Goal: Task Accomplishment & Management: Complete application form

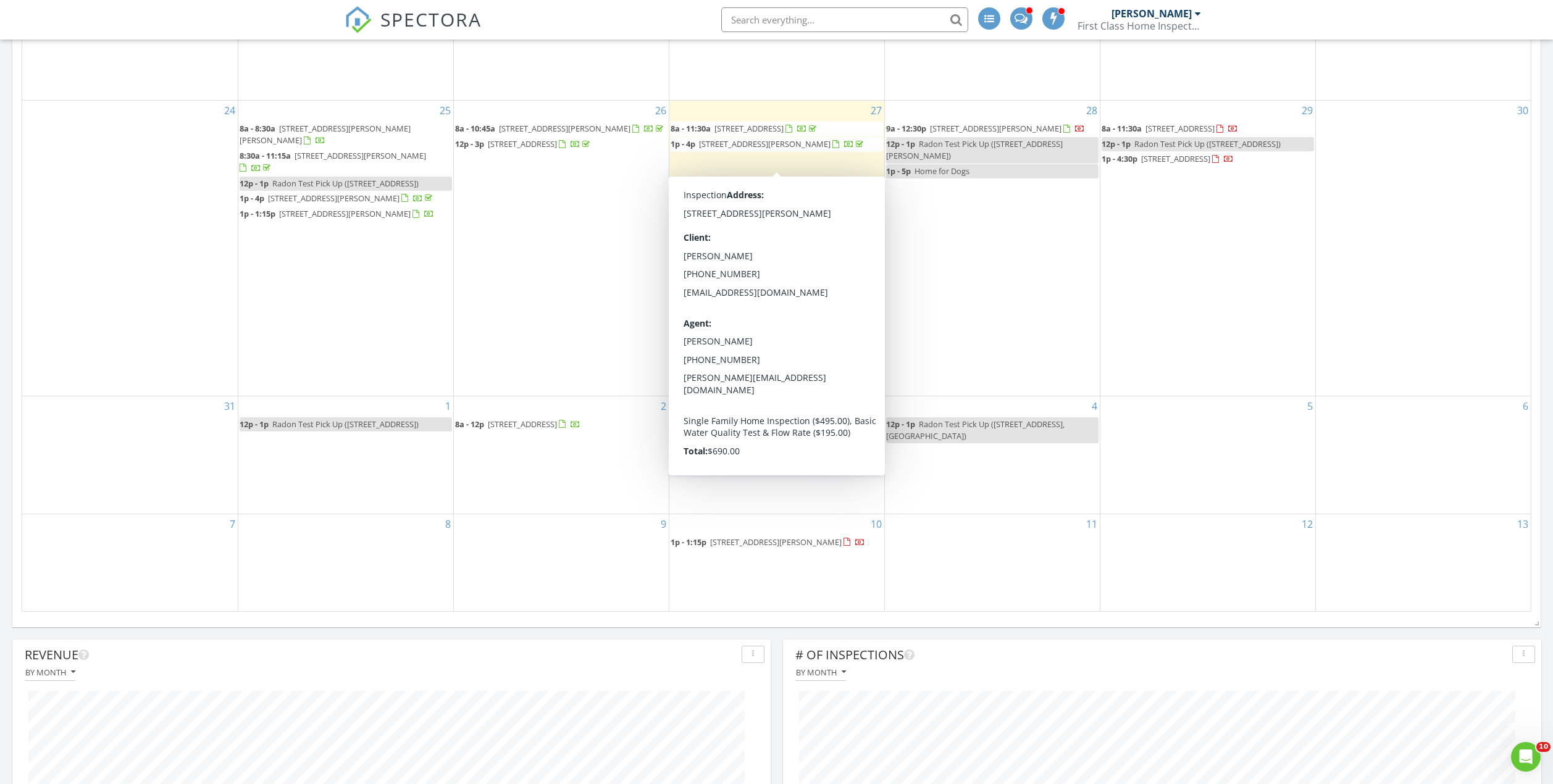
scroll to position [741, 0]
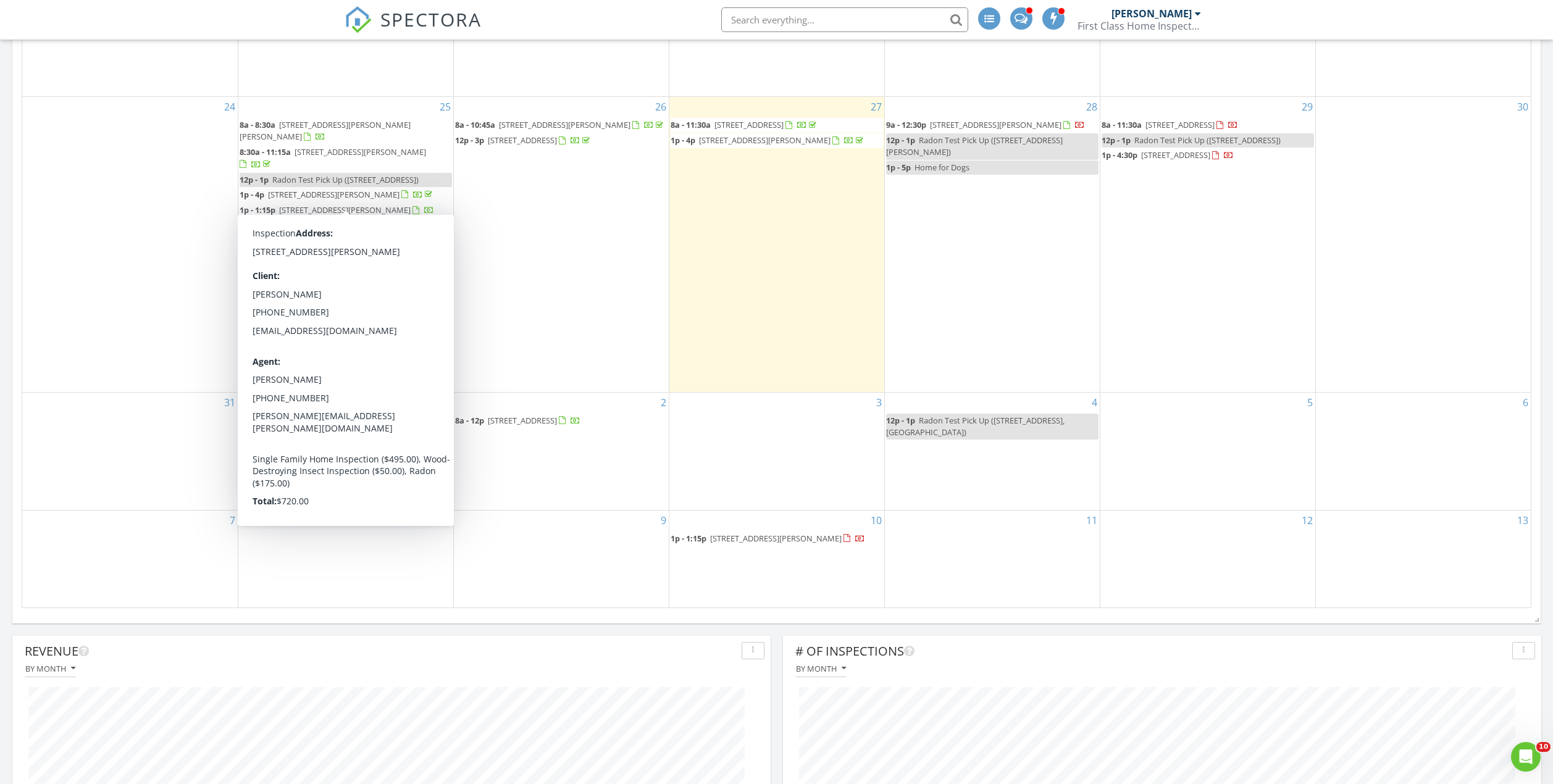
click at [313, 200] on span "103 Christie Dr, Verona 15147" at bounding box center [334, 194] width 132 height 11
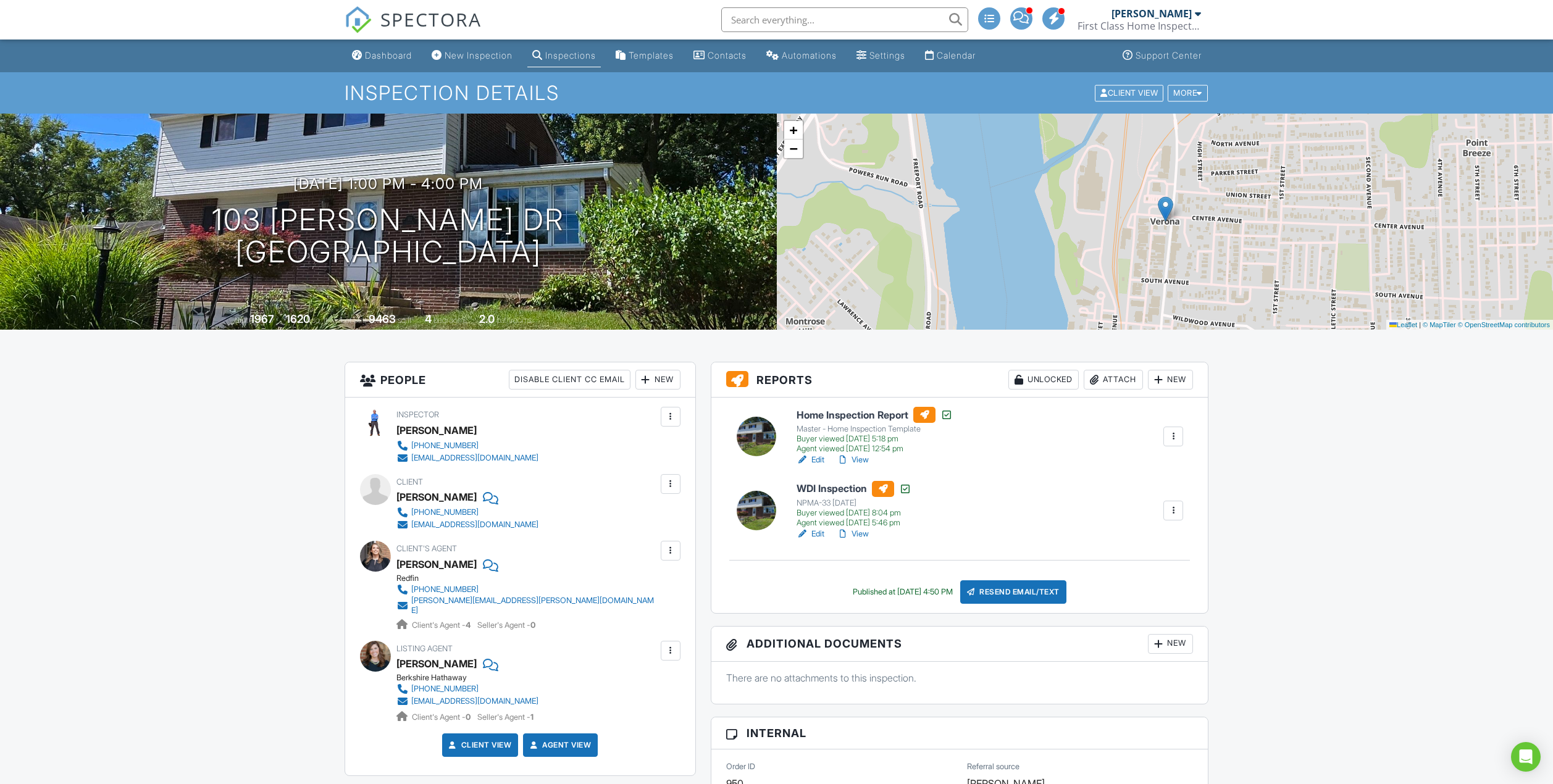
click at [1113, 379] on div "Attach" at bounding box center [1113, 379] width 59 height 20
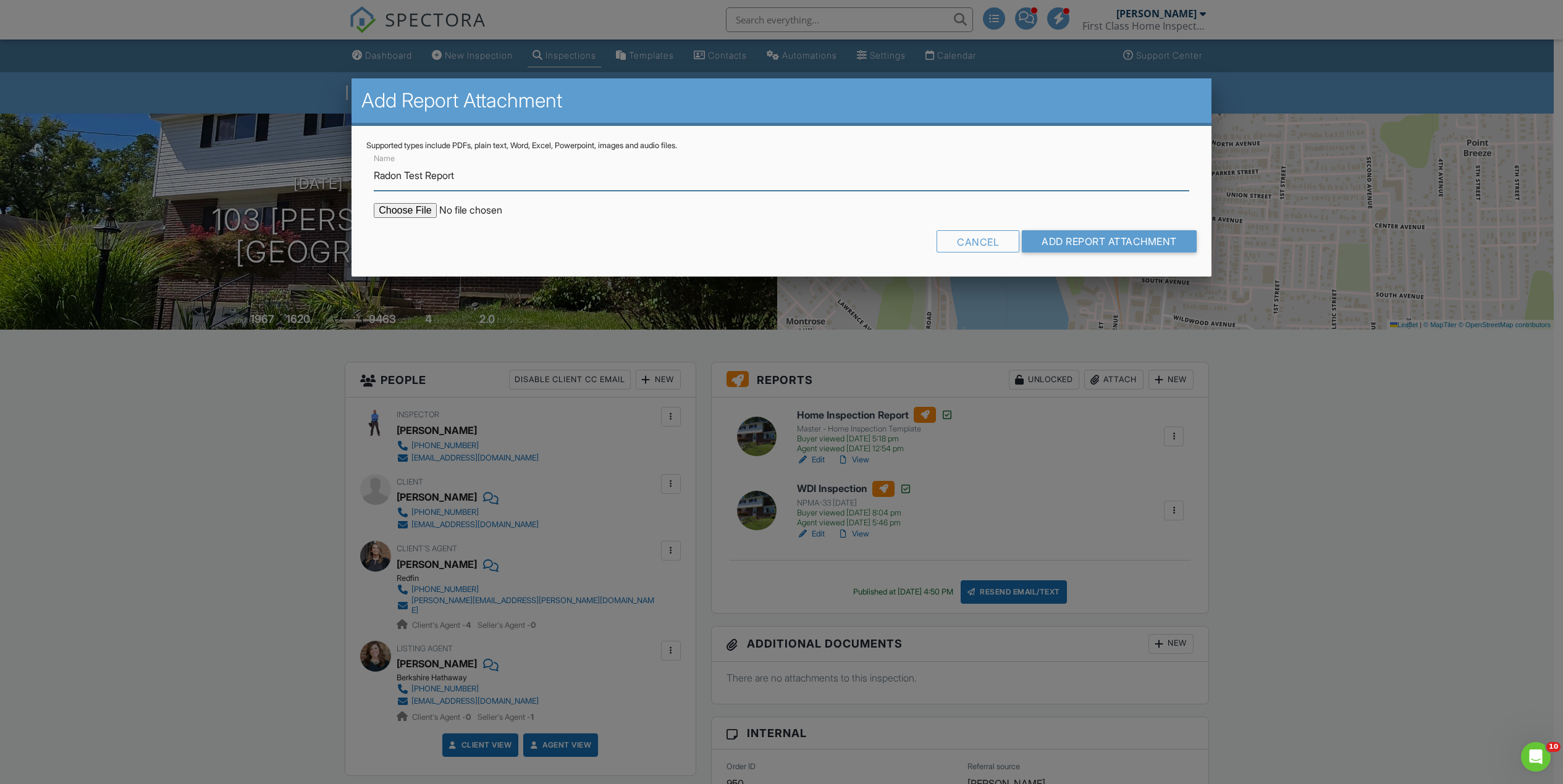
type input "Radon Test Report"
click at [411, 208] on input "file" at bounding box center [479, 210] width 210 height 15
type input "C:\fakepath\103-Cristie-Drive_RadonReport_8dc10c41-a1c2-4094-884a-a38b2ce86d2a.…"
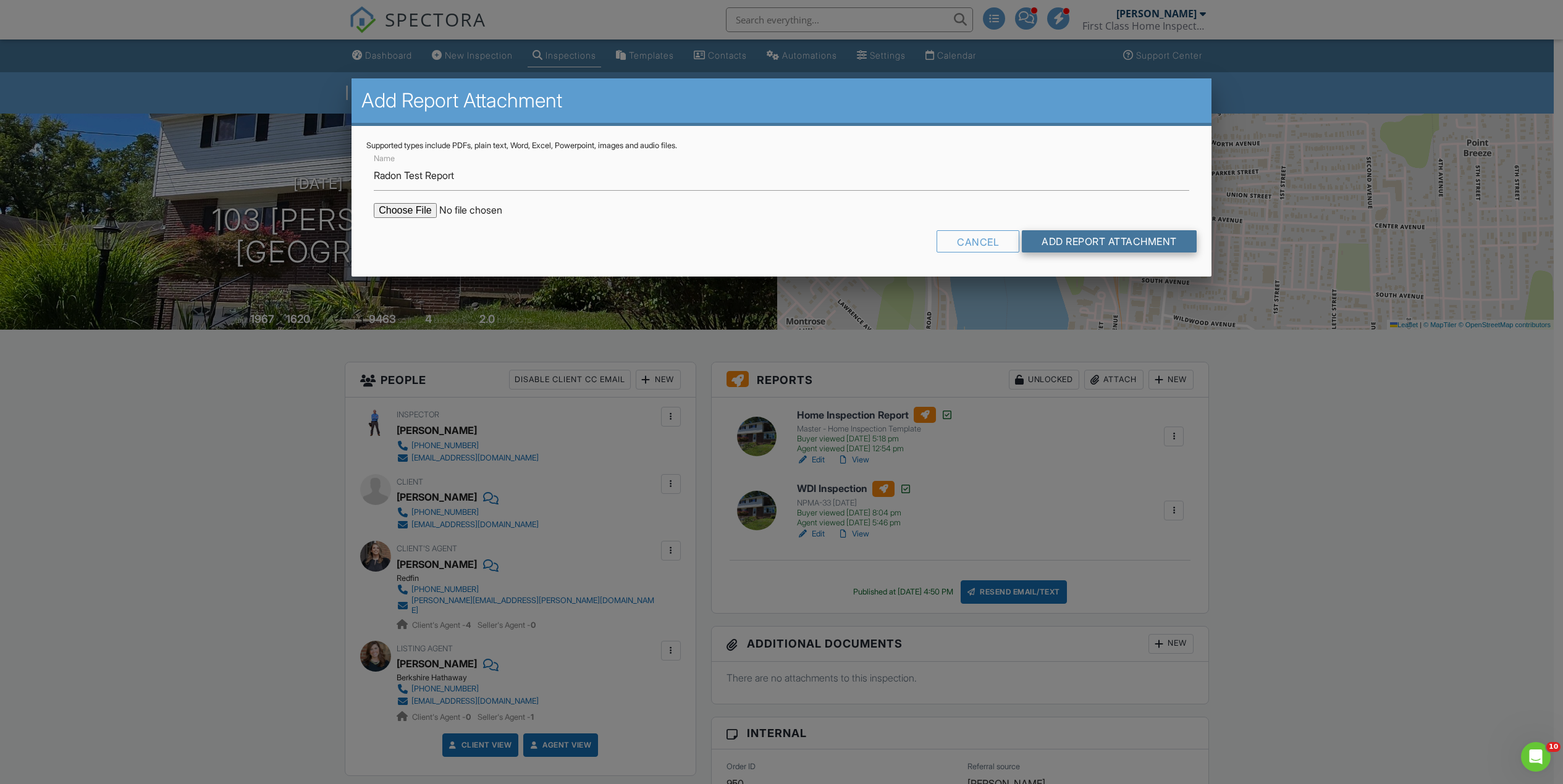
click at [1052, 236] on input "Add Report Attachment" at bounding box center [1109, 241] width 175 height 22
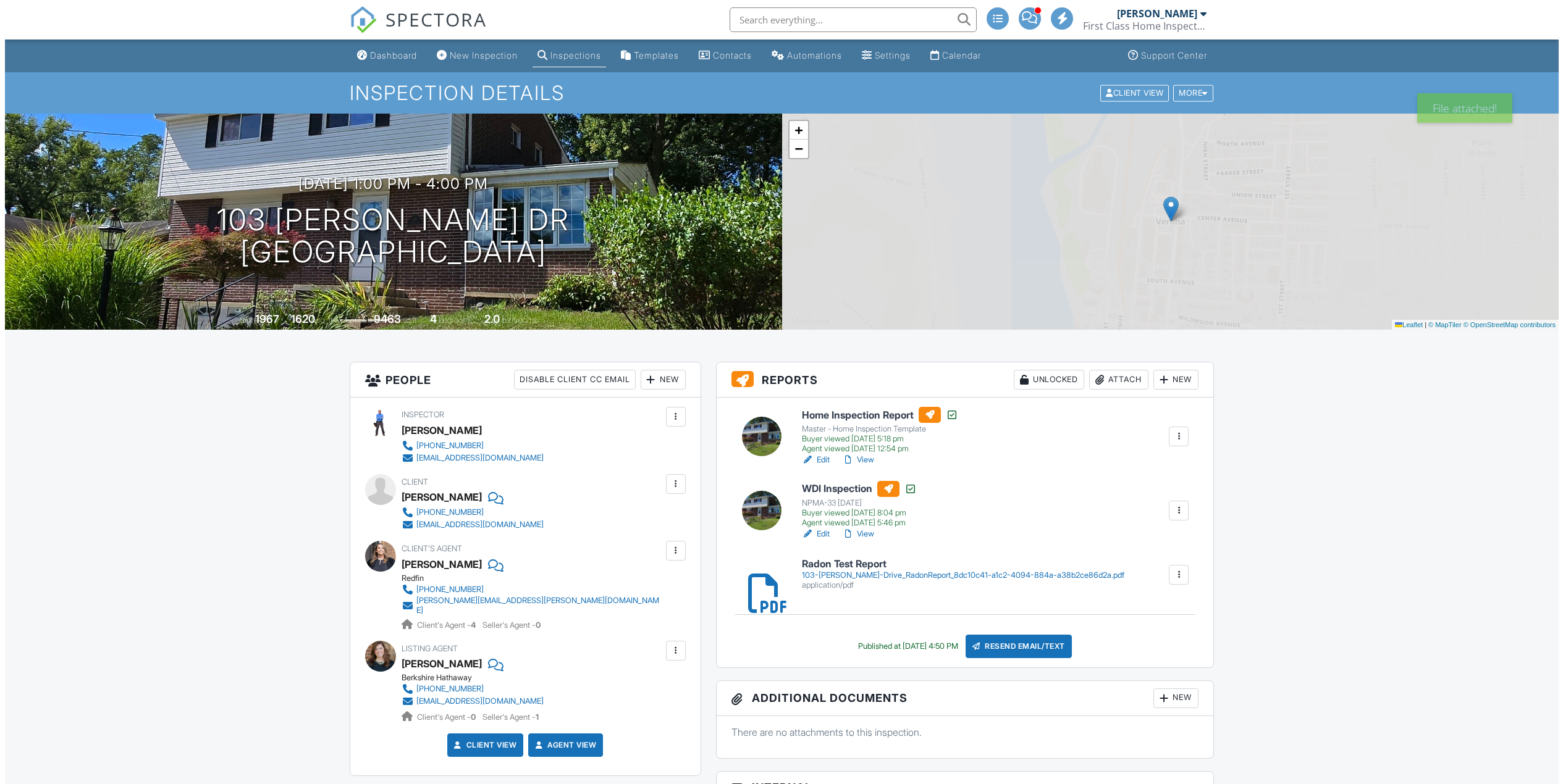
scroll to position [123, 0]
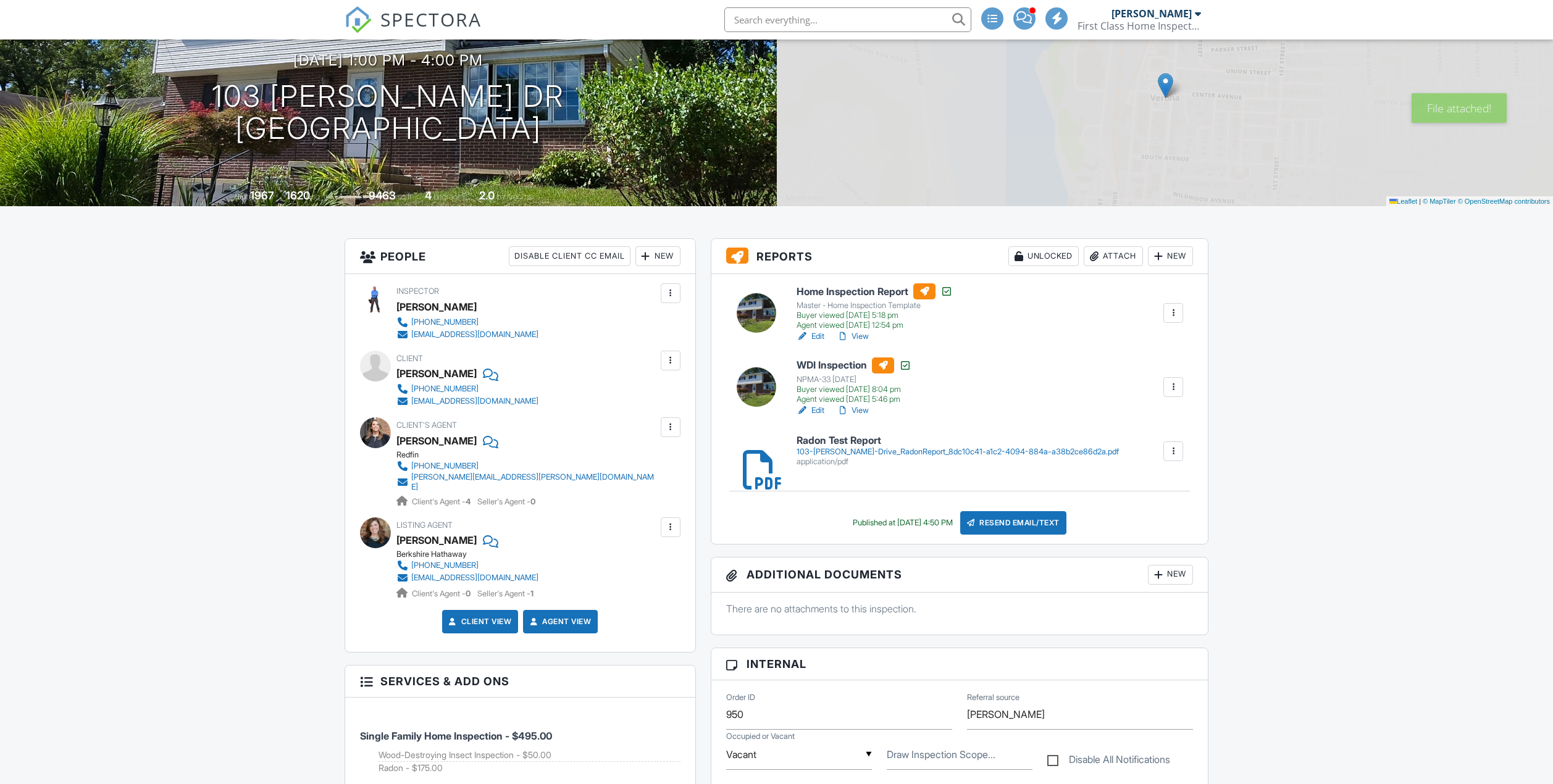
click at [1041, 524] on div "Resend Email/Text" at bounding box center [1013, 523] width 106 height 24
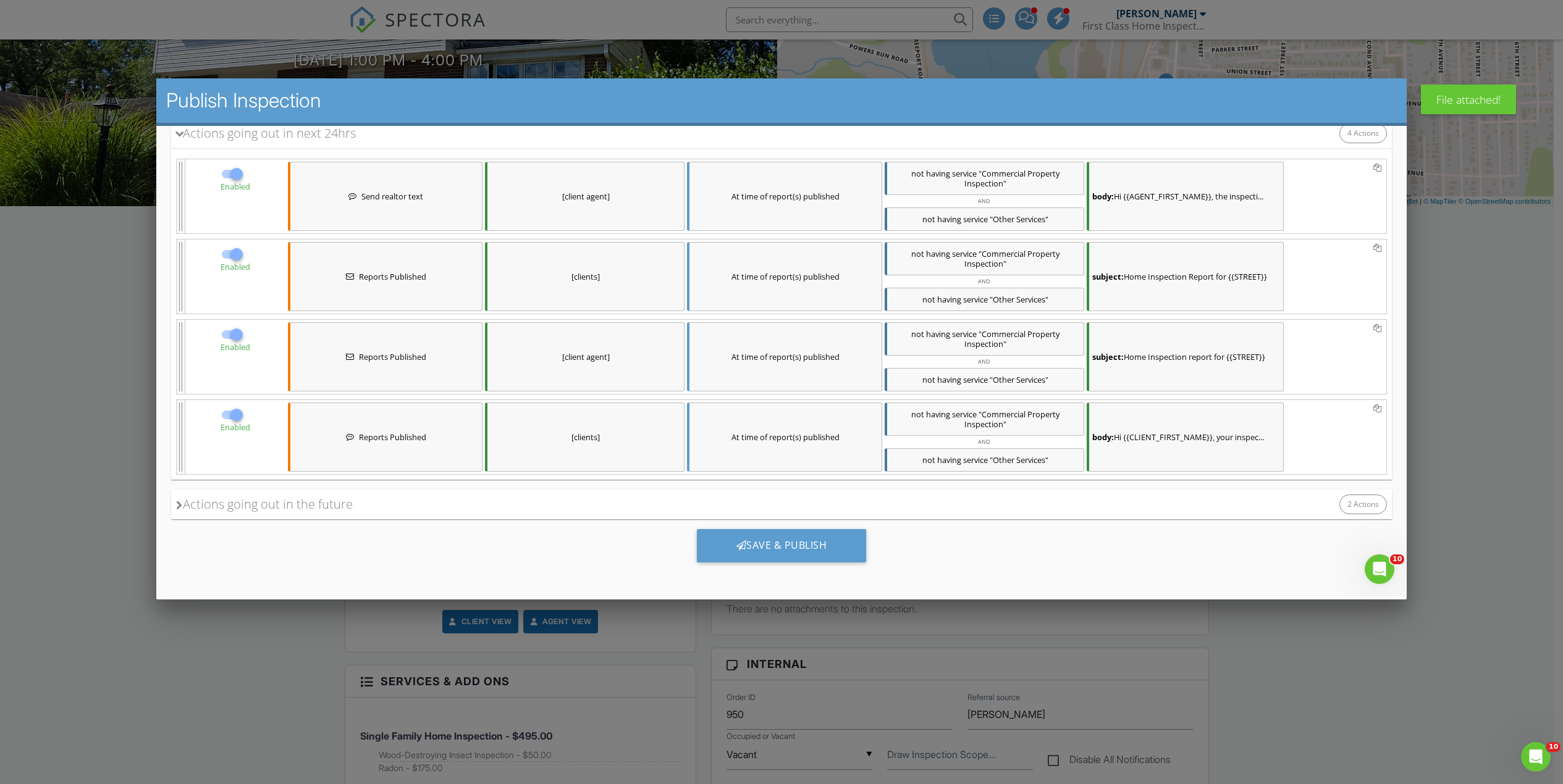
scroll to position [0, 0]
click at [787, 552] on div "Save & Publish" at bounding box center [781, 546] width 170 height 33
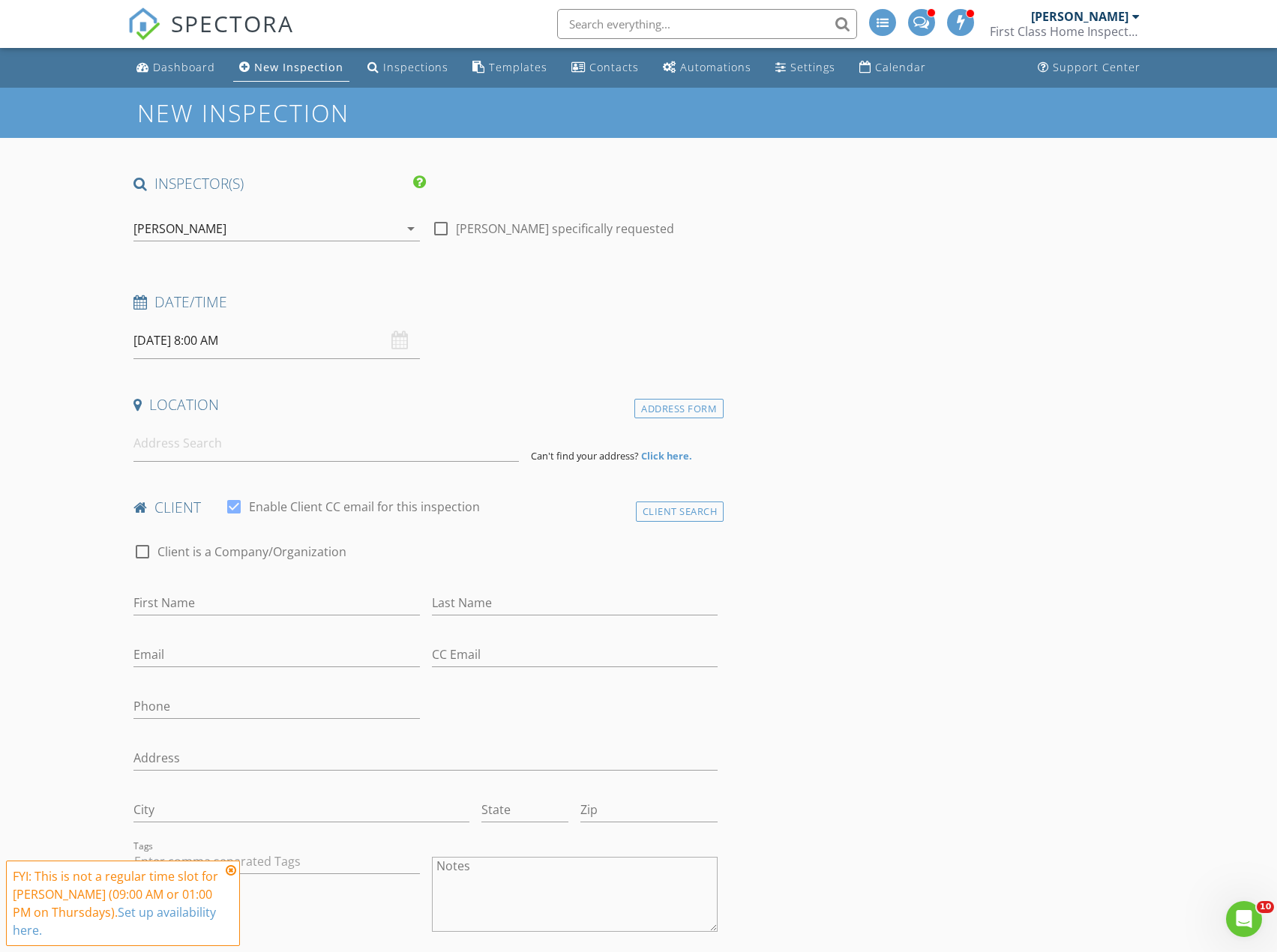
click at [166, 341] on input "[DATE] 8:00 AM" at bounding box center [276, 341] width 285 height 37
select select "8"
type input "[DATE] 8:00 AM"
click at [147, 440] on input at bounding box center [326, 444] width 386 height 37
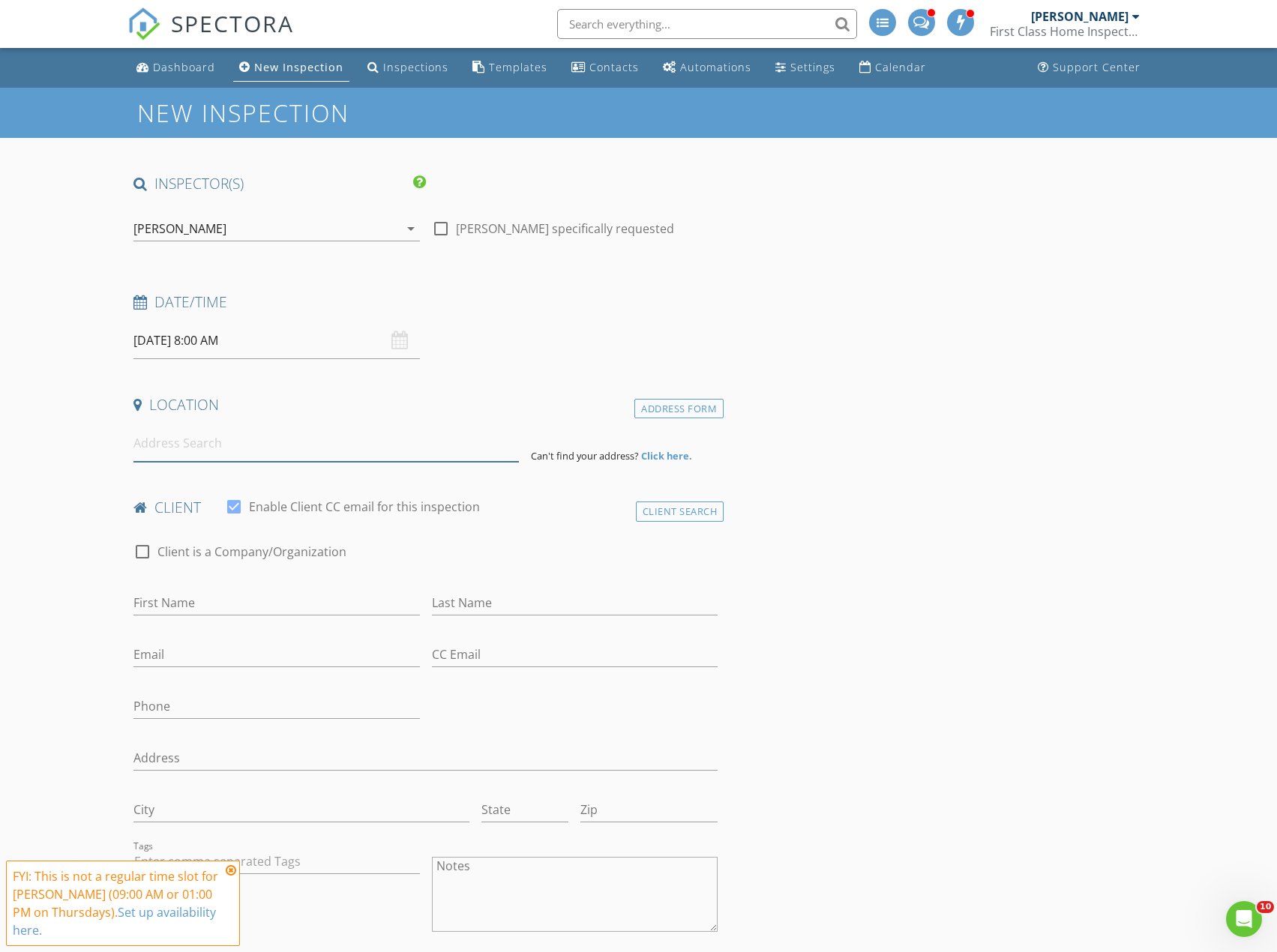
click at [152, 451] on input at bounding box center [326, 444] width 386 height 37
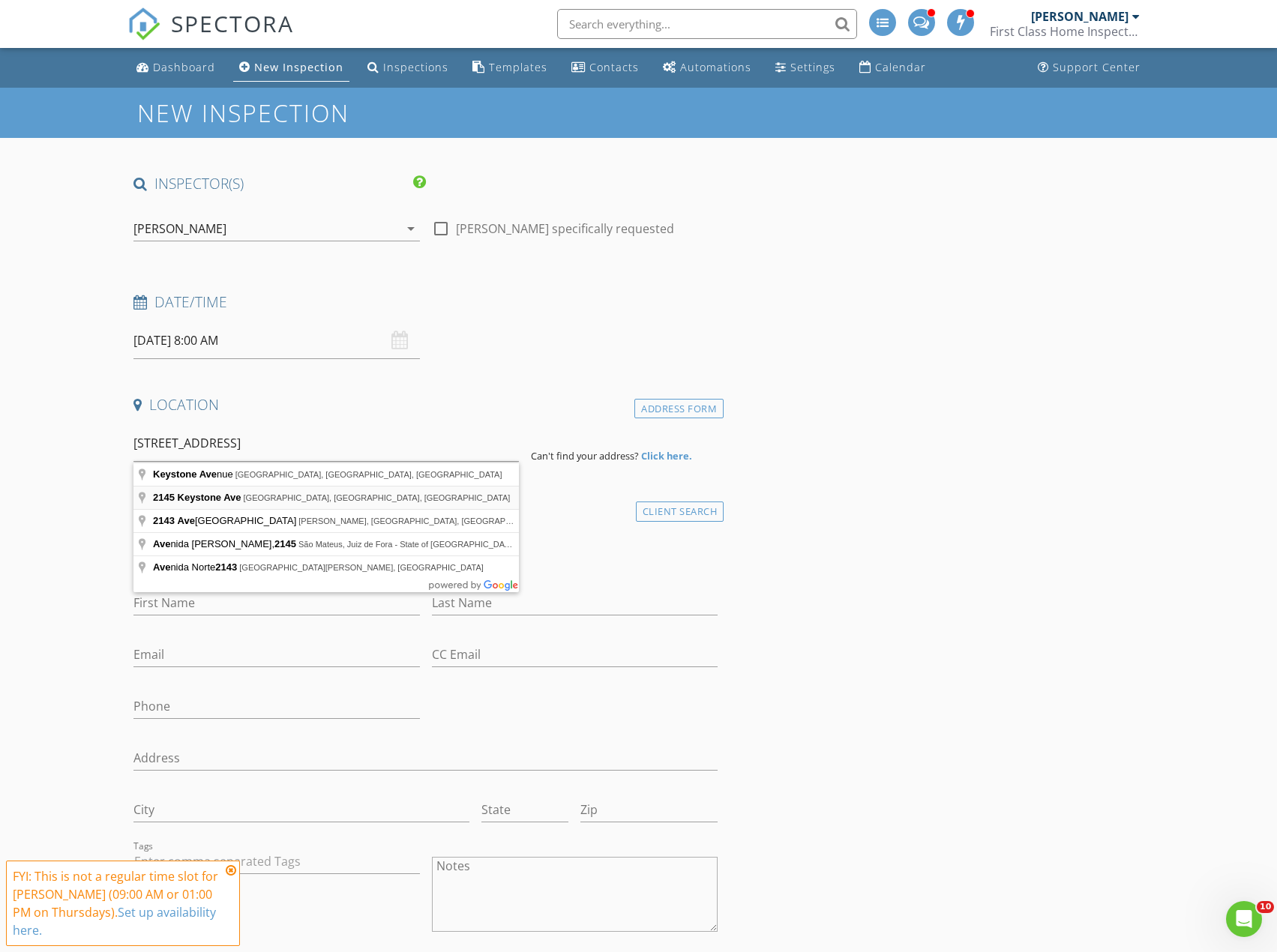
type input "[STREET_ADDRESS]"
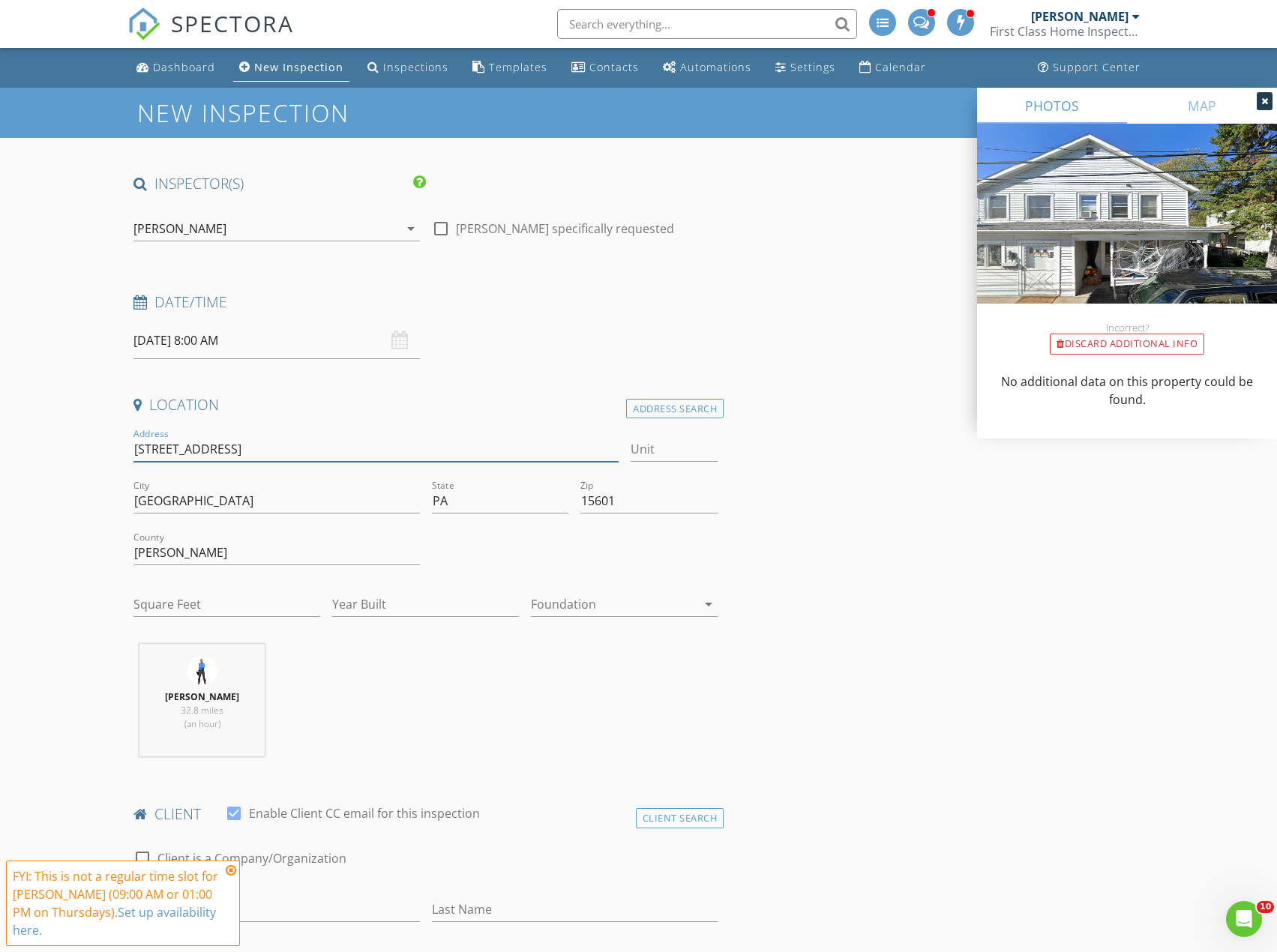
click at [135, 450] on input "[STREET_ADDRESS]" at bounding box center [376, 450] width 485 height 25
type input "[STREET_ADDRESS]"
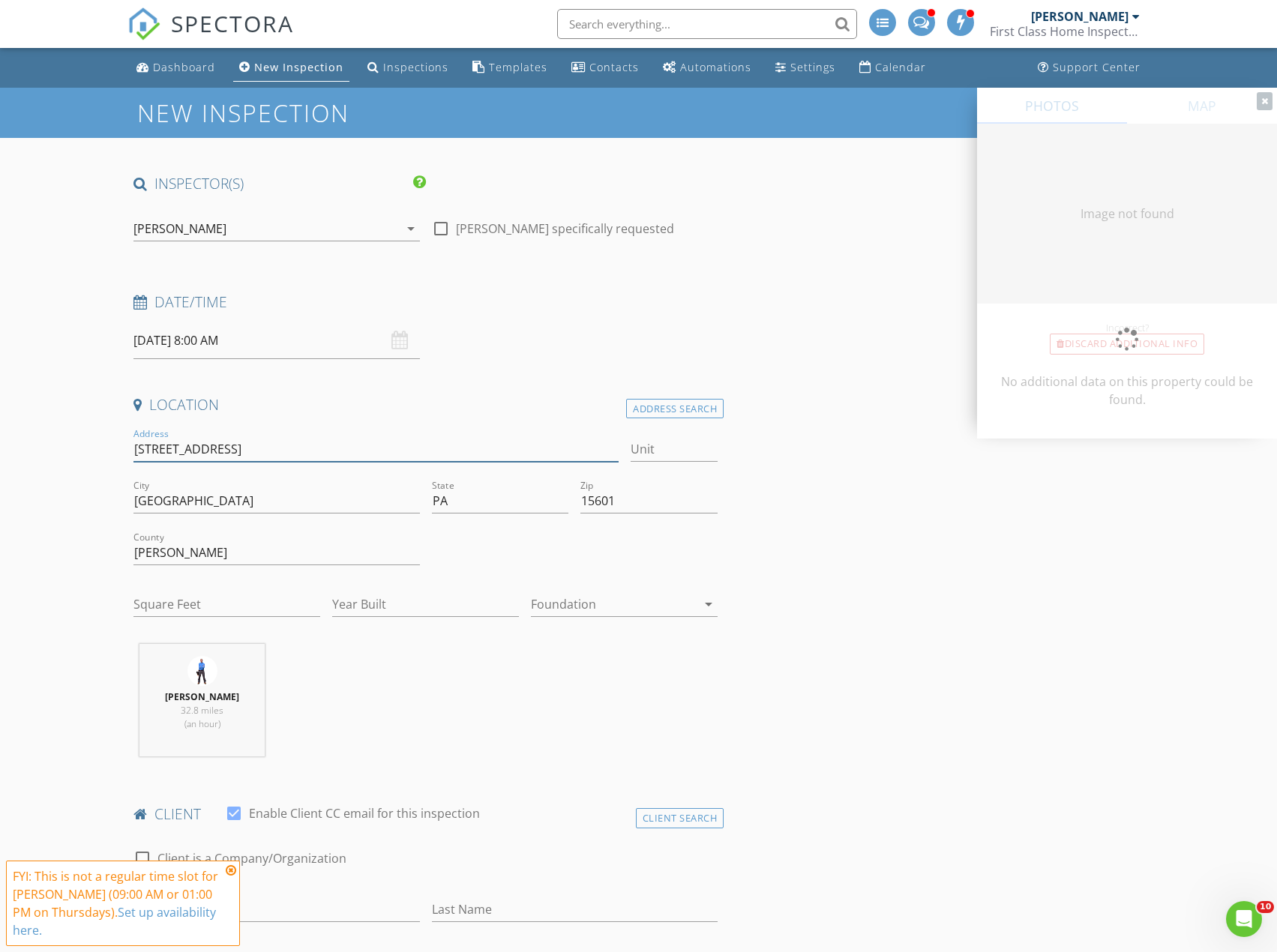
type input "0"
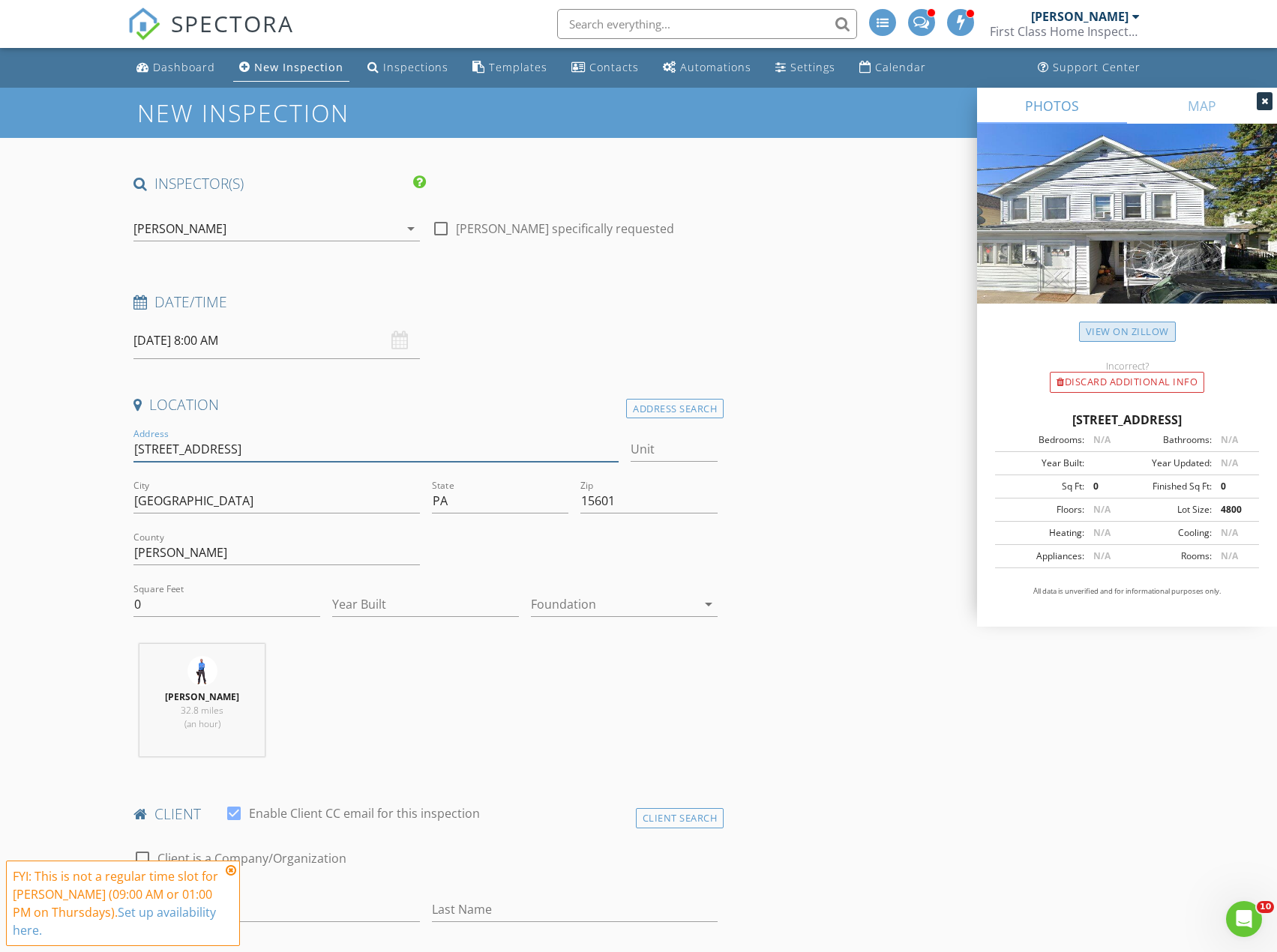
type input "[STREET_ADDRESS]"
click at [1129, 329] on link "View on Zillow" at bounding box center [1127, 332] width 96 height 20
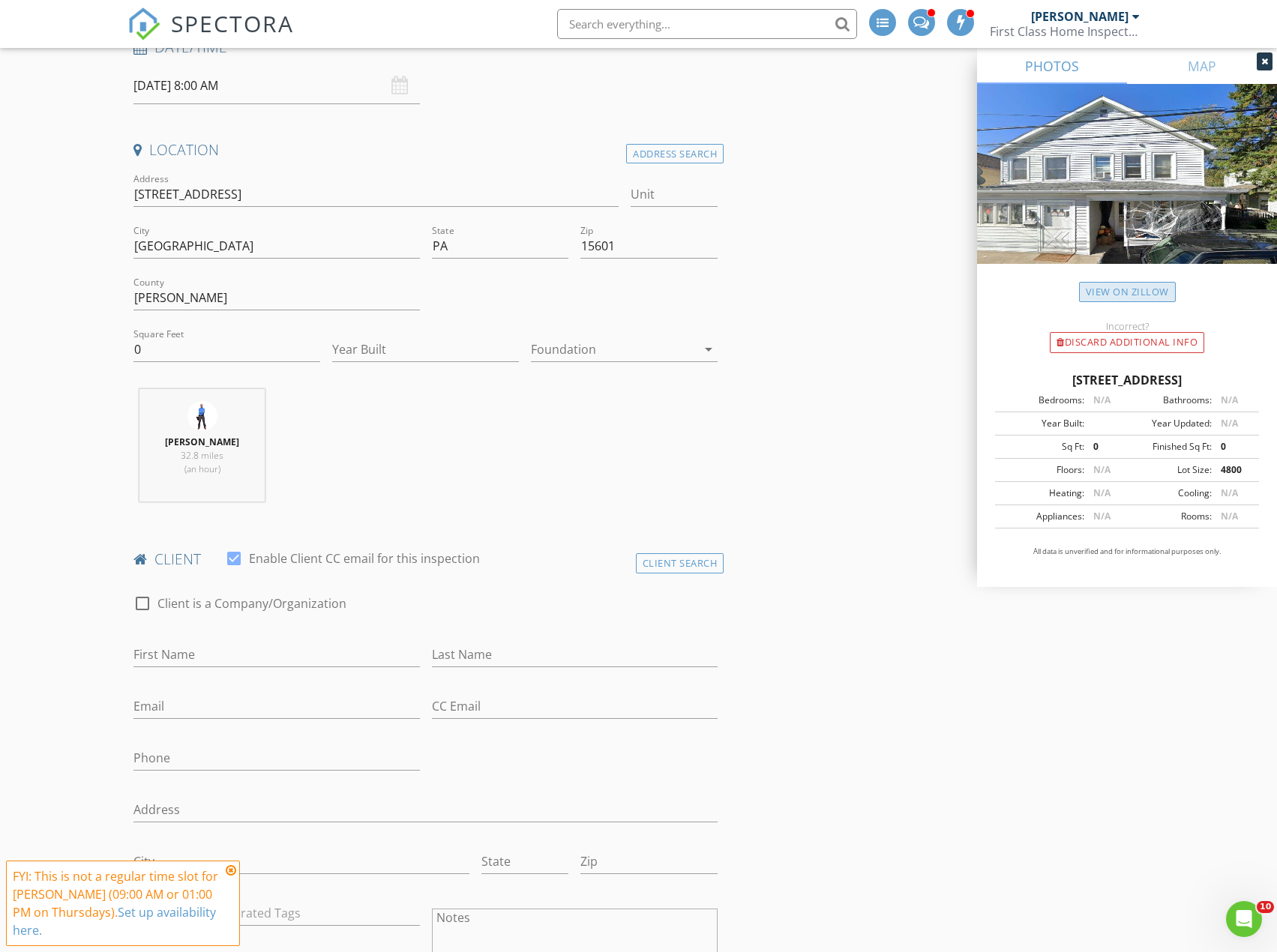
scroll to position [300, 0]
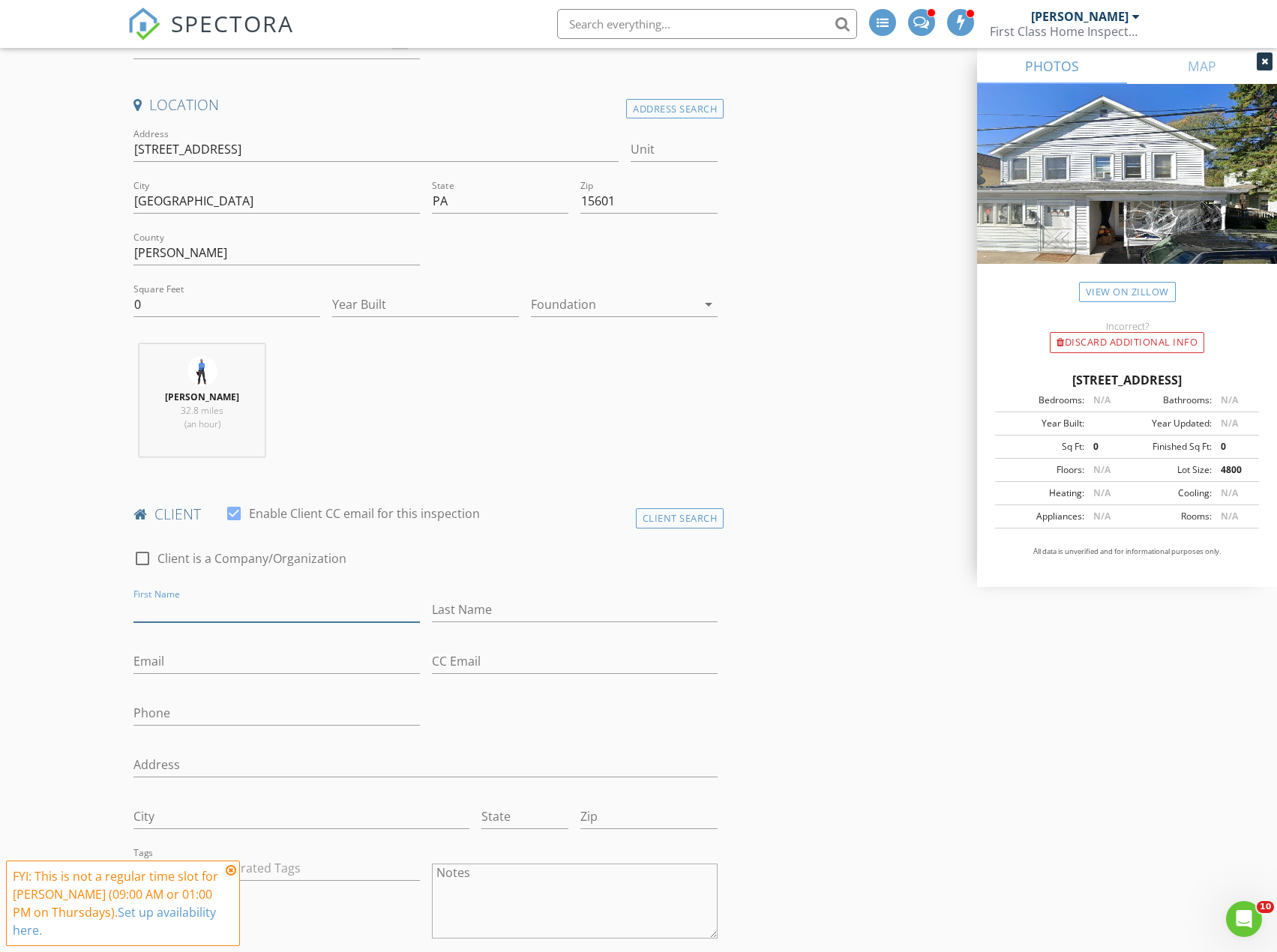
click at [150, 606] on input "First Name" at bounding box center [276, 610] width 285 height 25
type input "[PERSON_NAME]"
click at [158, 703] on input "Phone" at bounding box center [276, 714] width 285 height 25
paste input "198-4"
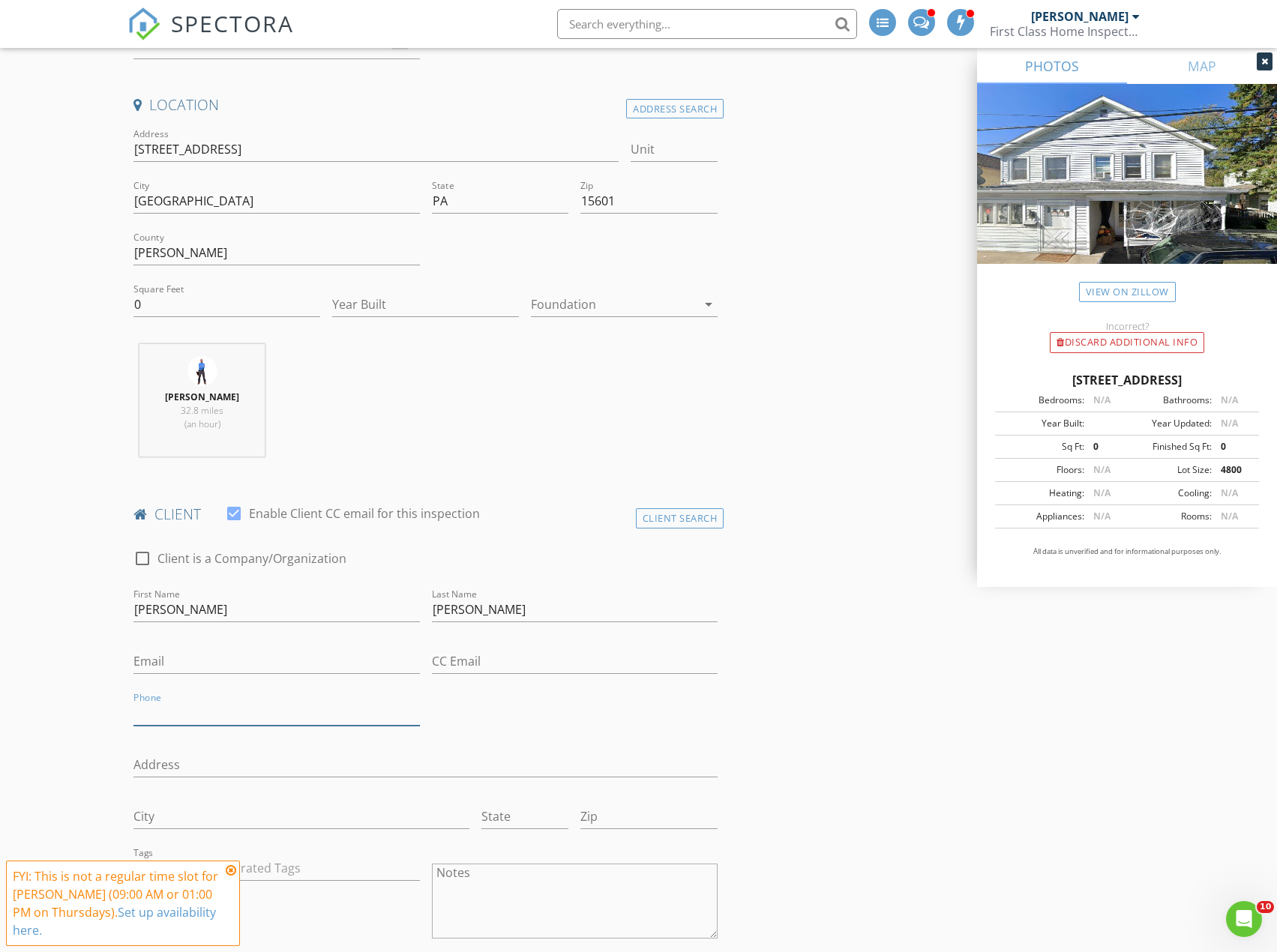
type input "198-4"
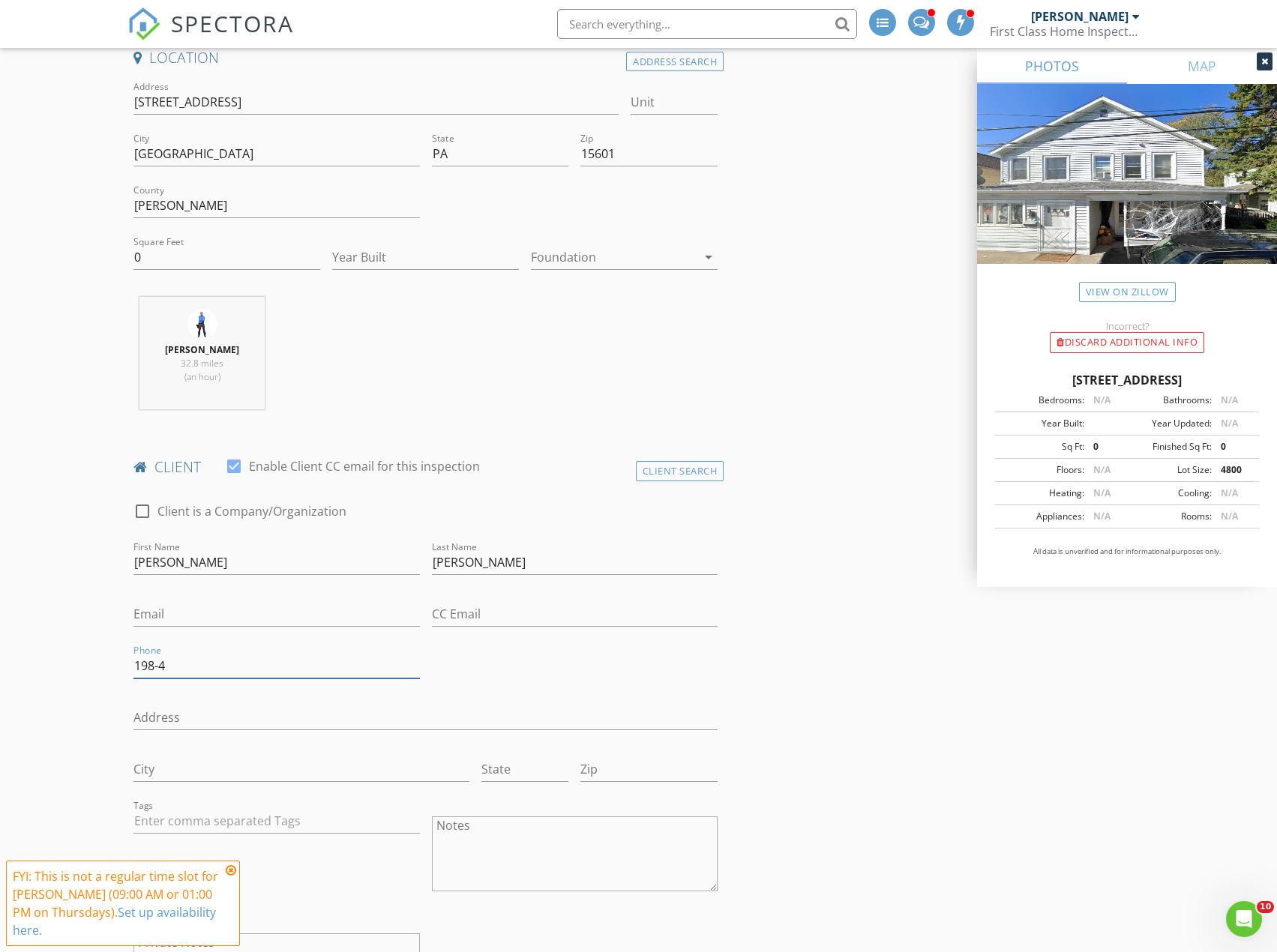
scroll to position [375, 0]
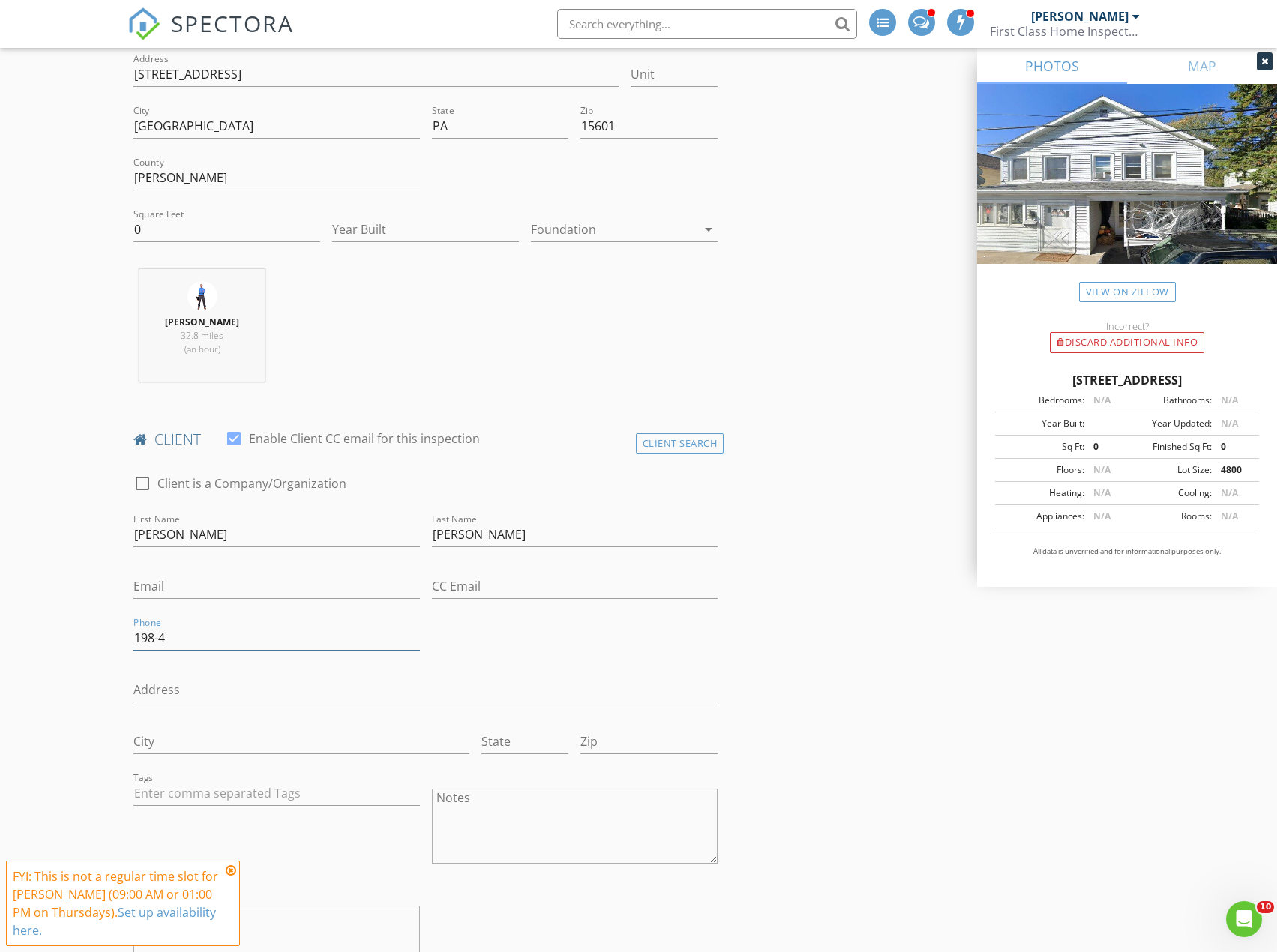
drag, startPoint x: 171, startPoint y: 635, endPoint x: 69, endPoint y: 631, distance: 102.1
click at [144, 584] on input "Email" at bounding box center [276, 586] width 285 height 25
paste input "[PERSON_NAME][EMAIL_ADDRESS][DOMAIN_NAME]"
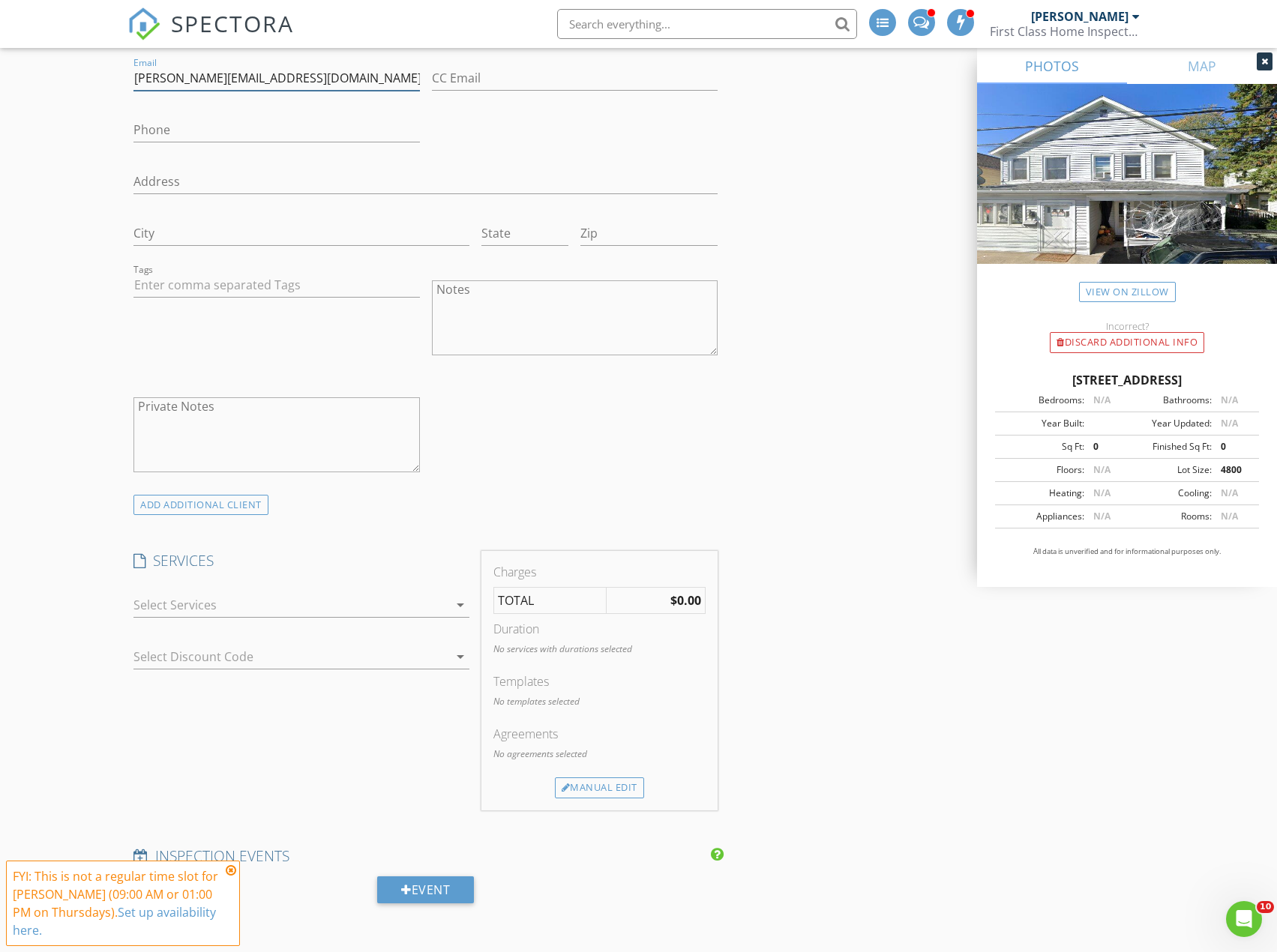
scroll to position [900, 0]
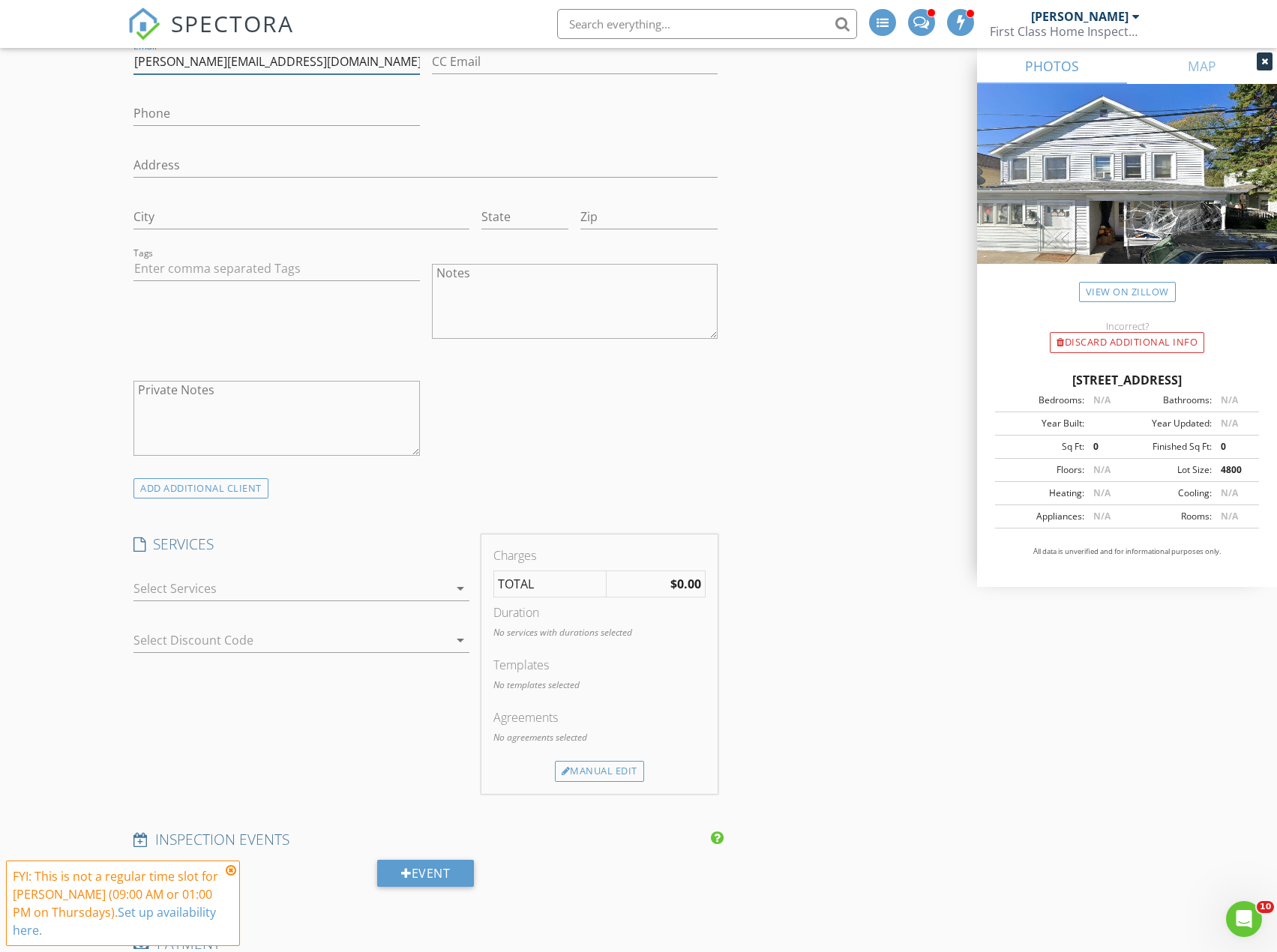
type input "[PERSON_NAME][EMAIL_ADDRESS][DOMAIN_NAME]"
click at [146, 586] on div at bounding box center [291, 588] width 315 height 24
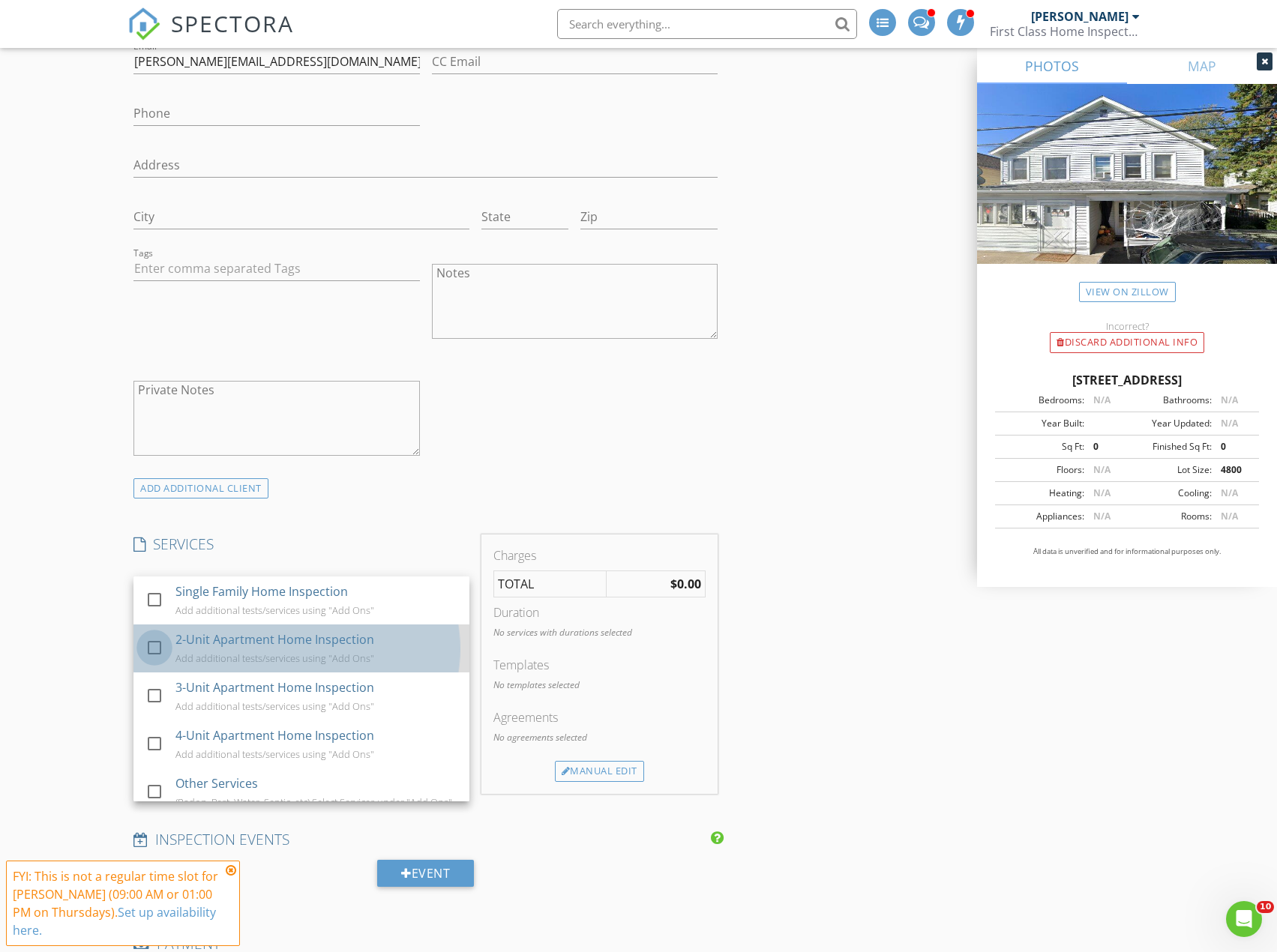
click at [156, 641] on div at bounding box center [154, 647] width 25 height 25
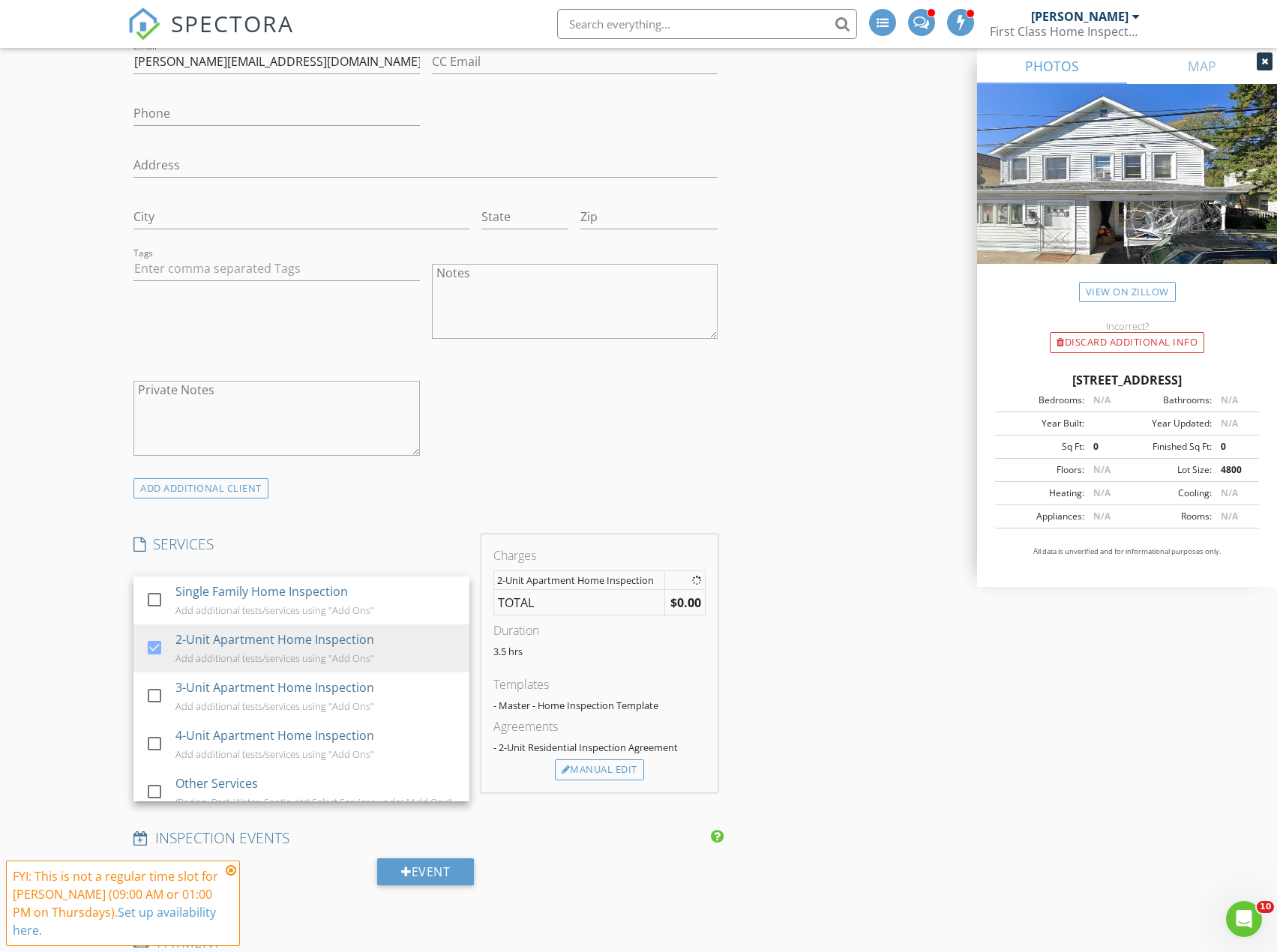
click at [96, 613] on div "New Inspection INSPECTOR(S) check_box Robbie Risley PRIMARY Robbie Risley arrow…" at bounding box center [638, 749] width 1277 height 3124
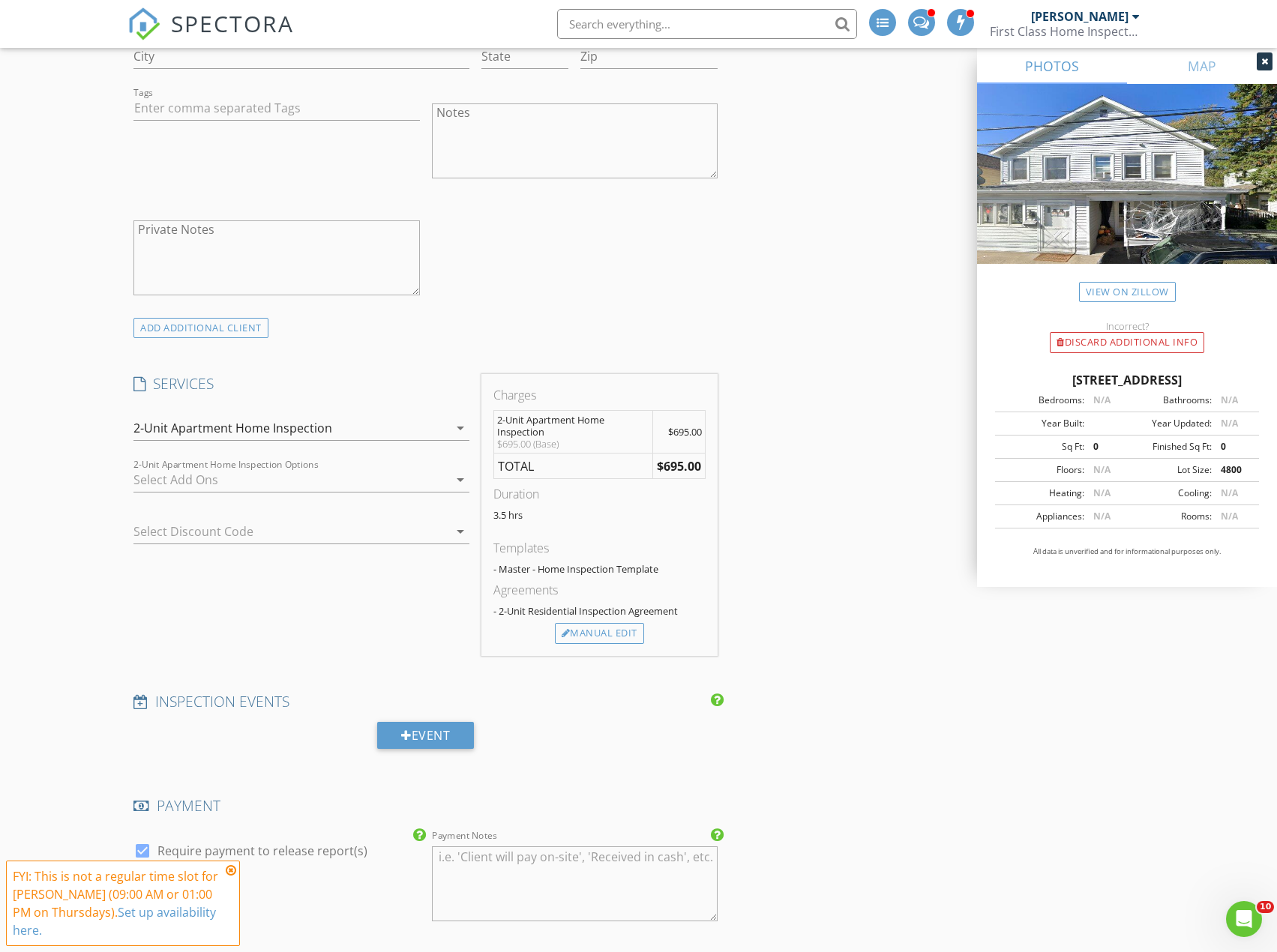
scroll to position [1200, 0]
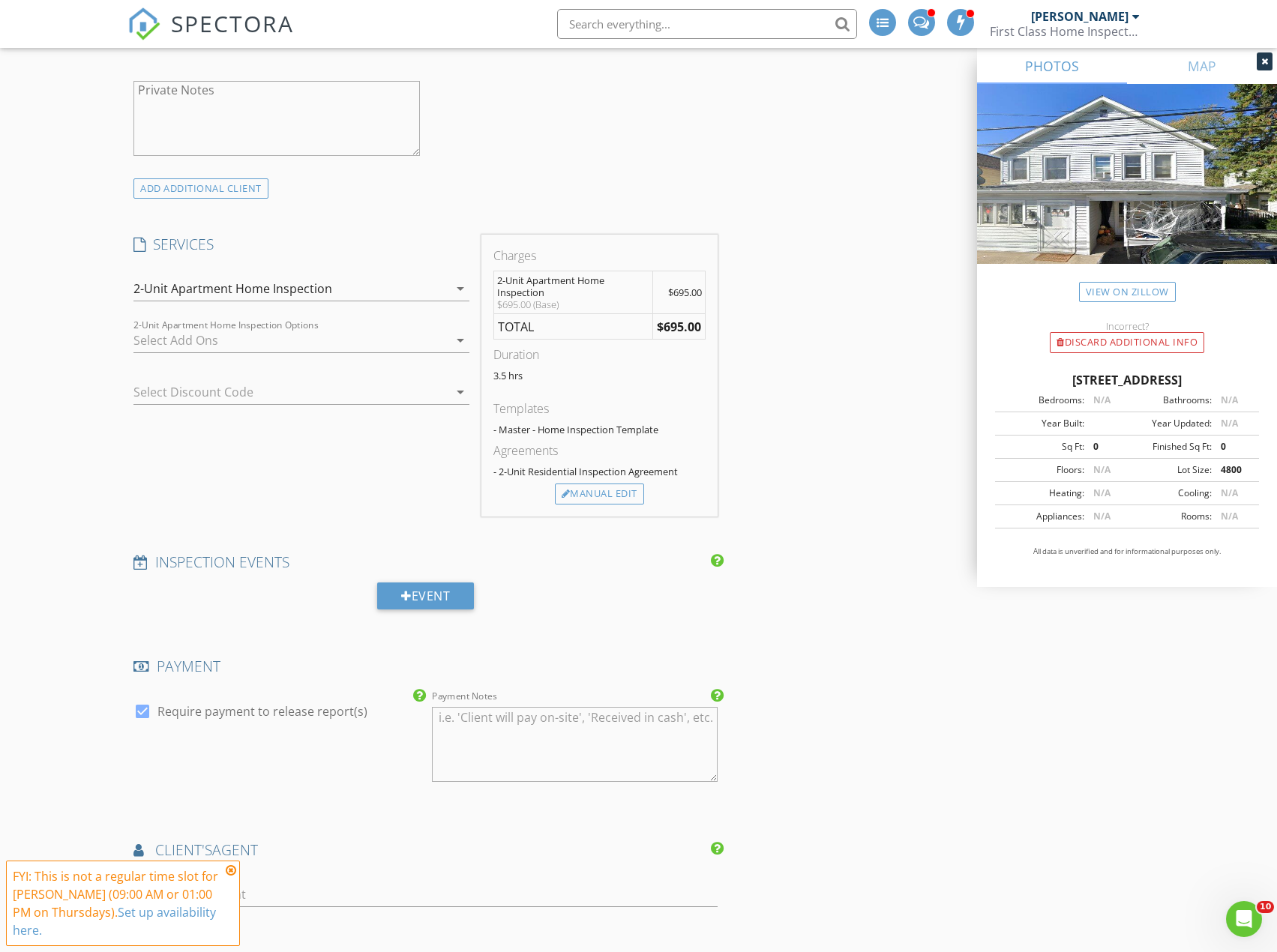
click at [165, 346] on div at bounding box center [291, 340] width 315 height 24
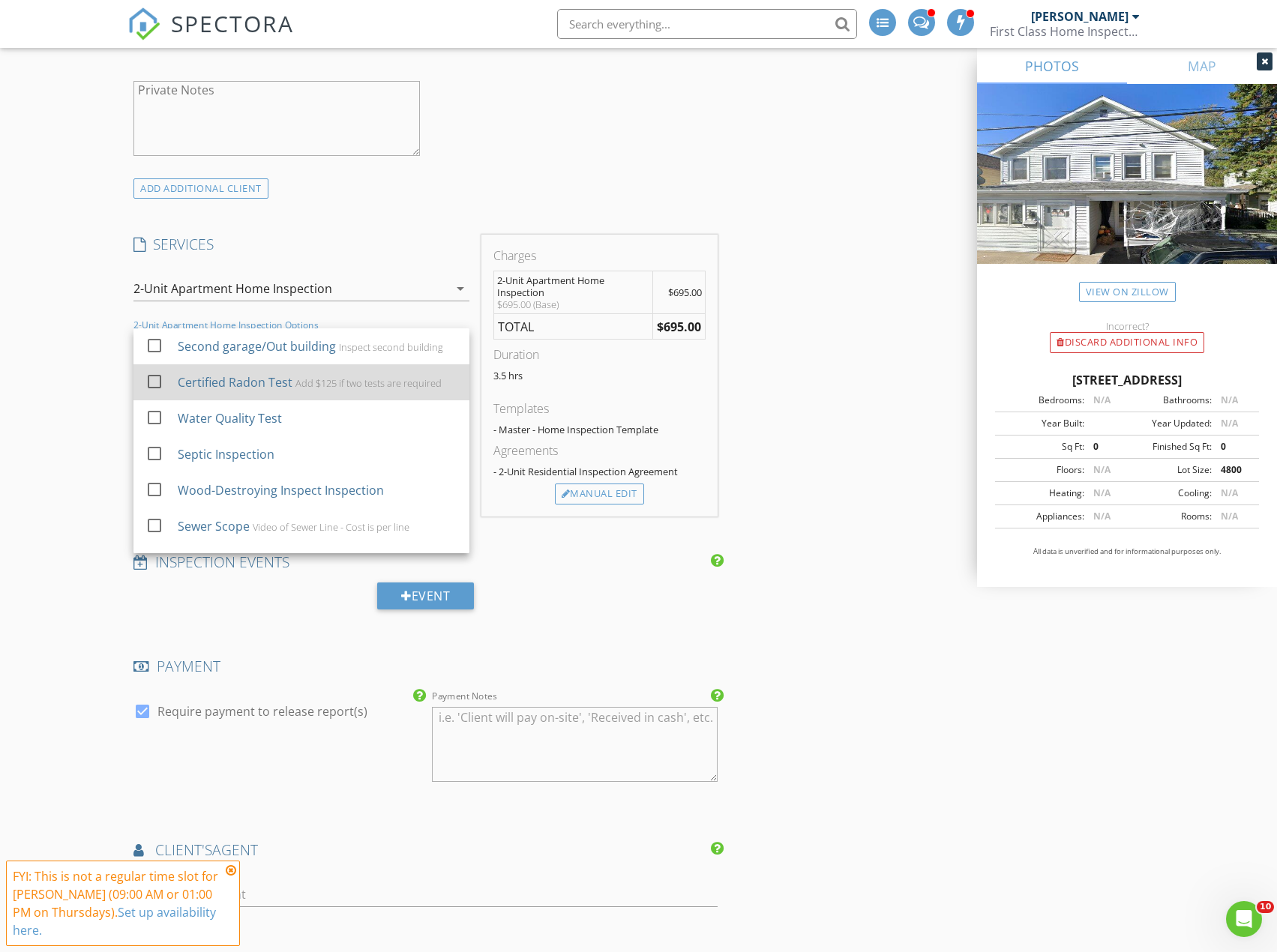
click at [151, 378] on div at bounding box center [154, 381] width 25 height 25
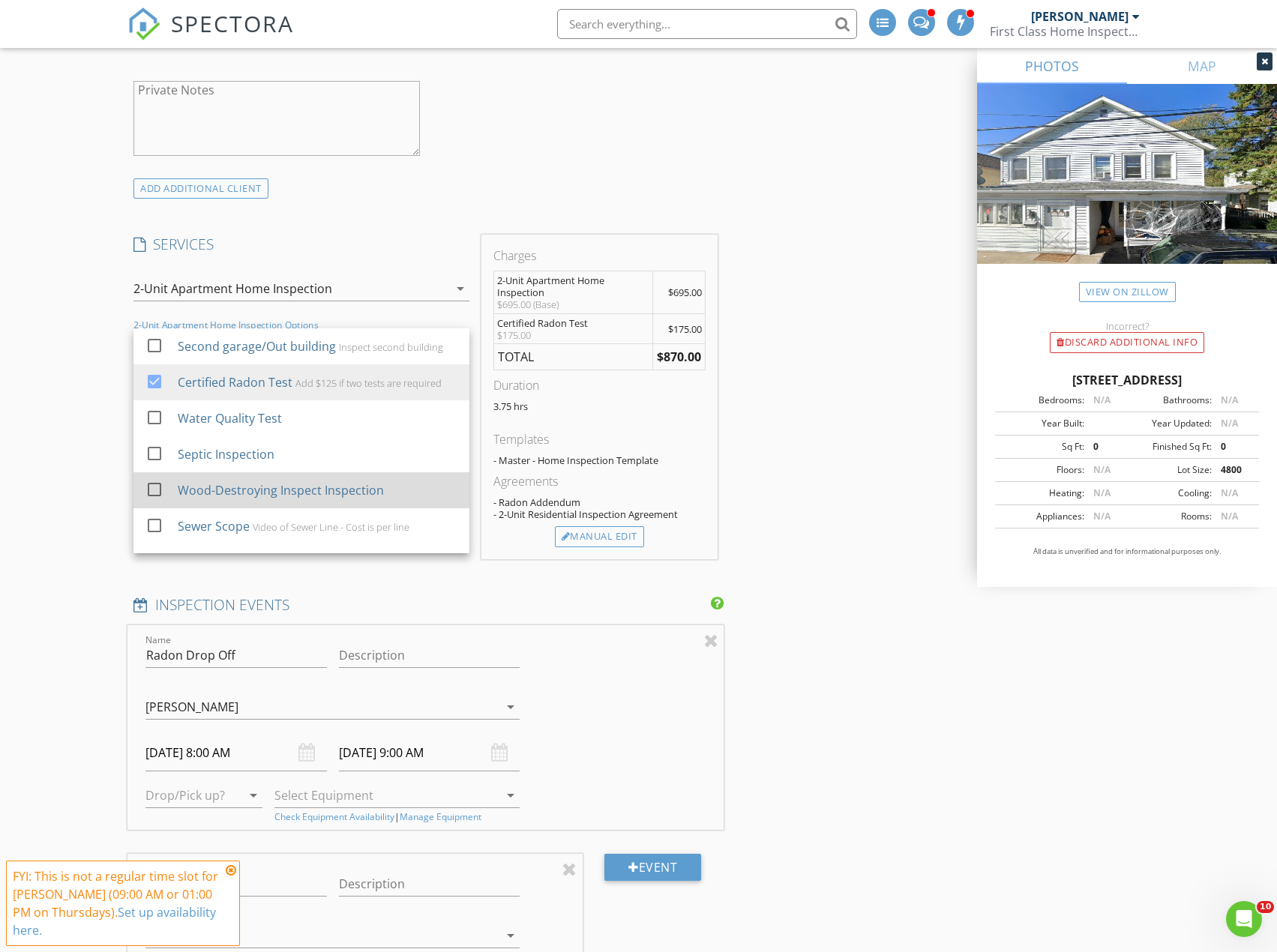
click at [156, 486] on div at bounding box center [154, 489] width 25 height 25
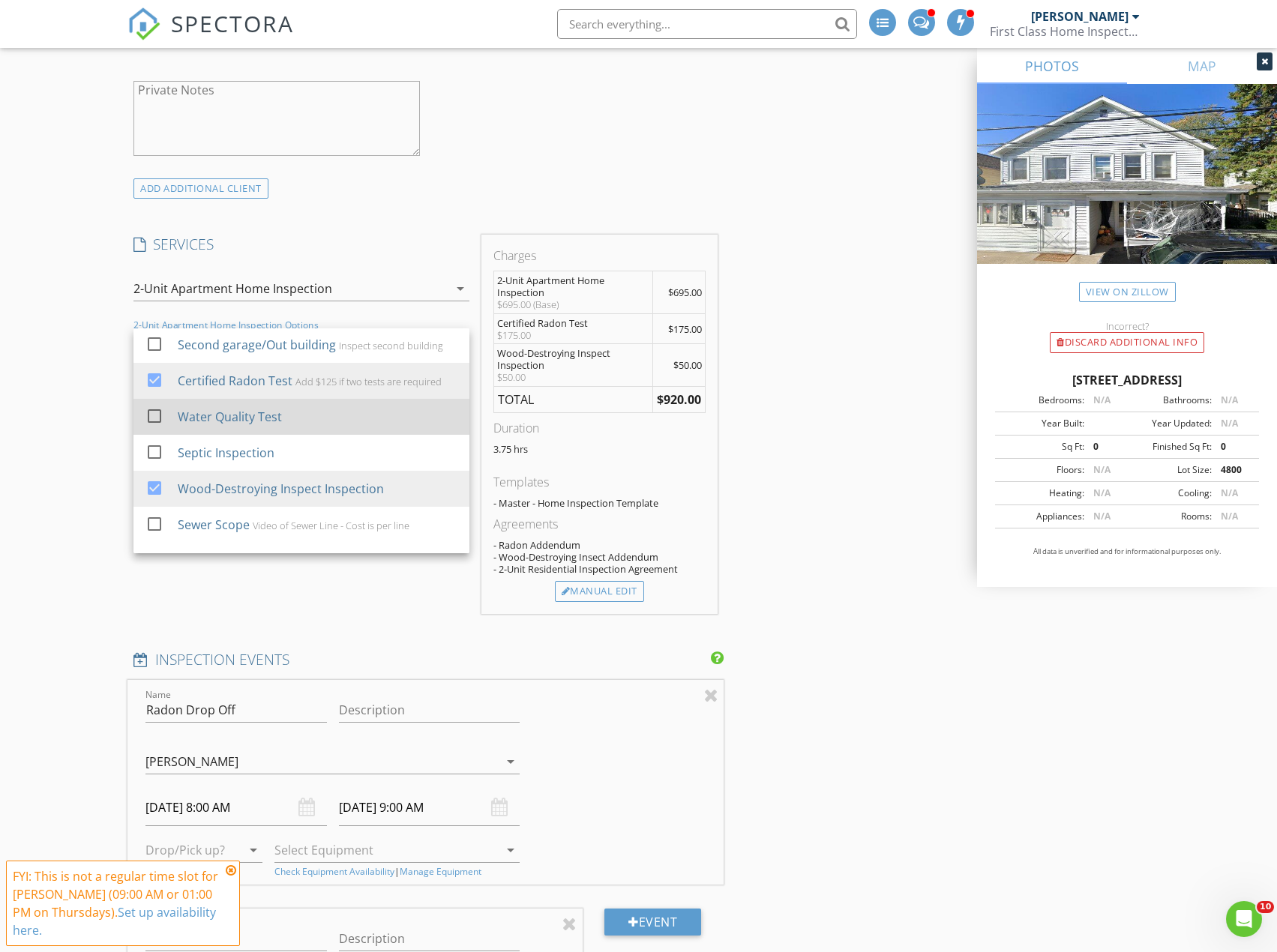
scroll to position [0, 0]
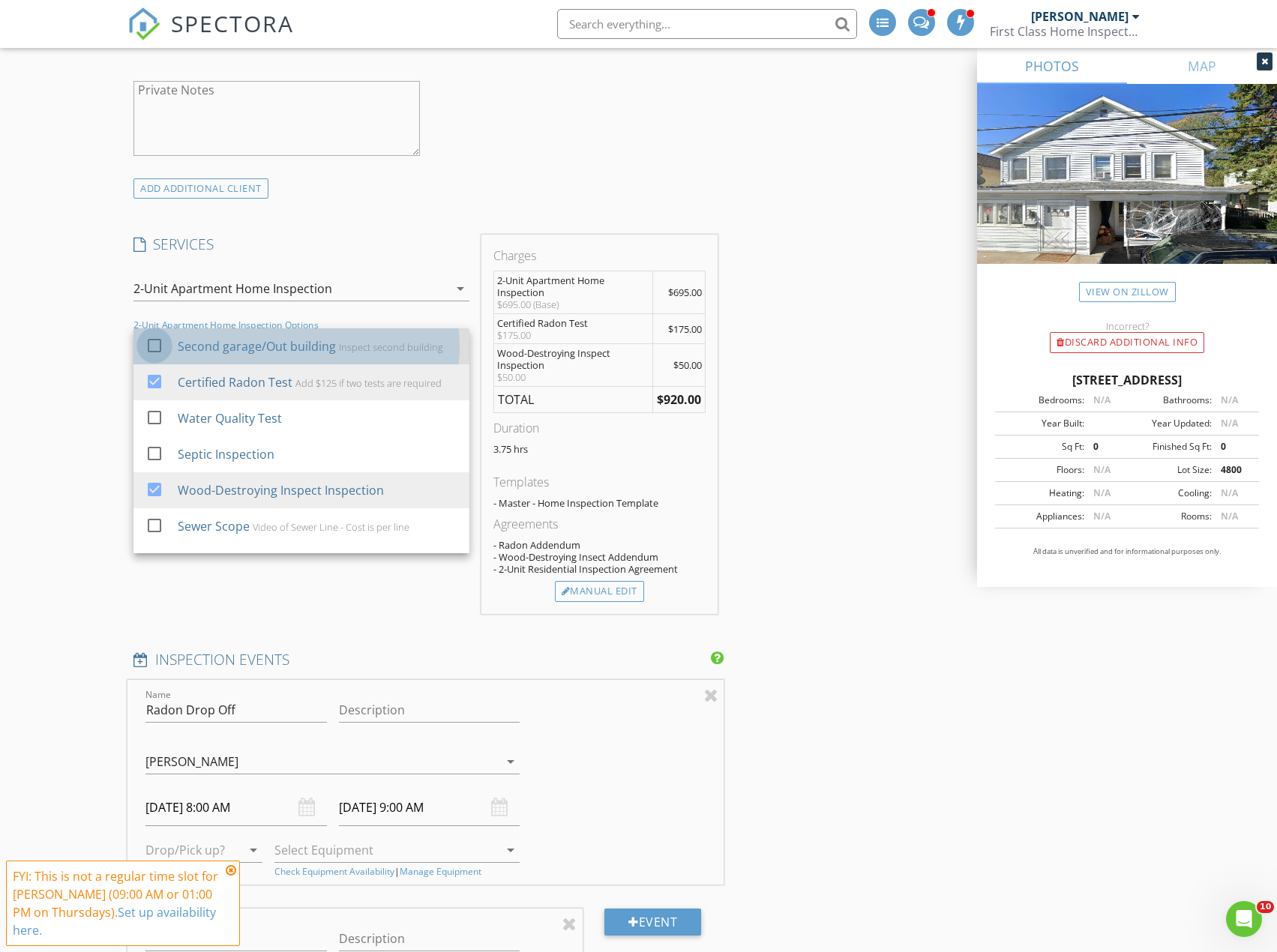
click at [154, 342] on div at bounding box center [154, 346] width 25 height 25
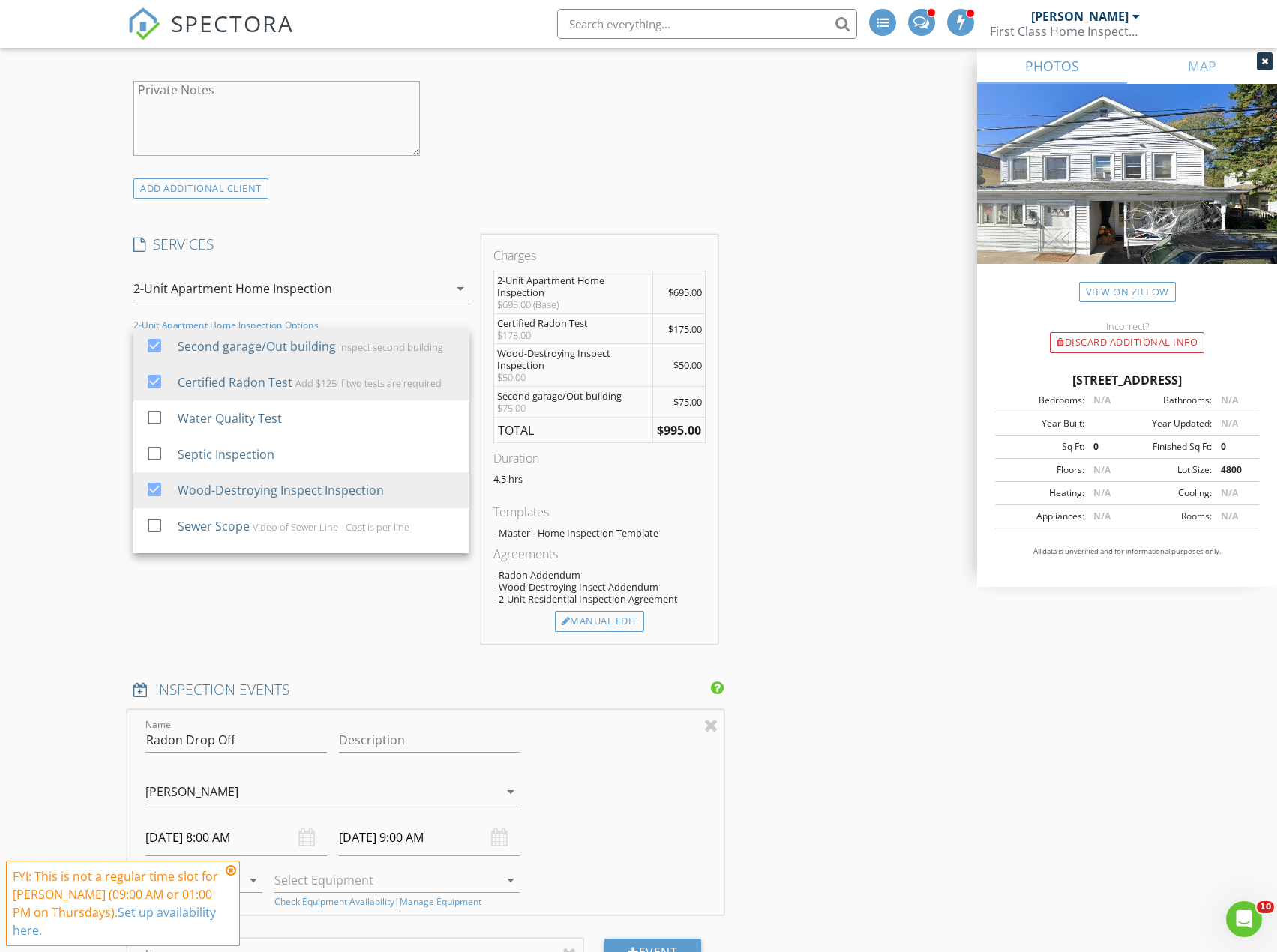
click at [57, 341] on div "New Inspection INSPECTOR(S) check_box Robbie Risley PRIMARY Robbie Risley arrow…" at bounding box center [638, 735] width 1277 height 3695
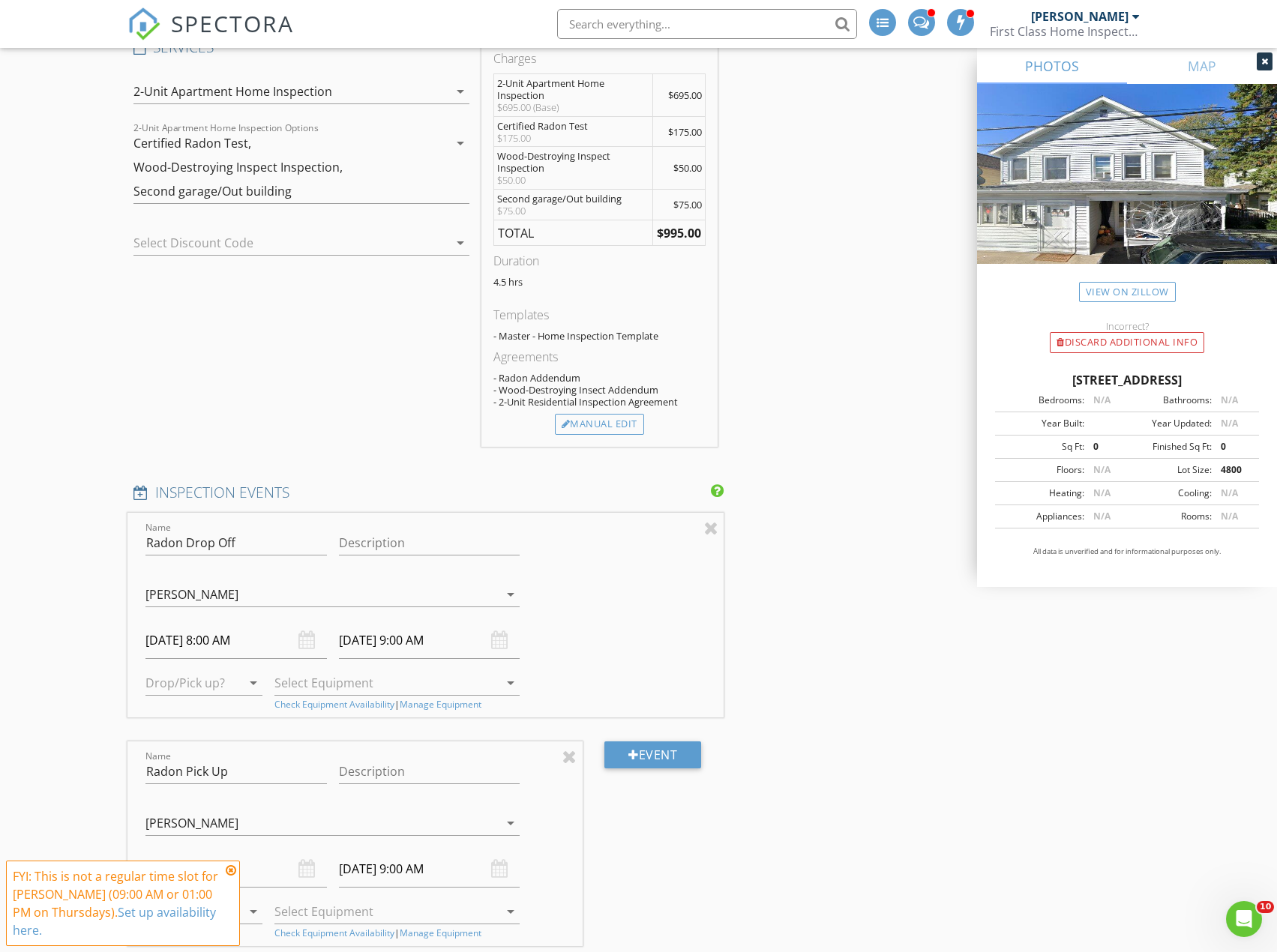
scroll to position [1500, 0]
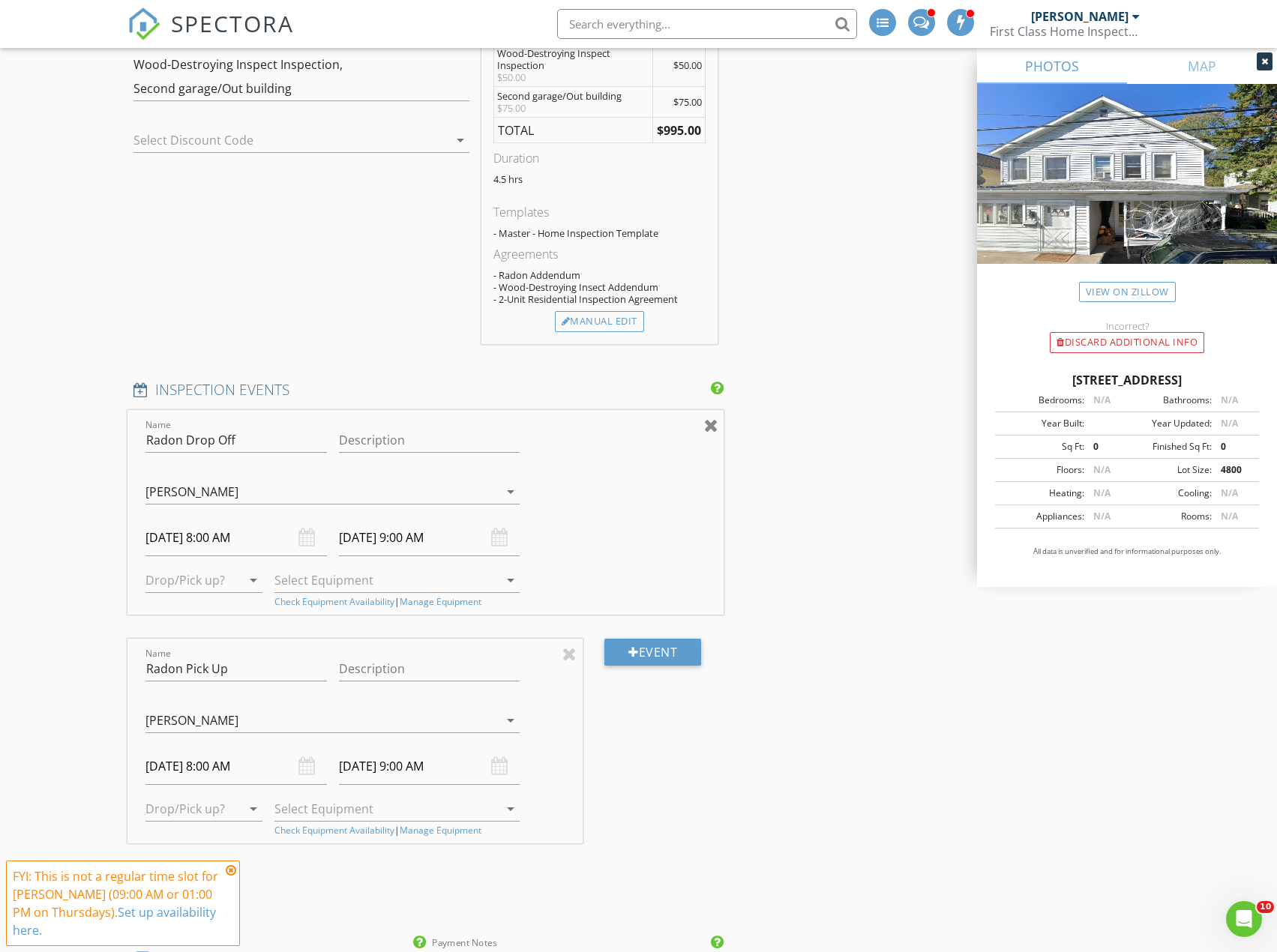
click at [708, 427] on div at bounding box center [711, 424] width 14 height 18
type input "Radon Pick Up"
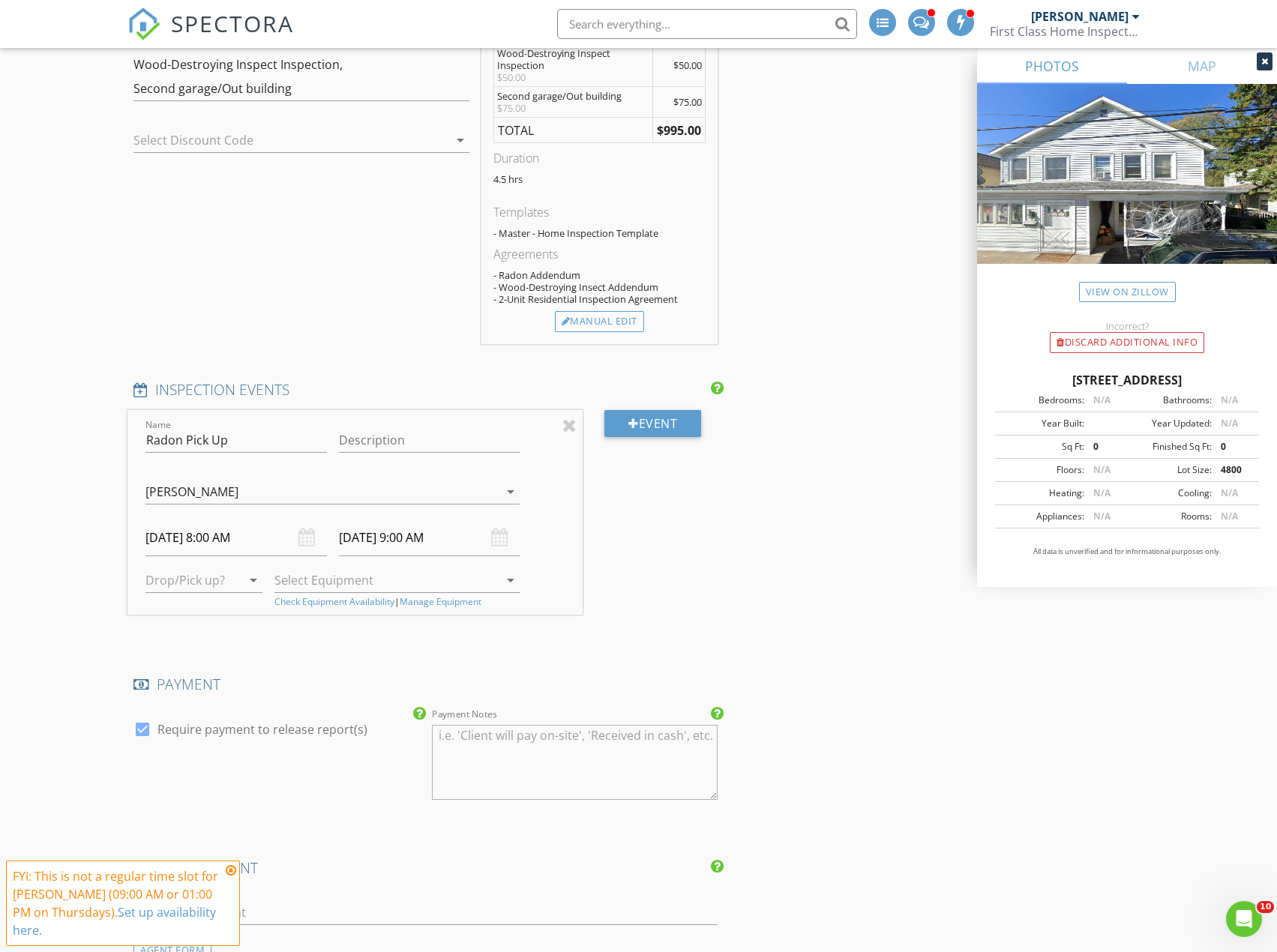
click at [218, 533] on input "[DATE] 8:00 AM" at bounding box center [236, 538] width 181 height 37
type input "09/05/2025 8:00 AM"
type input "09/05/2025 9:00 AM"
type input "12"
type input "[DATE] 12:00 PM"
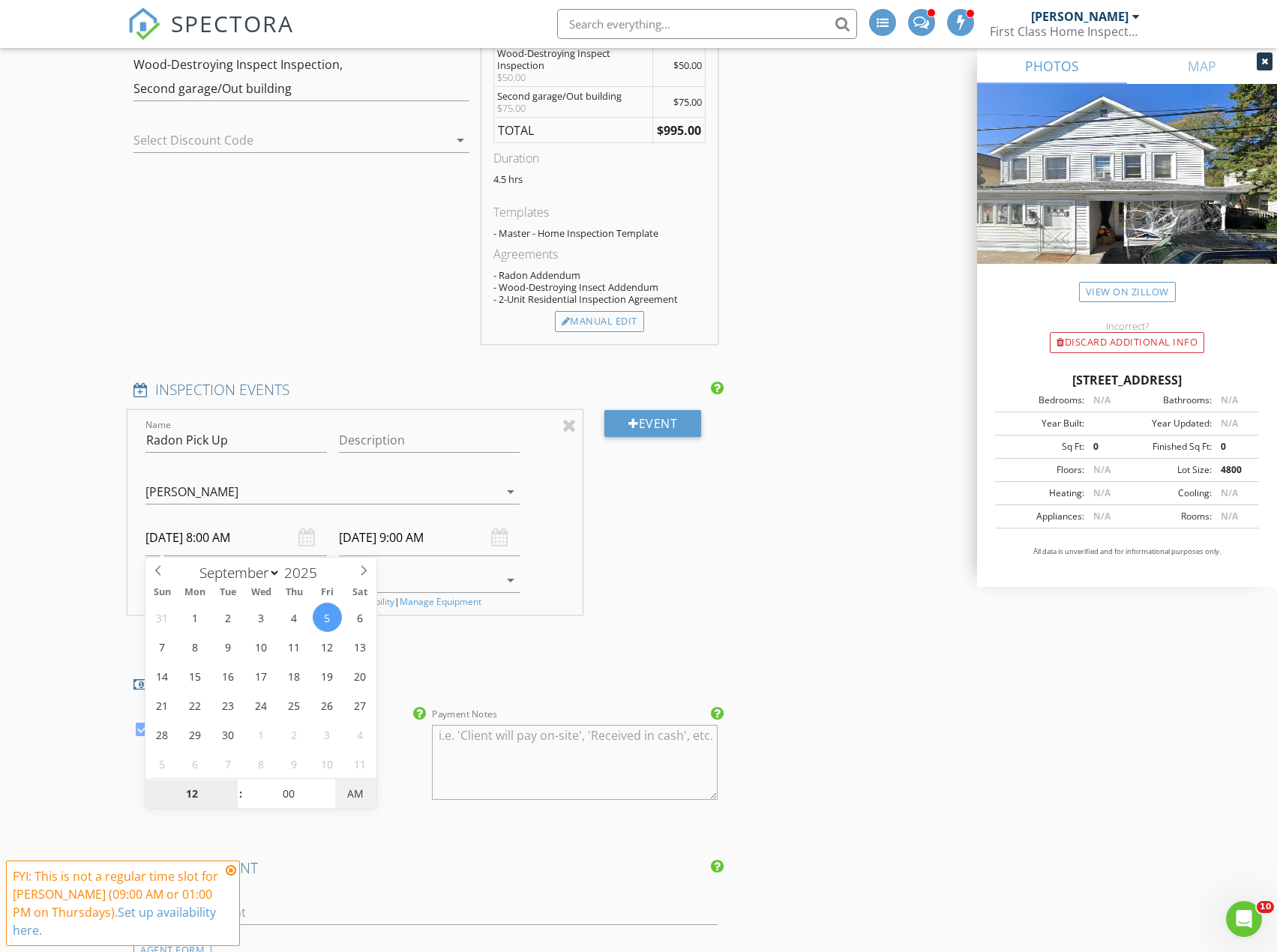
type input "[DATE] 1:00 PM"
click at [360, 793] on span "PM" at bounding box center [355, 794] width 41 height 30
click at [677, 618] on div "Event" at bounding box center [653, 525] width 141 height 228
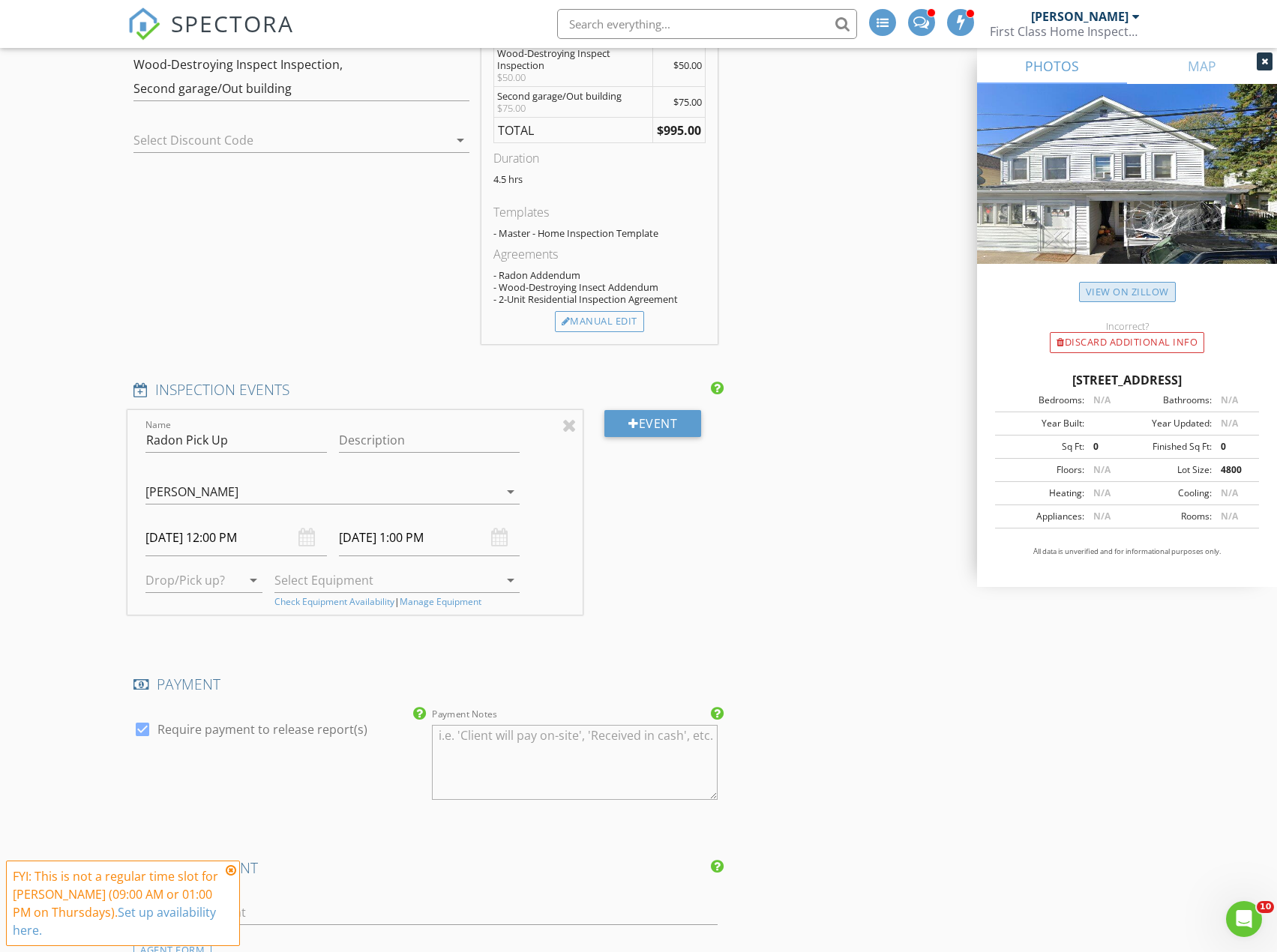
click at [1119, 285] on link "View on Zillow" at bounding box center [1127, 292] width 96 height 20
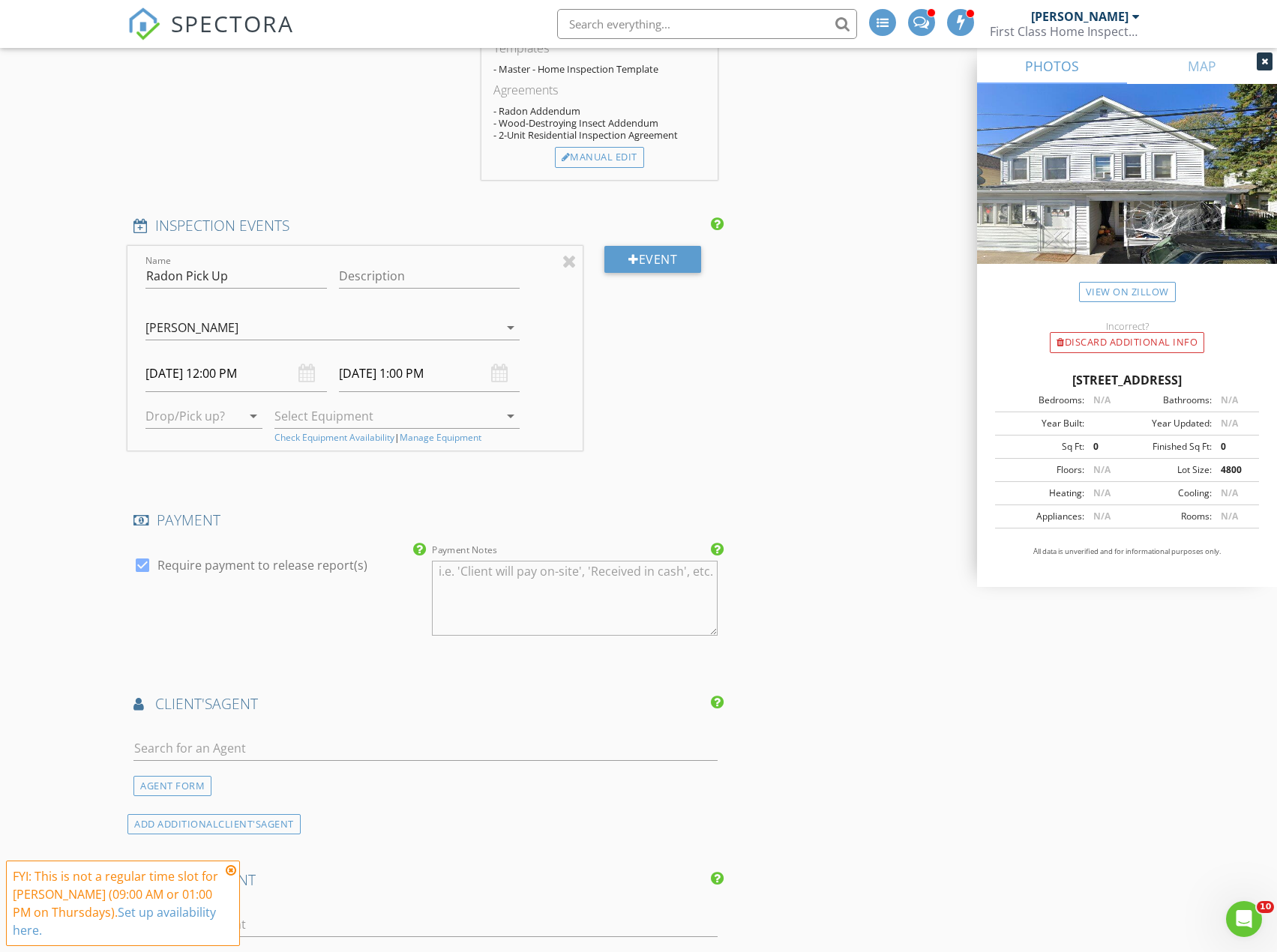
scroll to position [1724, 0]
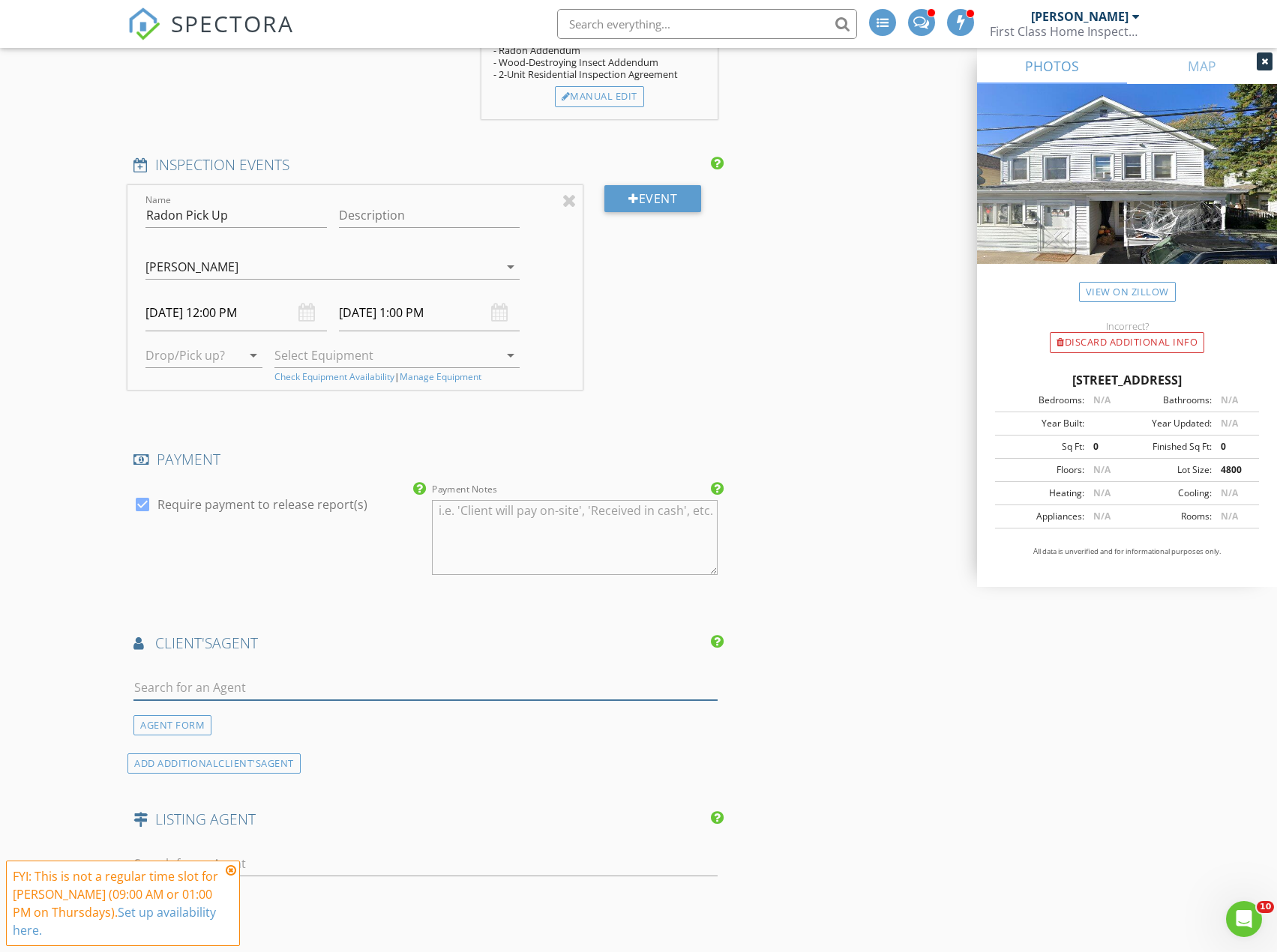
click at [244, 683] on input "text" at bounding box center [425, 688] width 584 height 25
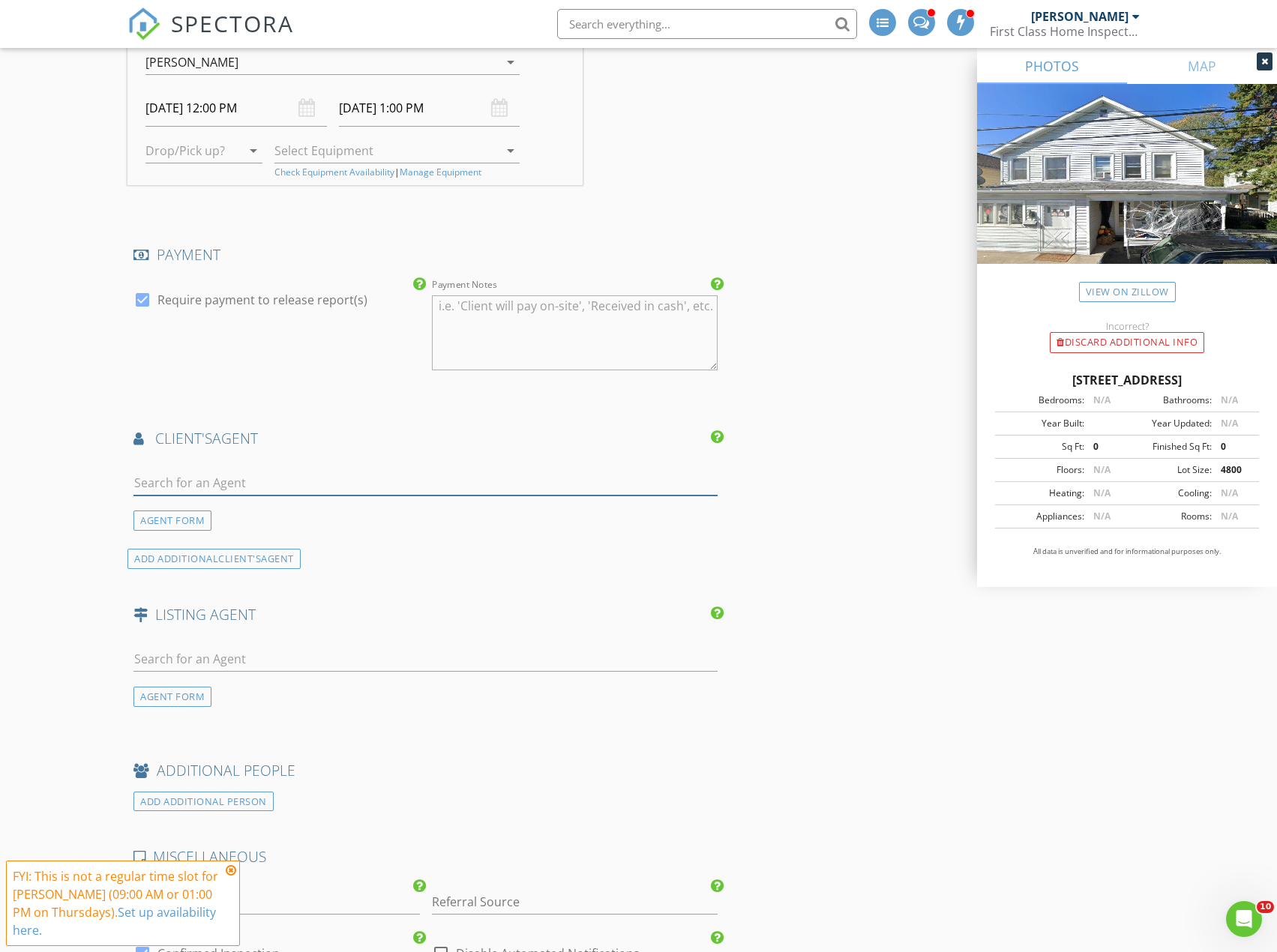
scroll to position [1950, 0]
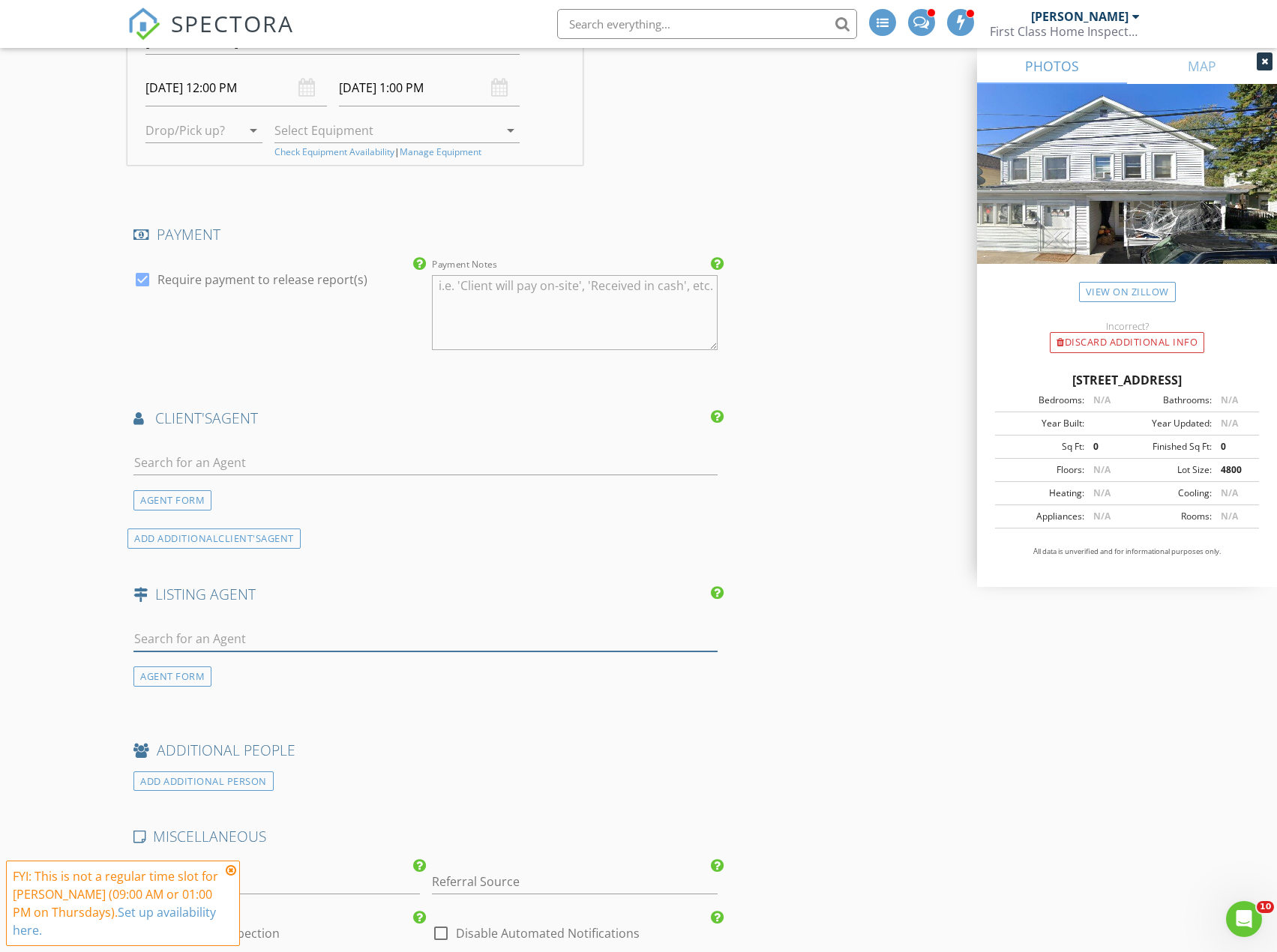
click at [218, 633] on input "text" at bounding box center [425, 640] width 584 height 25
type input "Denise"
click at [195, 675] on div "AGENT FORM" at bounding box center [172, 677] width 78 height 20
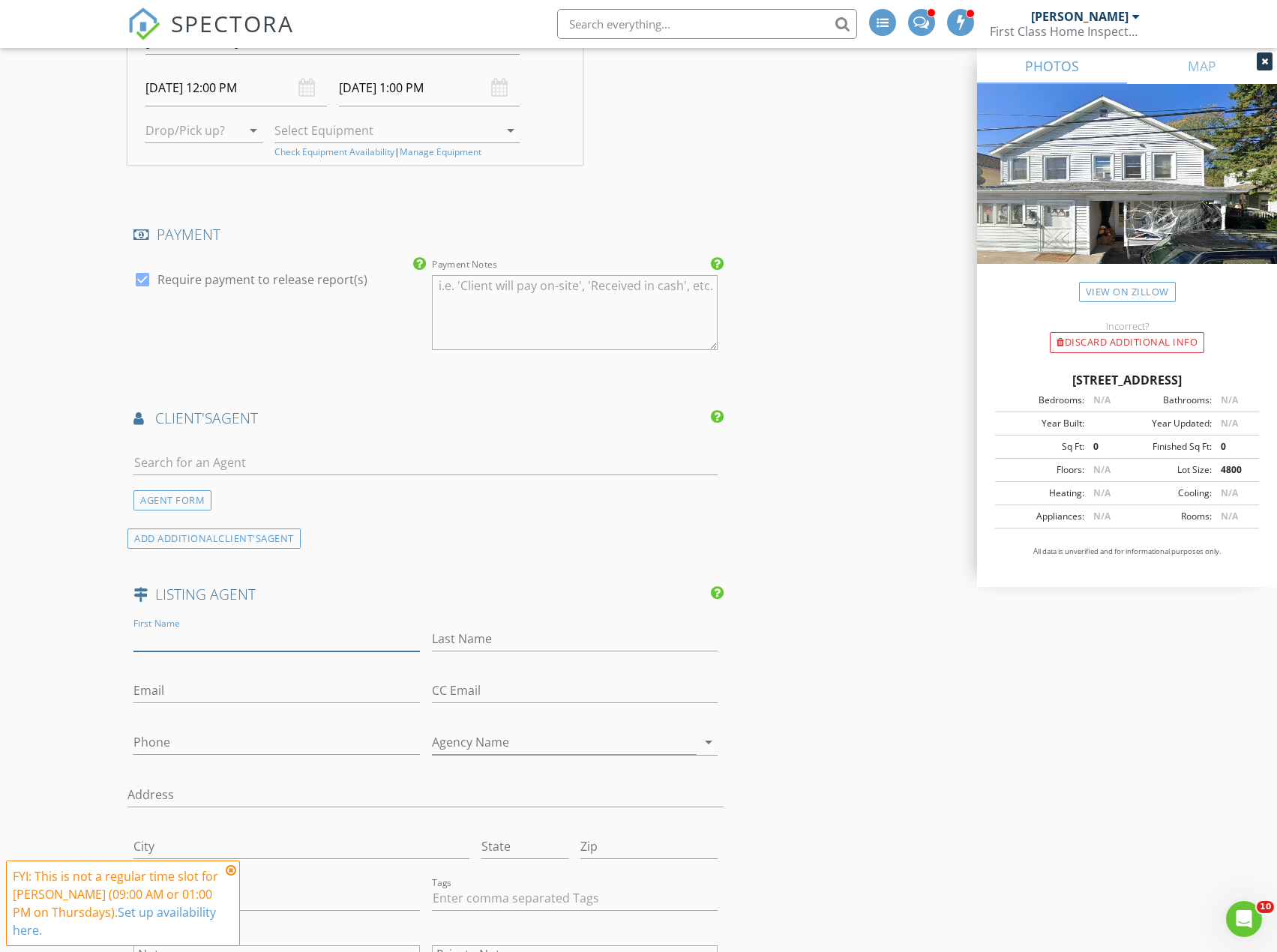
click at [178, 639] on input "First Name" at bounding box center [276, 640] width 285 height 25
type input "Denise"
paste input "Ardisson"
type input "Ardisson"
click at [447, 745] on input "Agency Name" at bounding box center [564, 743] width 265 height 25
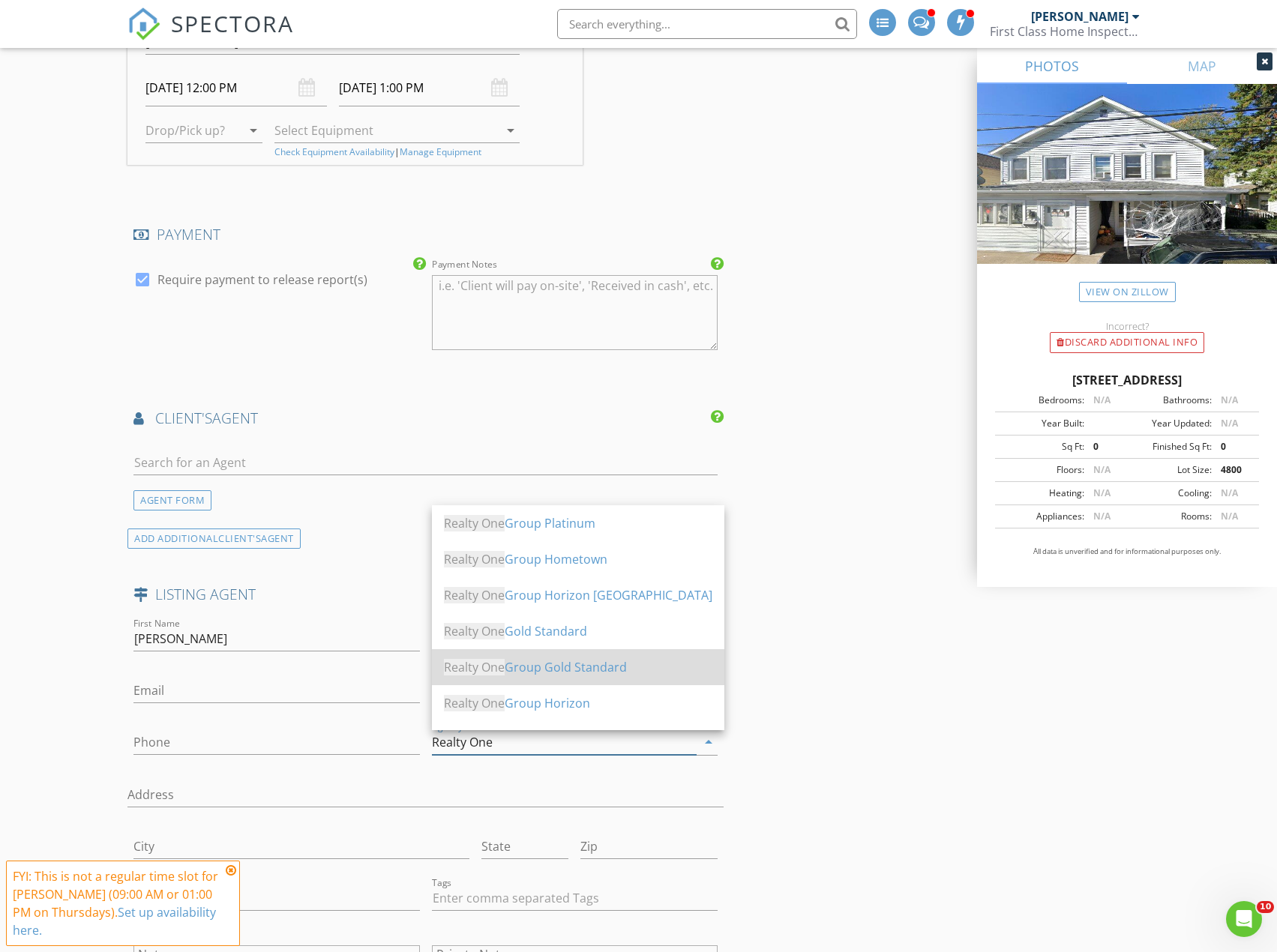
click at [532, 661] on div "Realty One Group Gold Standard" at bounding box center [578, 667] width 269 height 18
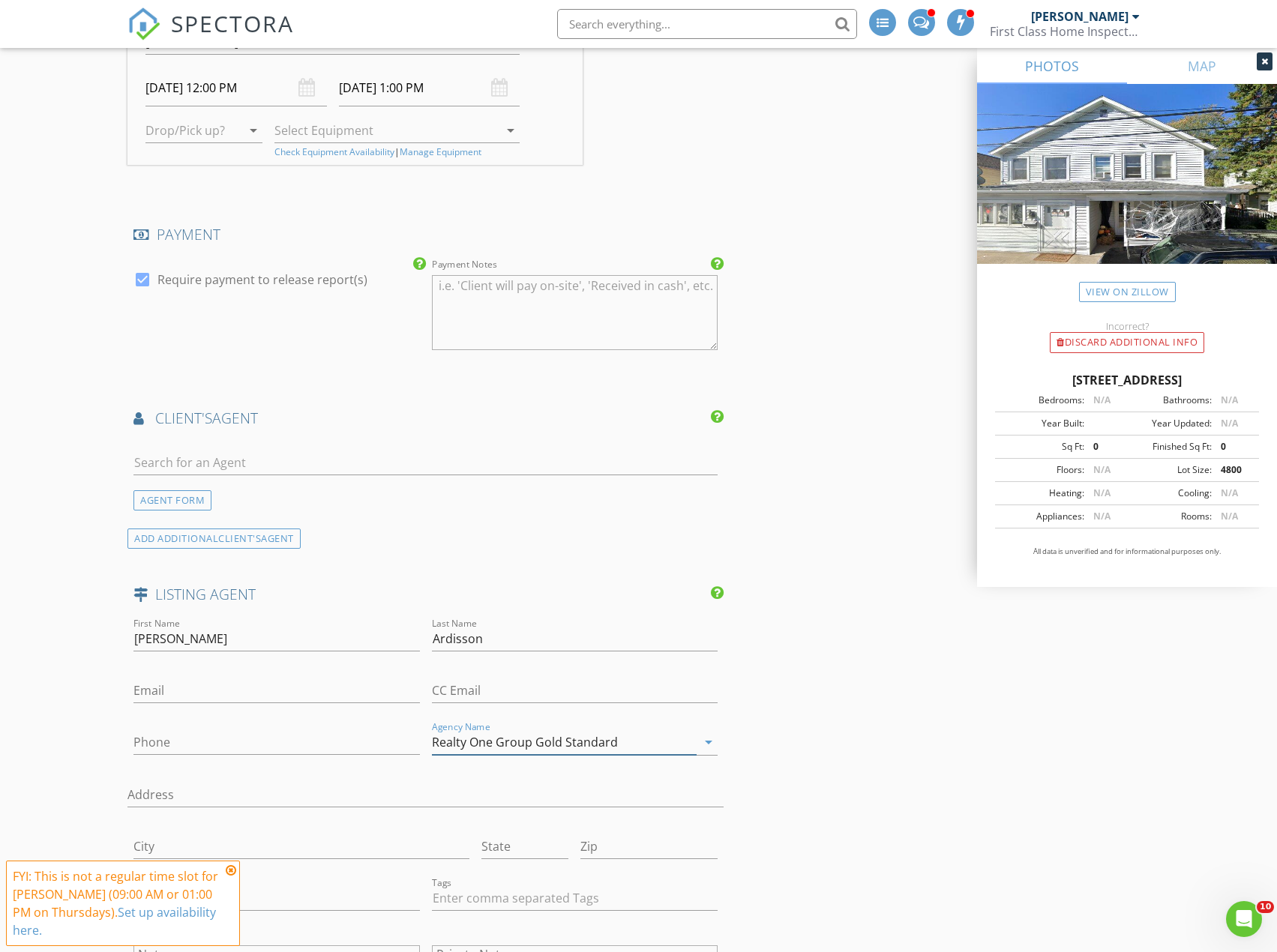
type input "Realty One Group Gold Standard"
click at [147, 687] on input "Email" at bounding box center [276, 691] width 285 height 25
paste input "[PERSON_NAME][EMAIL_ADDRESS][DOMAIN_NAME]"
type input "[PERSON_NAME][EMAIL_ADDRESS][DOMAIN_NAME]"
click at [165, 737] on input "Phone" at bounding box center [276, 743] width 285 height 25
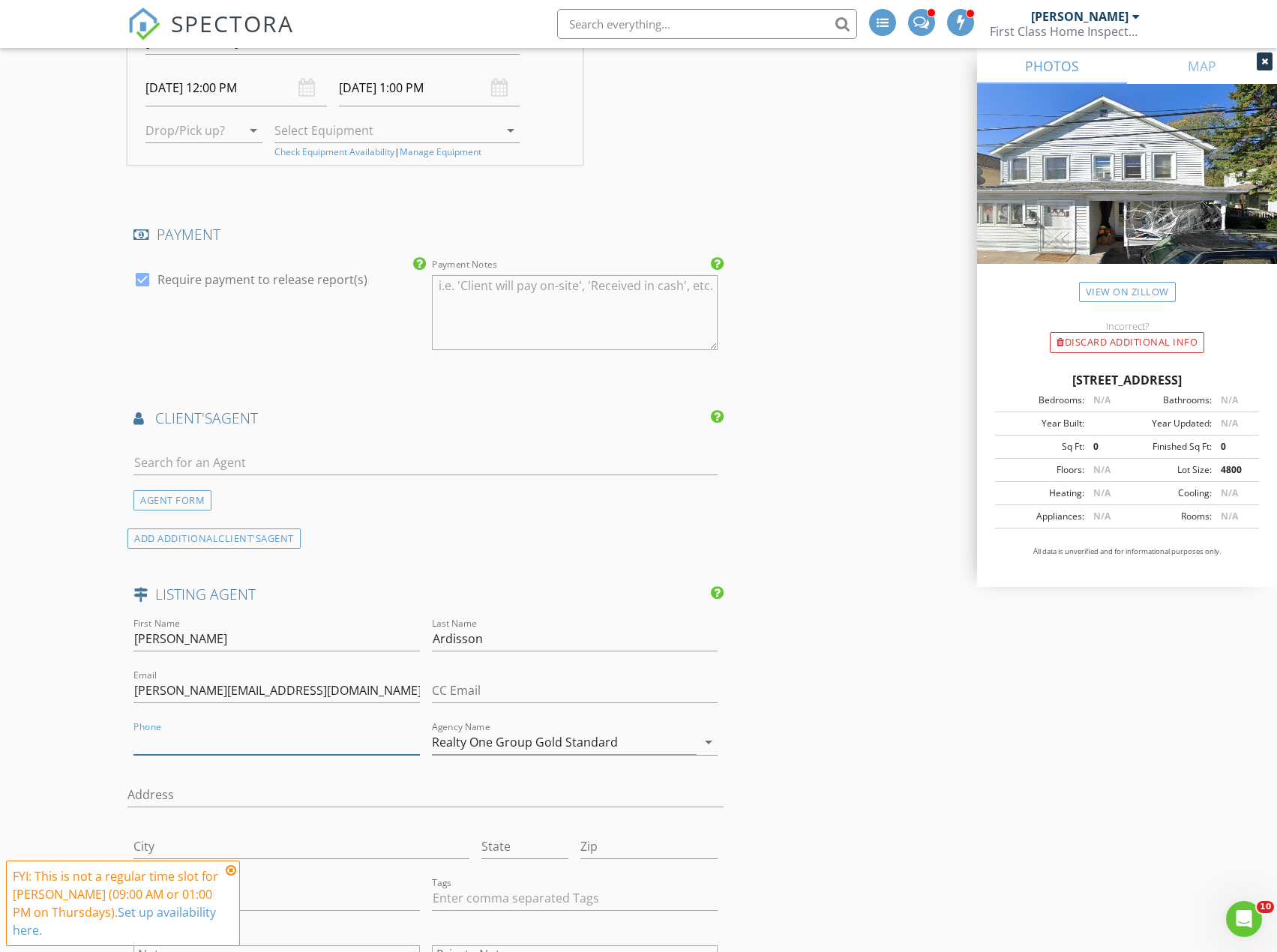
paste input "[PHONE_NUMBER]"
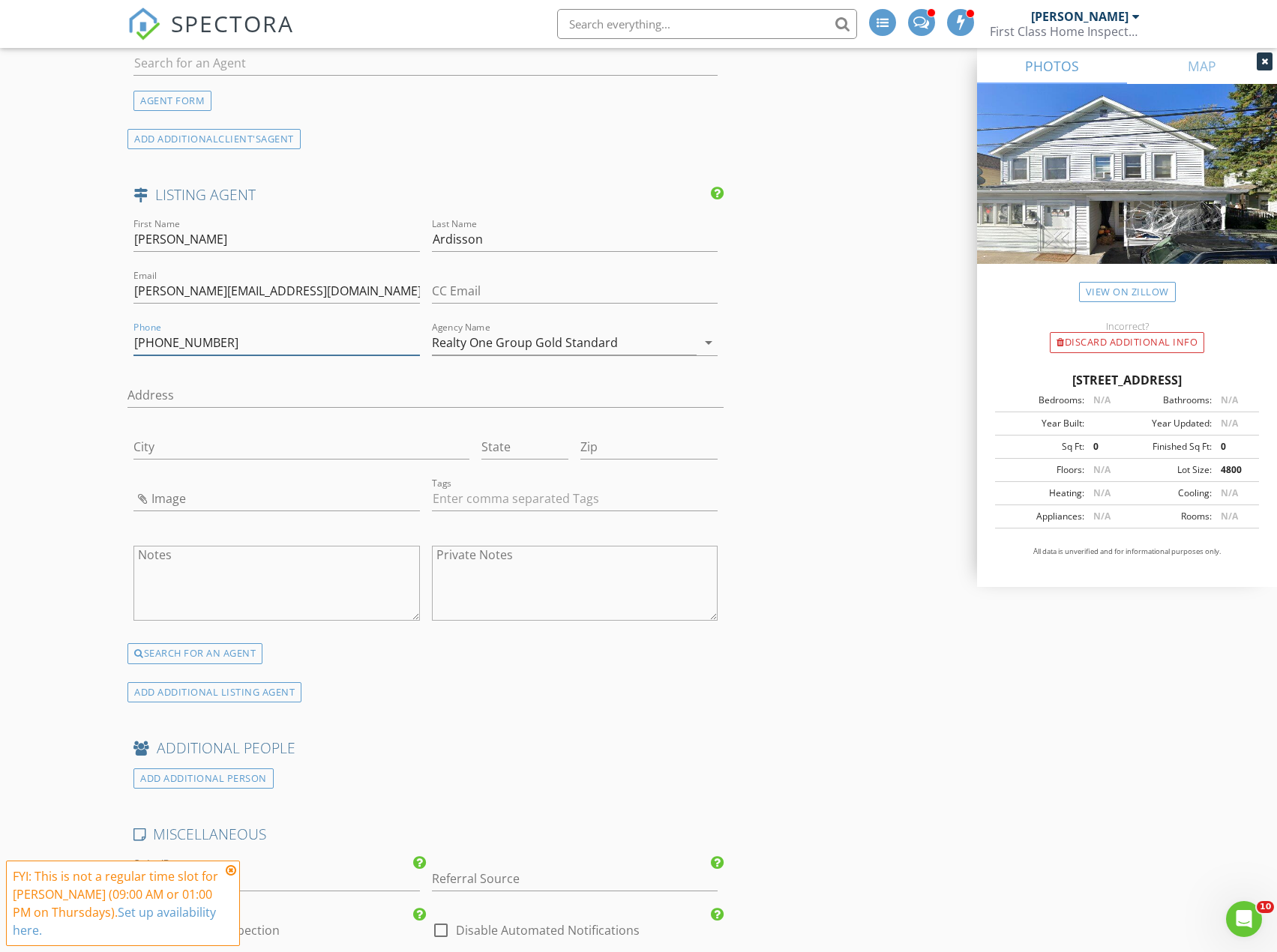
scroll to position [2625, 0]
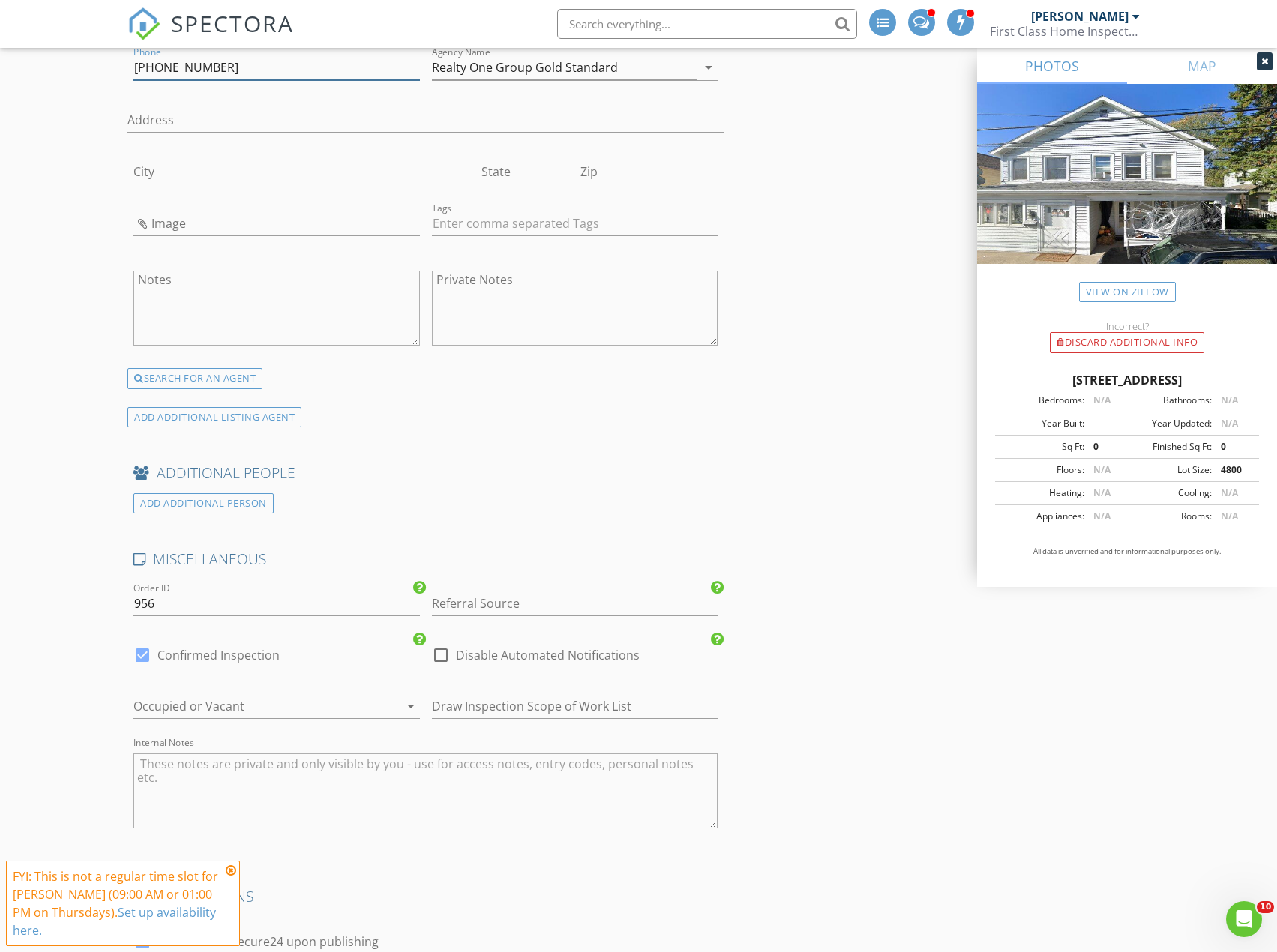
type input "[PHONE_NUMBER]"
click at [140, 655] on div at bounding box center [142, 655] width 25 height 25
checkbox input "false"
checkbox input "true"
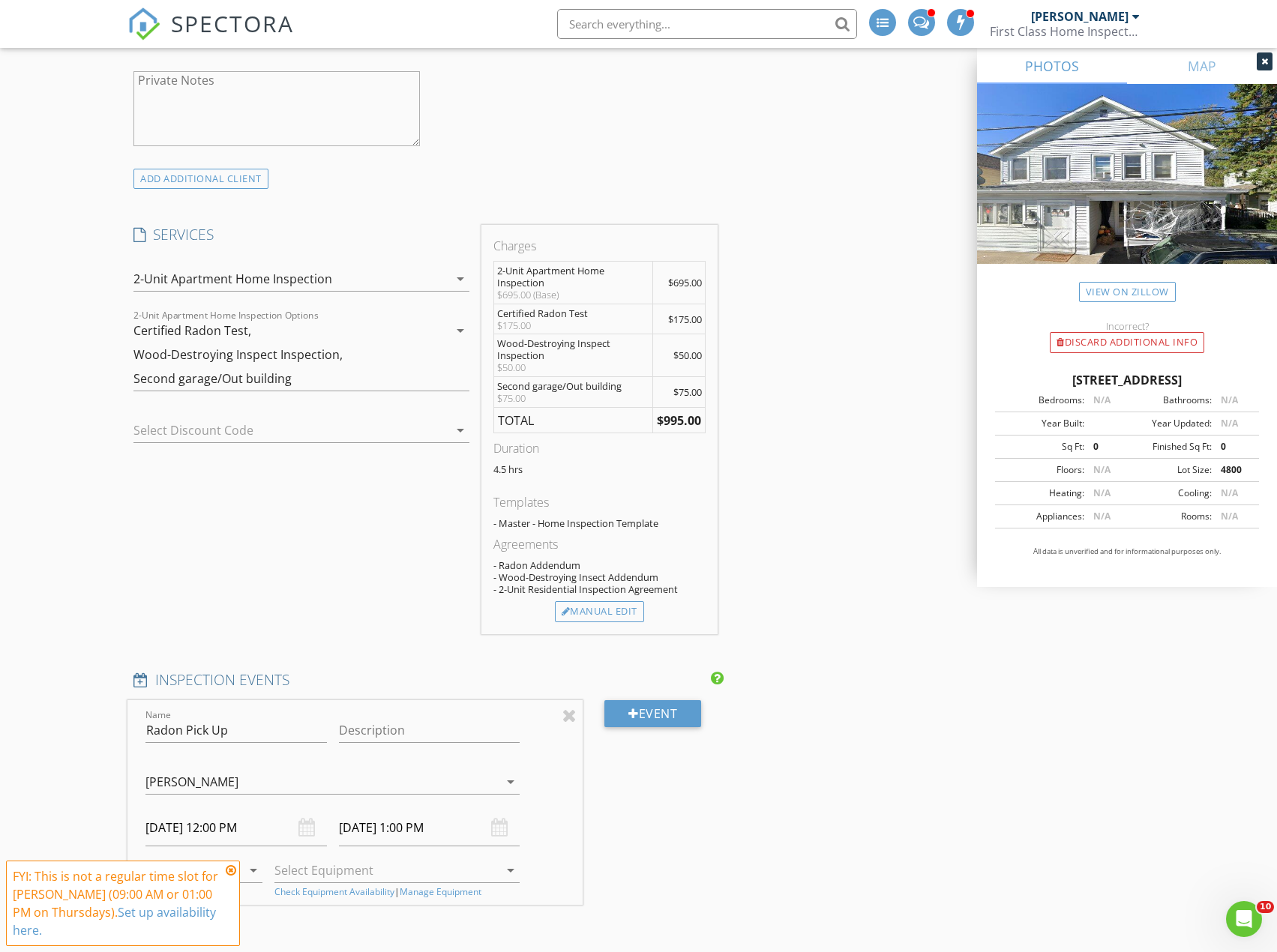
scroll to position [1200, 0]
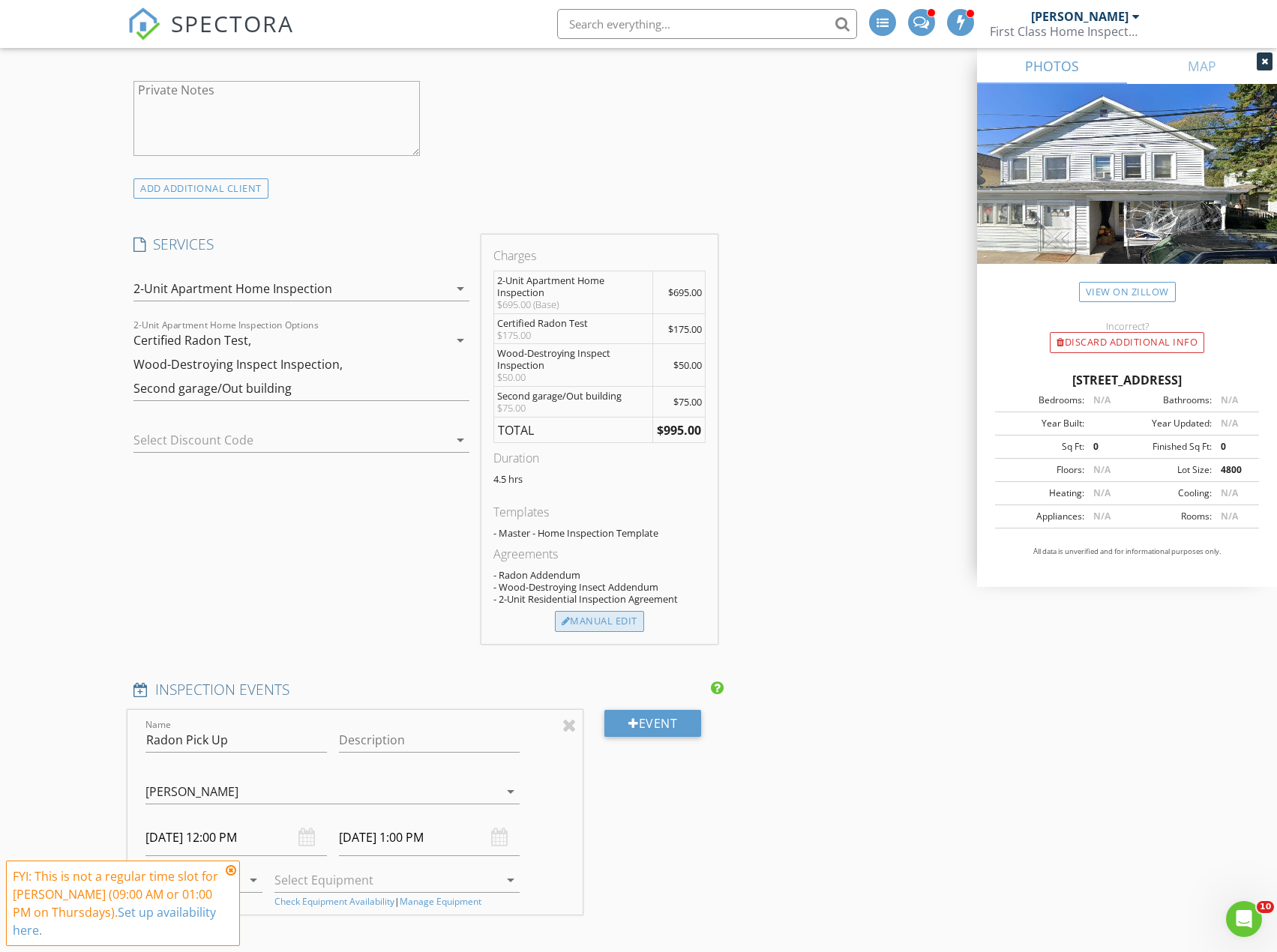
click at [580, 621] on div "Manual Edit" at bounding box center [600, 621] width 90 height 21
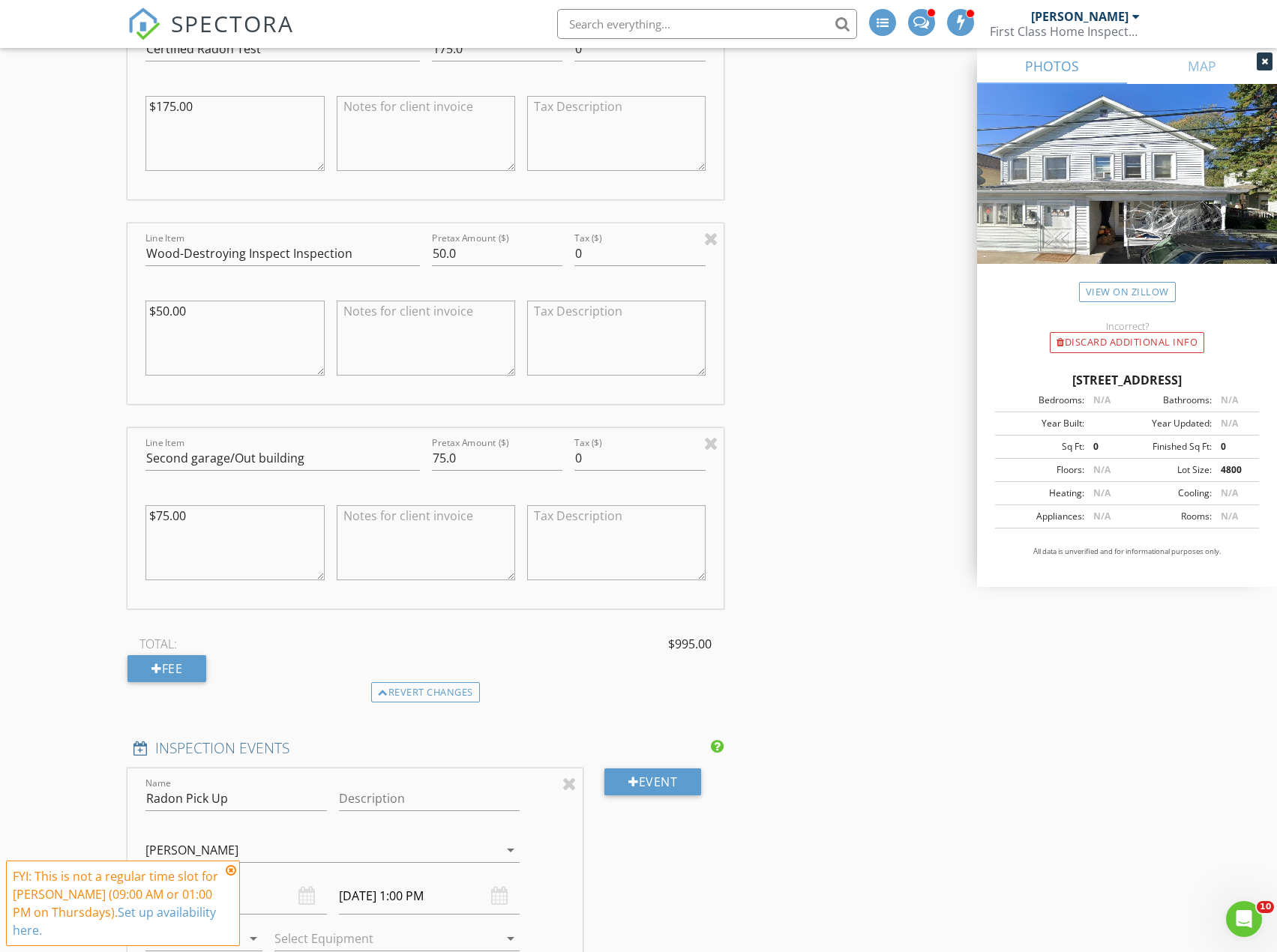
scroll to position [1875, 0]
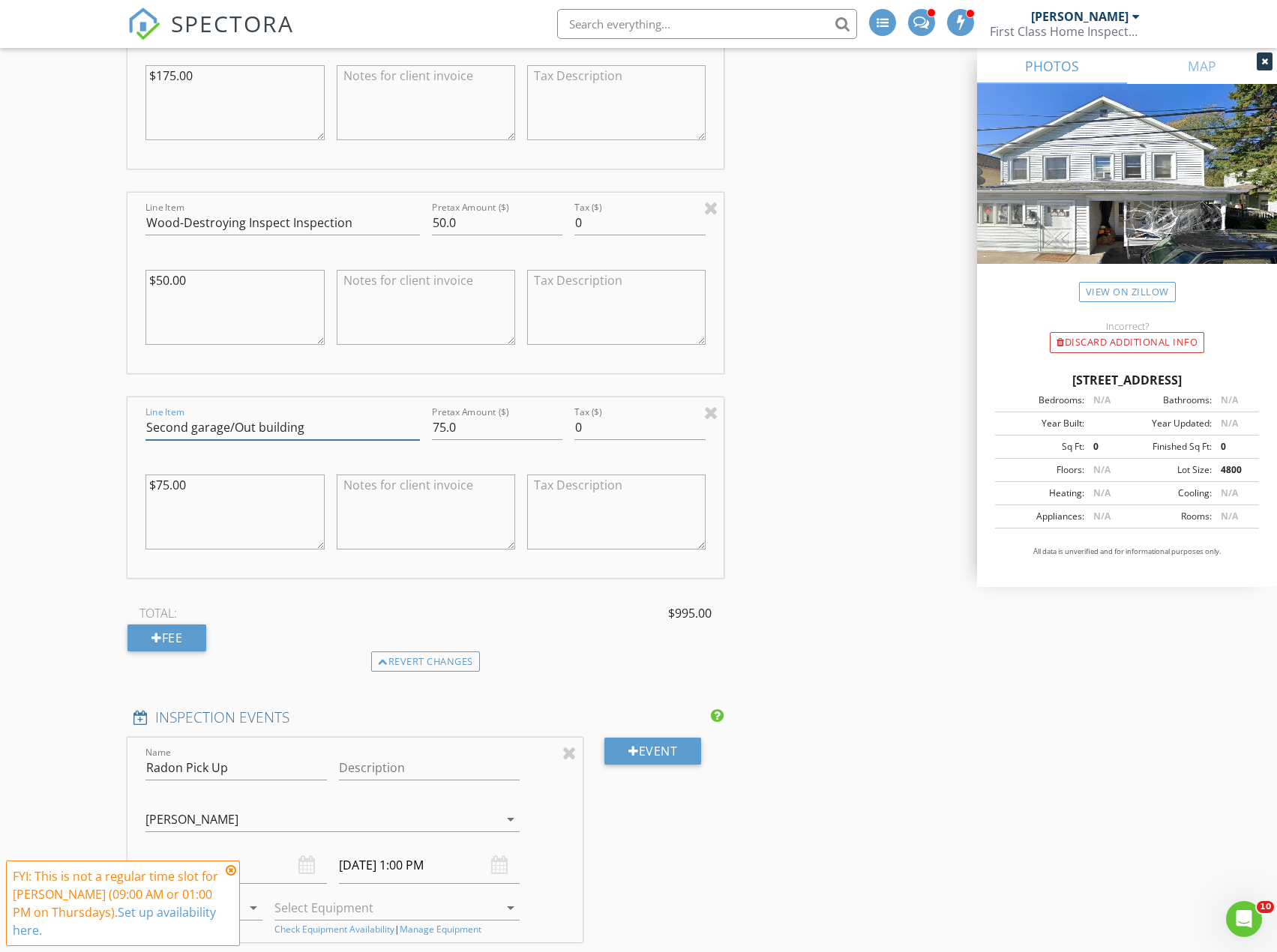
drag, startPoint x: 331, startPoint y: 420, endPoint x: 100, endPoint y: 420, distance: 231.0
click at [103, 420] on div "New Inspection INSPECTOR(S) check_box Robbie Risley PRIMARY Robbie Risley arrow…" at bounding box center [638, 496] width 1277 height 4566
type input "Detacted Garage w/ Apartment"
type input "125"
click at [170, 425] on input "Detacted Garage w/ Apartment" at bounding box center [282, 427] width 274 height 25
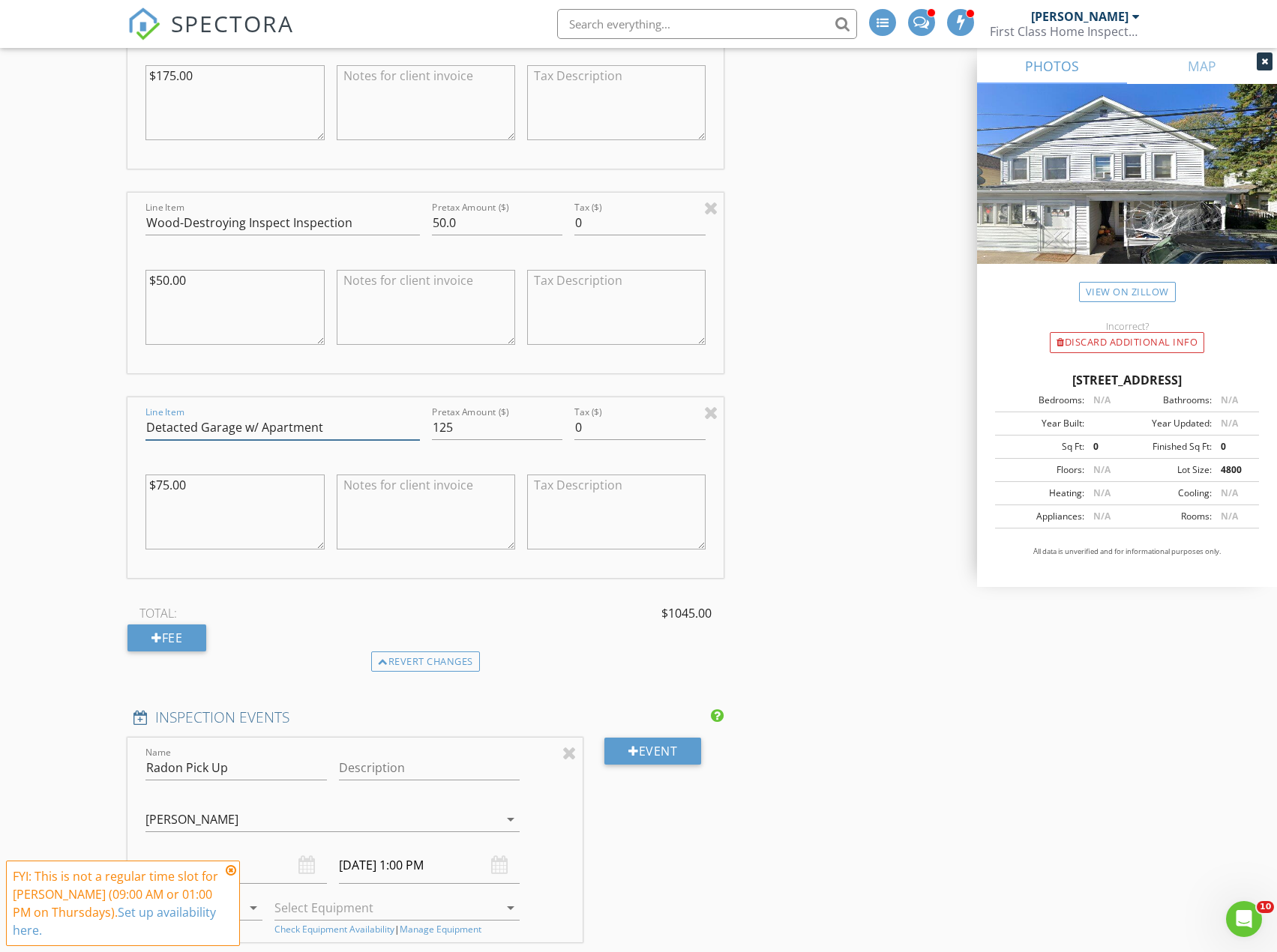
click at [183, 424] on input "Detacted Garage w/ Apartment" at bounding box center [282, 427] width 274 height 25
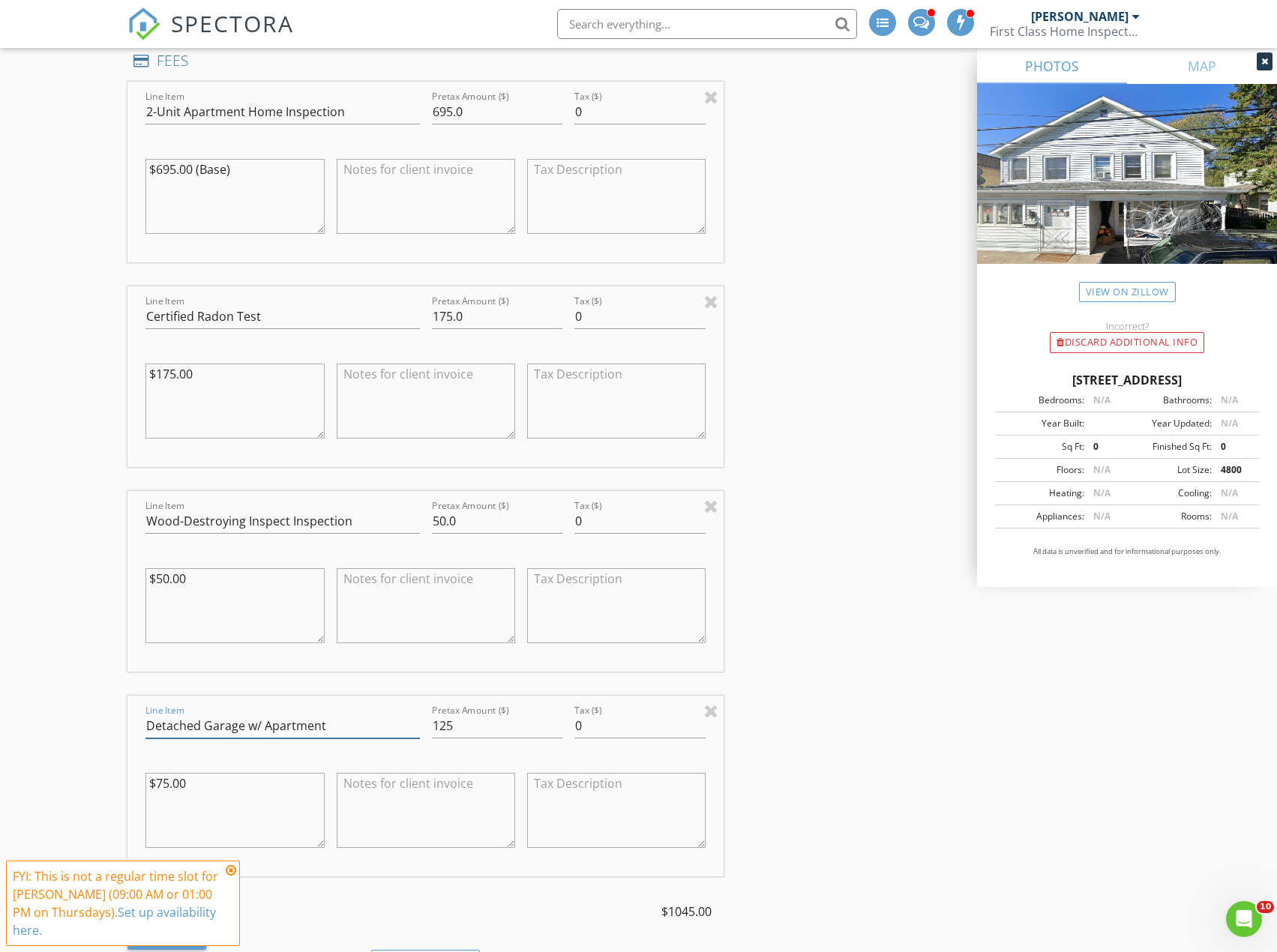
scroll to position [1575, 0]
type input "Detached Garage w/ Apartment"
click at [447, 527] on input "50.0" at bounding box center [498, 523] width 131 height 25
type input "0"
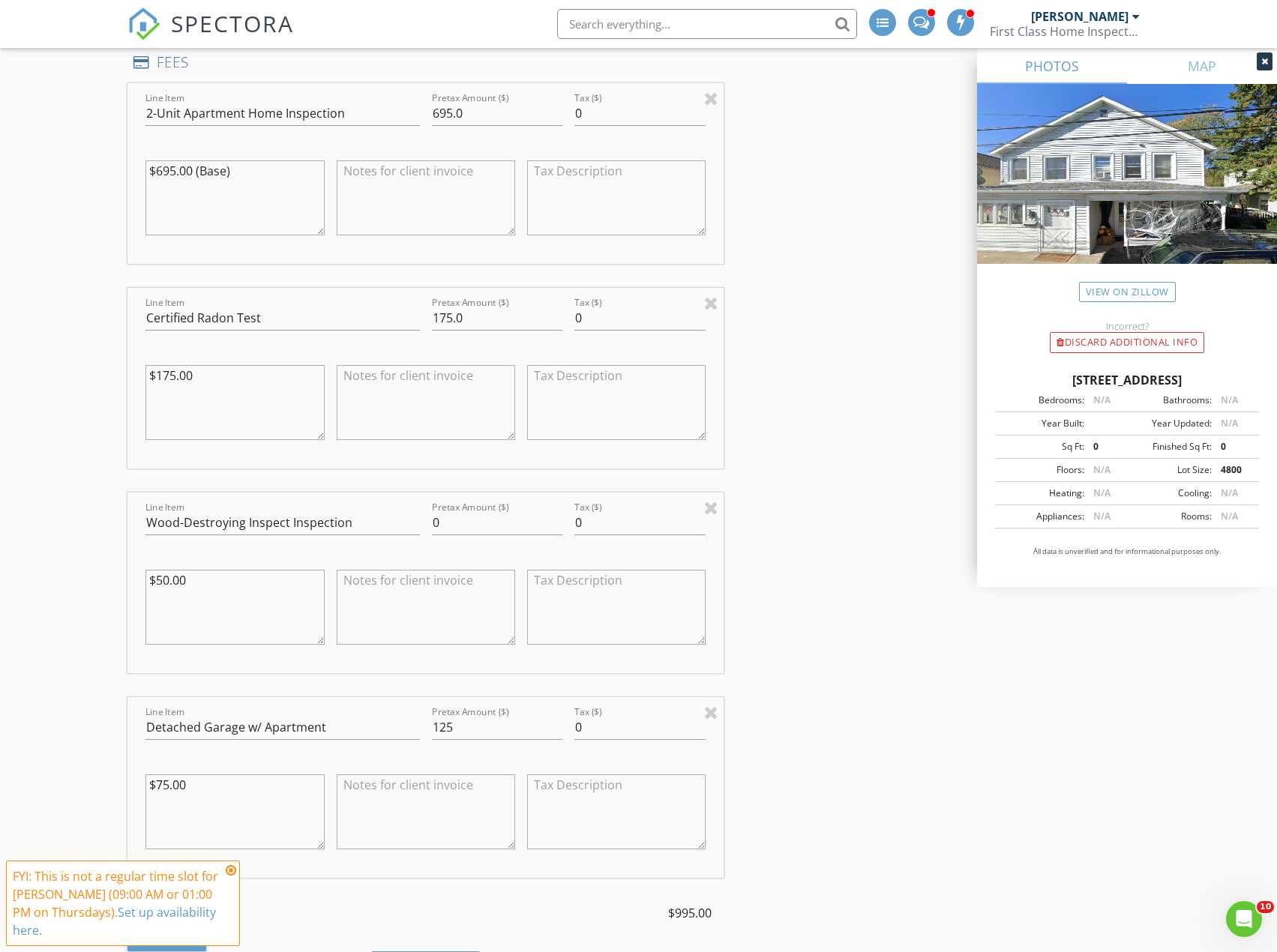
click at [472, 623] on textarea at bounding box center [425, 607] width 178 height 75
type textarea "Inclucded"
click at [371, 578] on textarea "Included" at bounding box center [425, 607] width 178 height 75
type textarea "Fee waived"
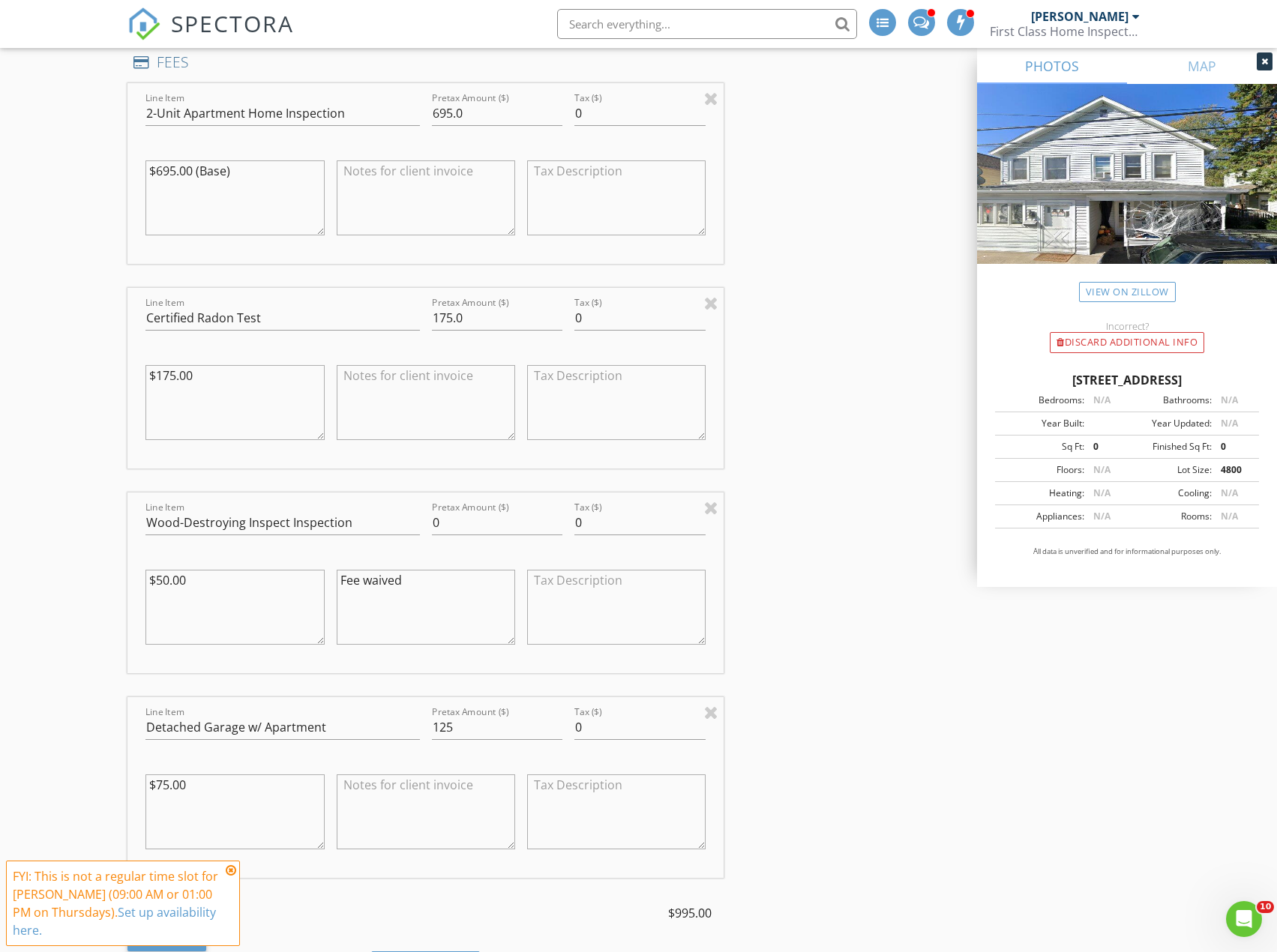
click at [233, 869] on icon at bounding box center [231, 871] width 11 height 12
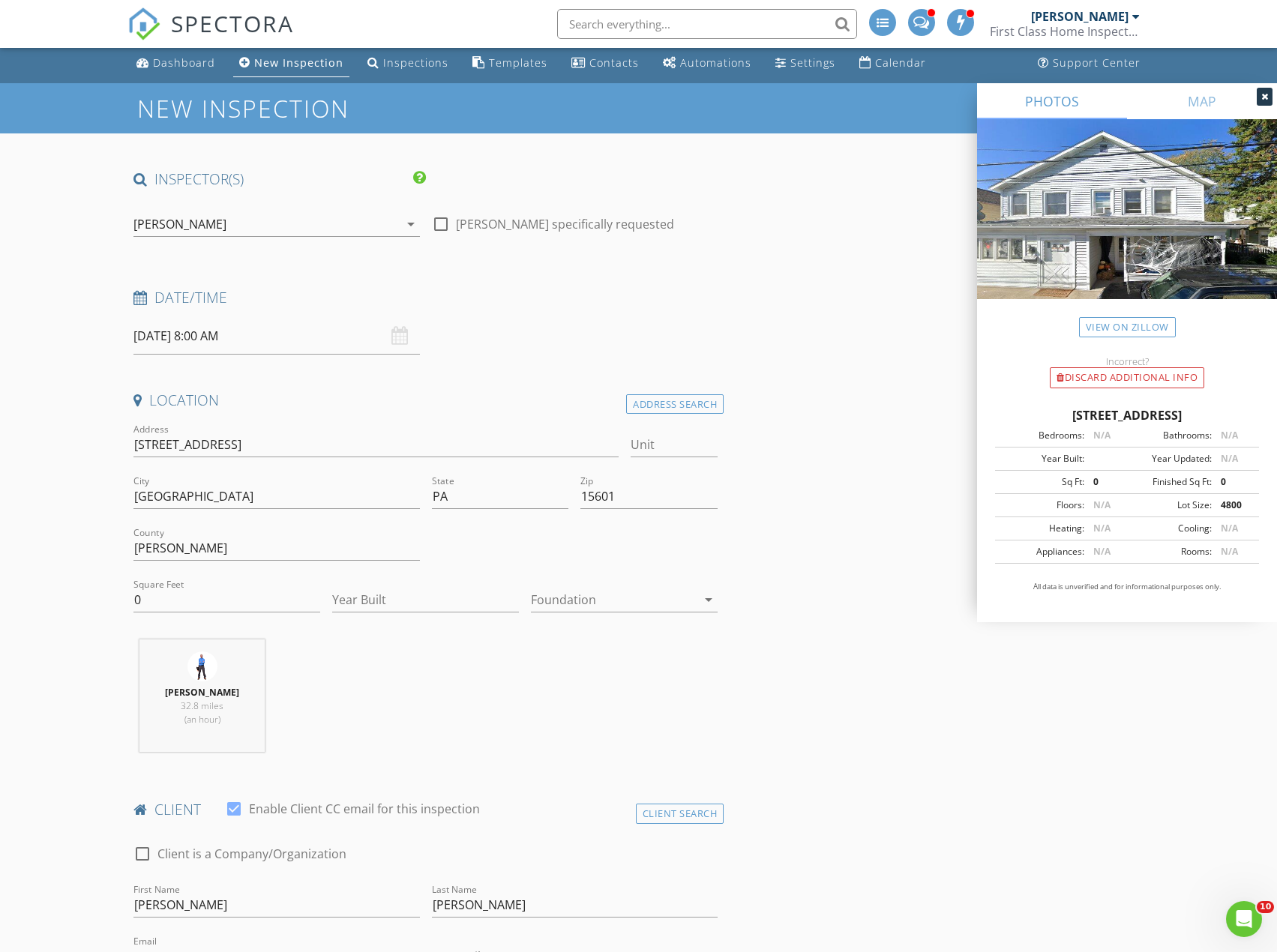
scroll to position [0, 0]
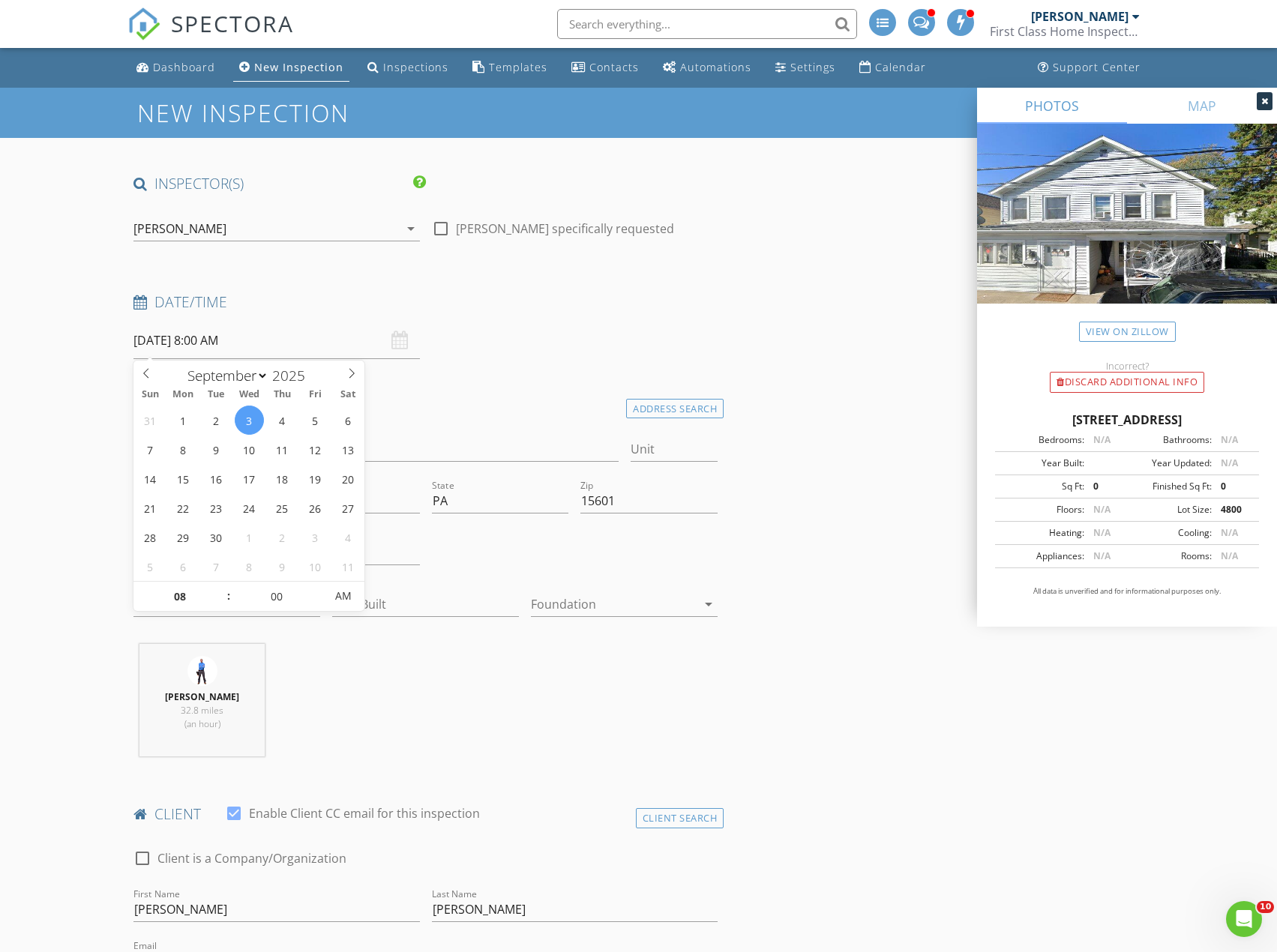
click at [185, 337] on input "[DATE] 8:00 AM" at bounding box center [276, 341] width 285 height 37
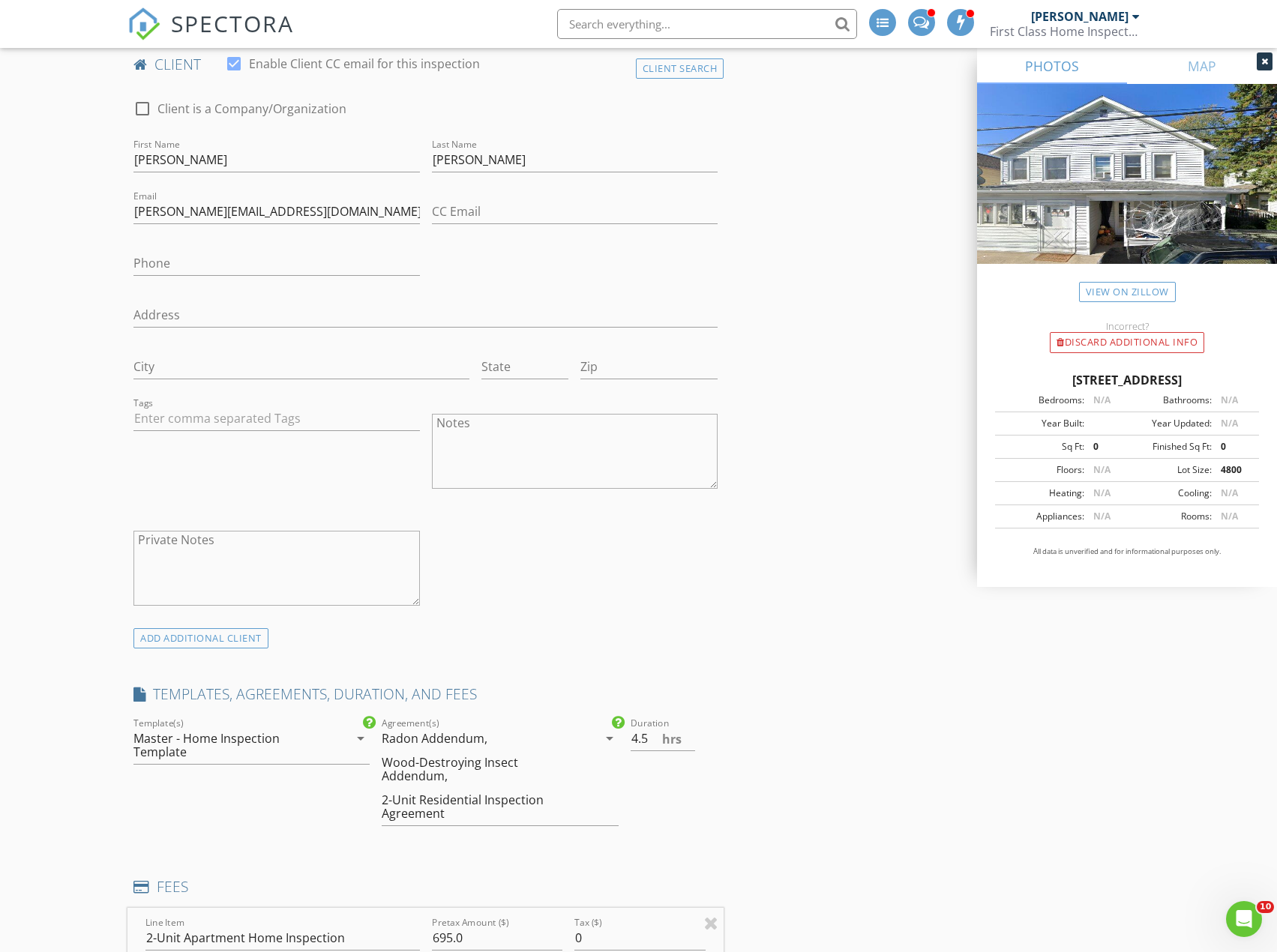
scroll to position [1274, 0]
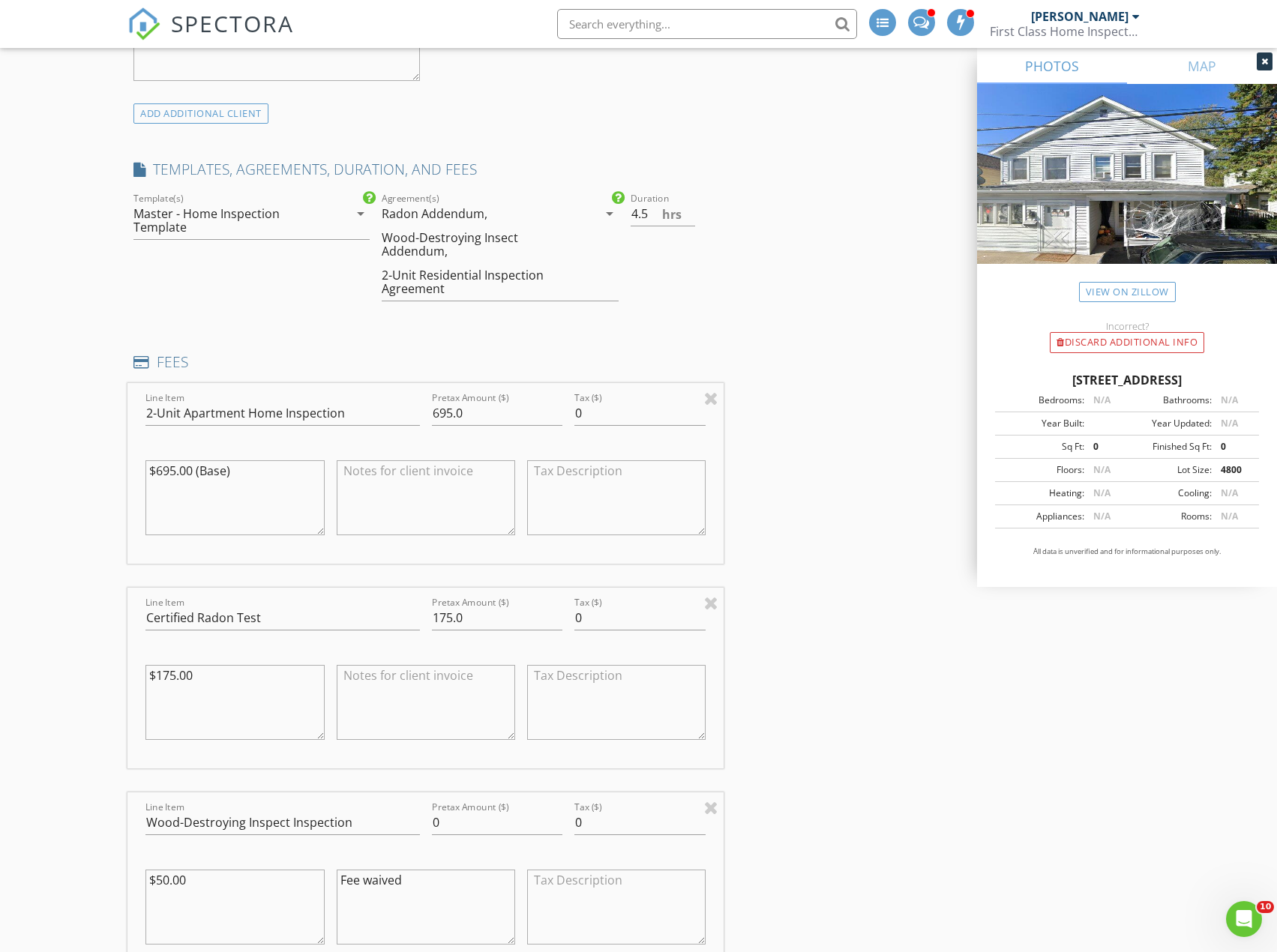
click at [515, 223] on div "Radon Addendum, Wood-Destroying Insect Addendum, 2-Unit Residential Inspection …" at bounding box center [489, 251] width 215 height 99
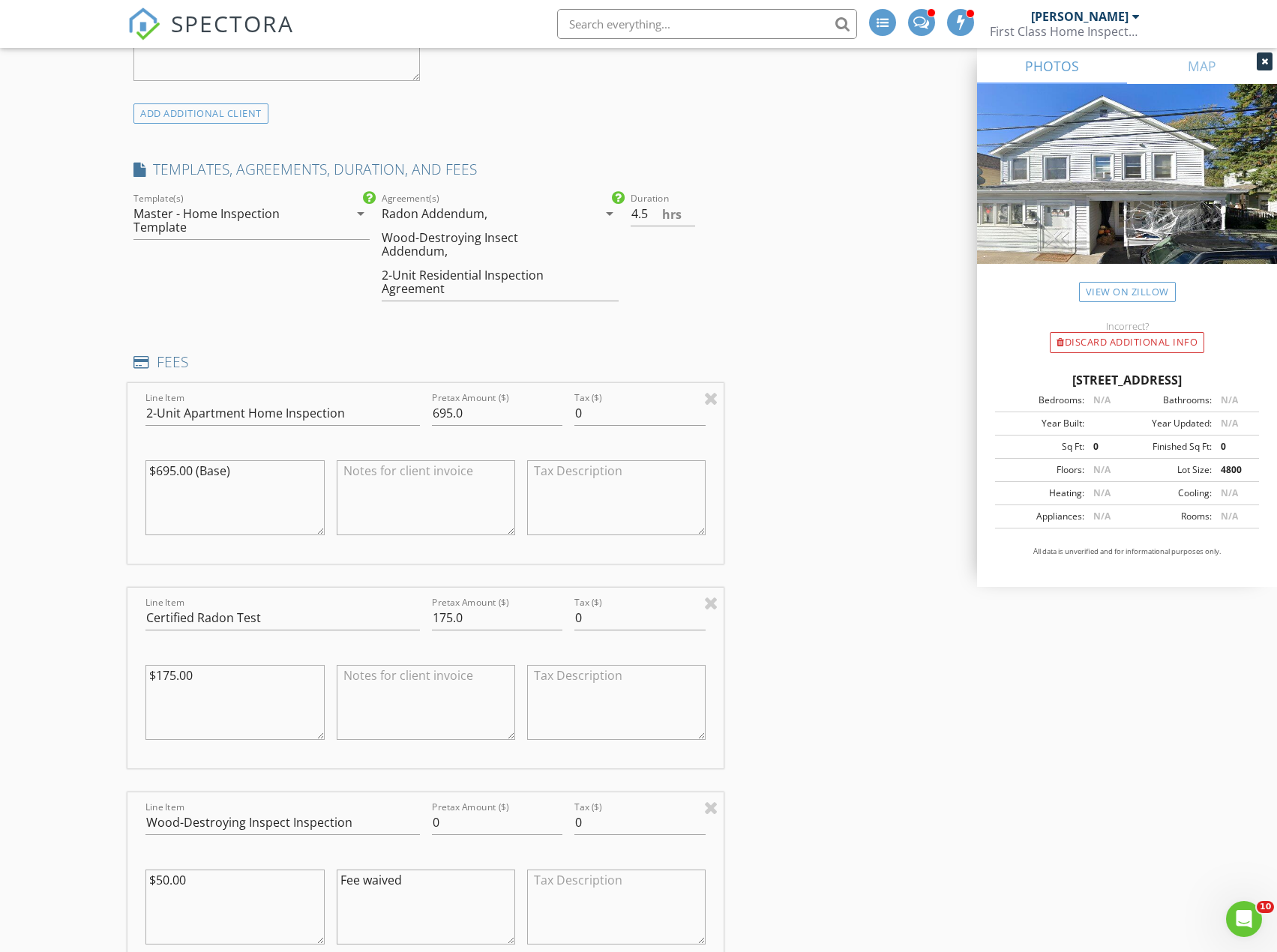
click at [183, 221] on div "Master - Home Inspection Template" at bounding box center [230, 220] width 194 height 27
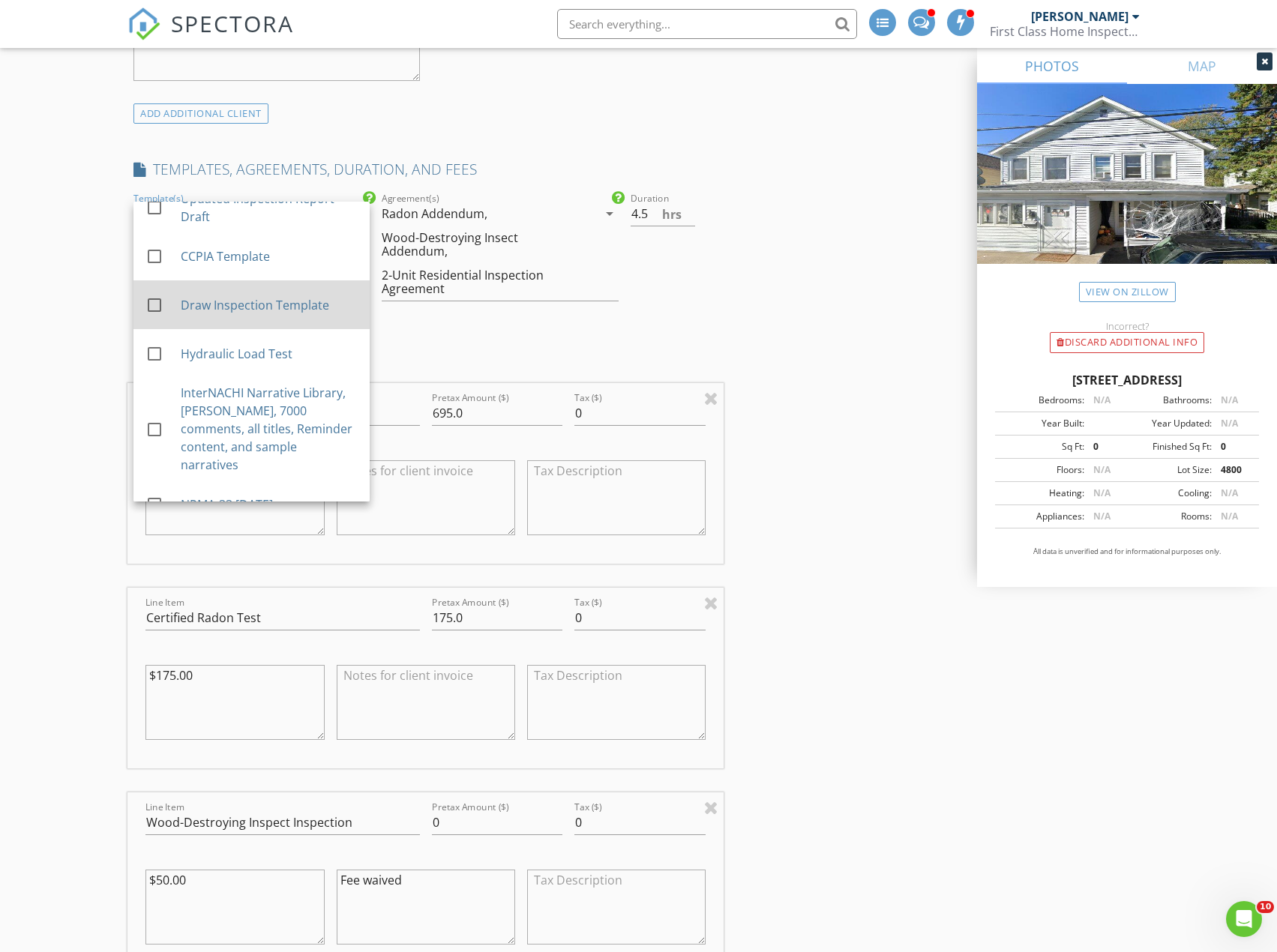
scroll to position [525, 0]
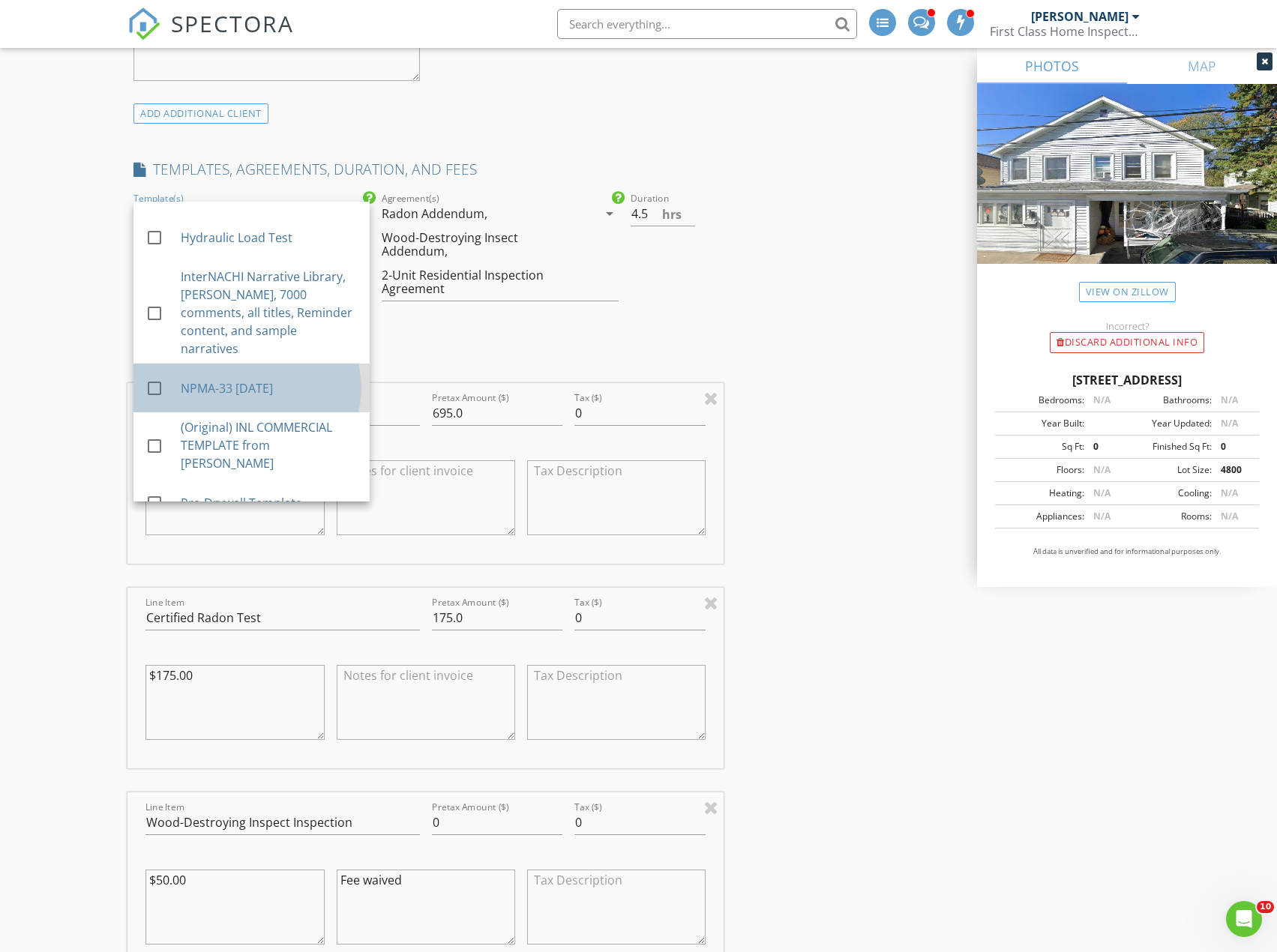
click at [255, 383] on div "NPMA-33 [DATE]" at bounding box center [269, 388] width 177 height 18
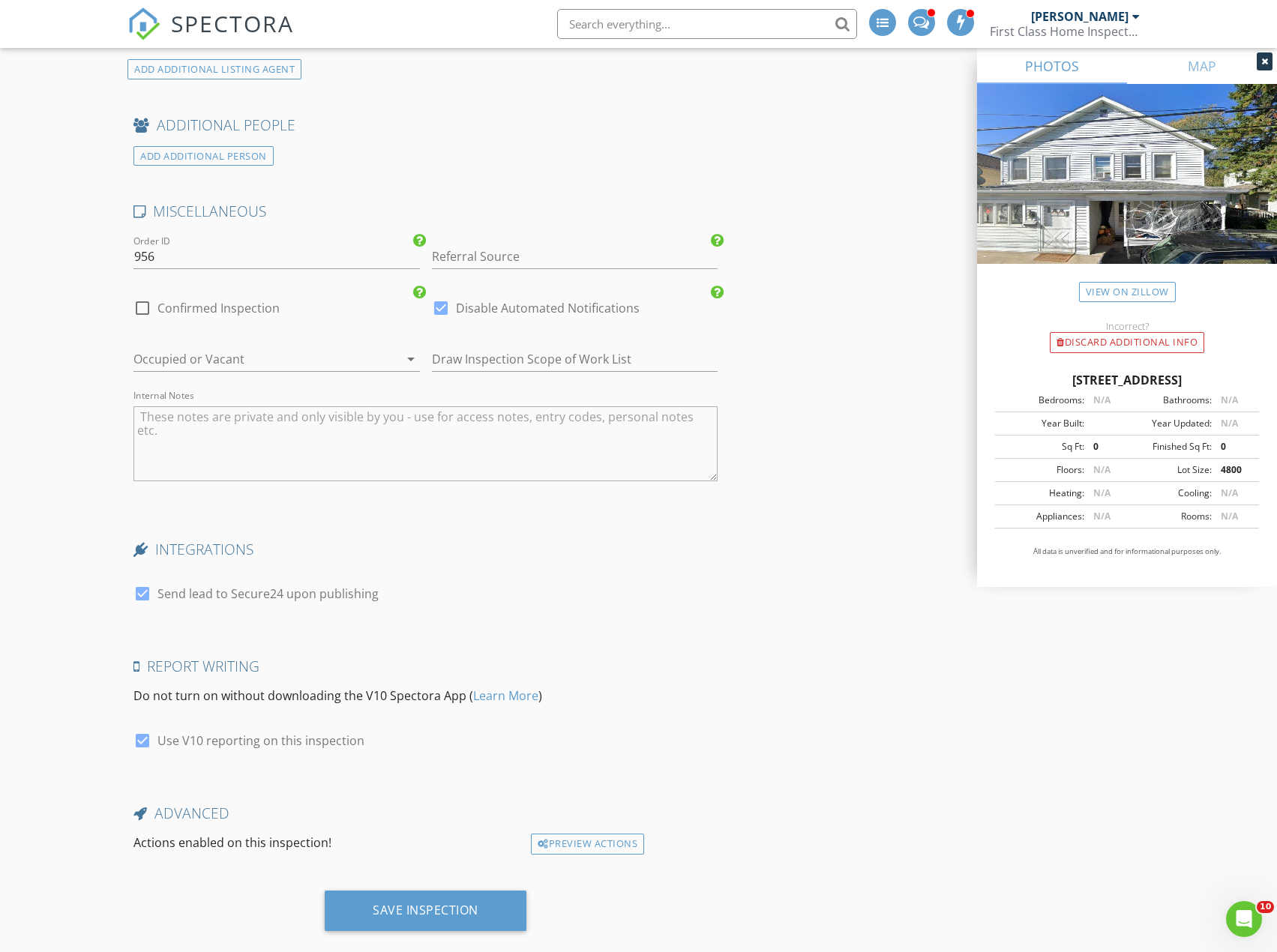
scroll to position [3701, 0]
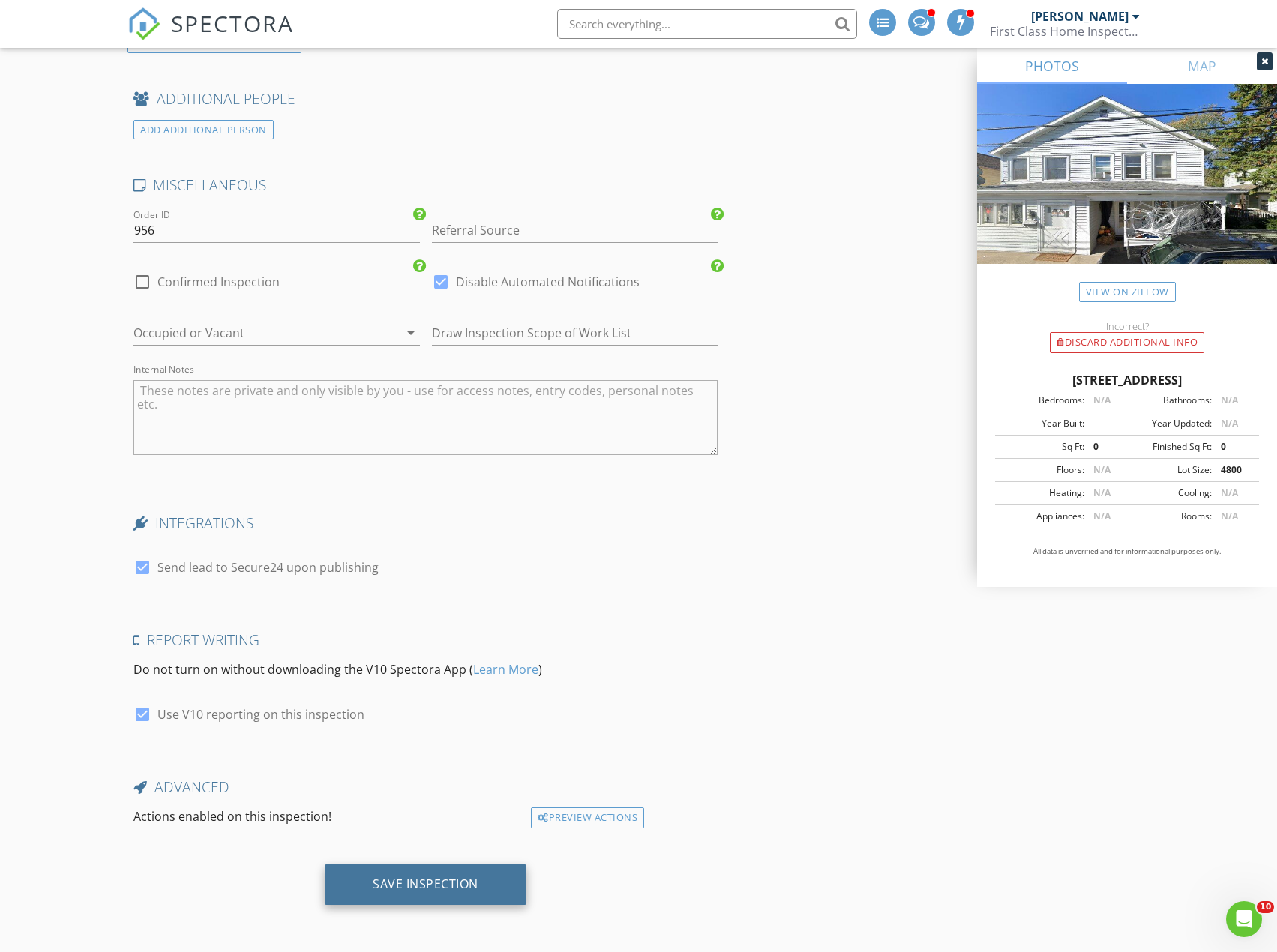
click at [387, 888] on div "Save Inspection" at bounding box center [425, 883] width 106 height 15
